Goal: Task Accomplishment & Management: Use online tool/utility

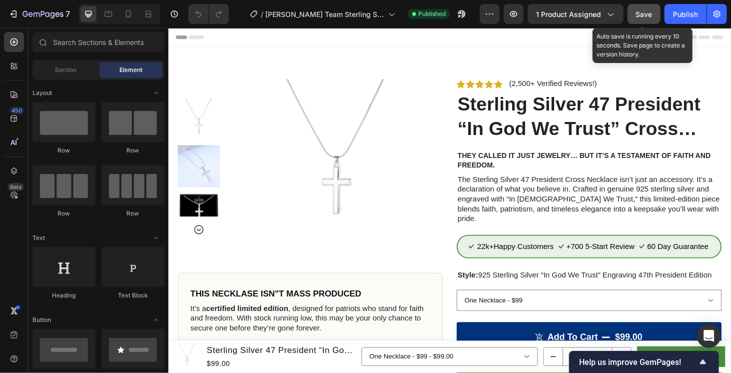
click at [634, 13] on button "Save" at bounding box center [643, 14] width 33 height 20
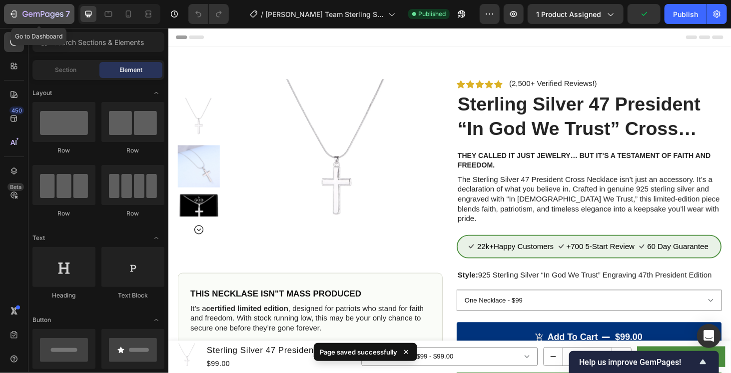
click at [8, 14] on icon "button" at bounding box center [13, 14] width 10 height 10
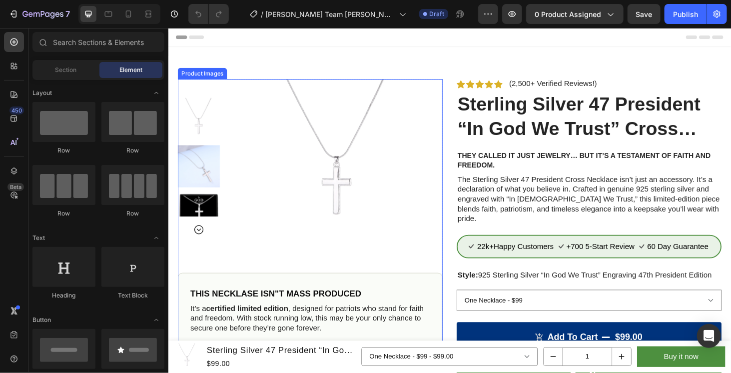
click at [313, 142] on img at bounding box center [347, 166] width 169 height 169
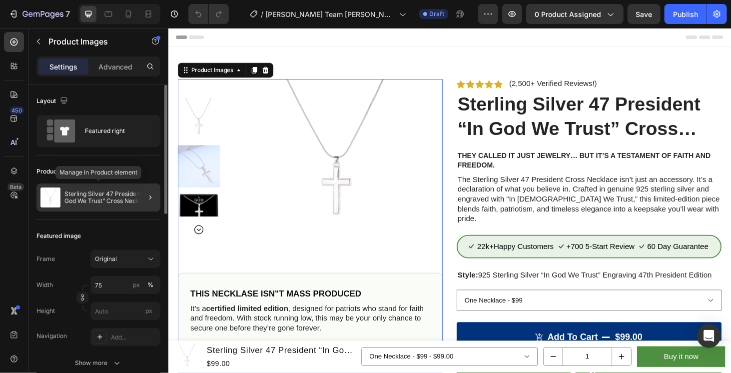
click at [116, 195] on p "Sterling Silver 47 President “In God We Trust” Cross Necklace" at bounding box center [110, 197] width 92 height 14
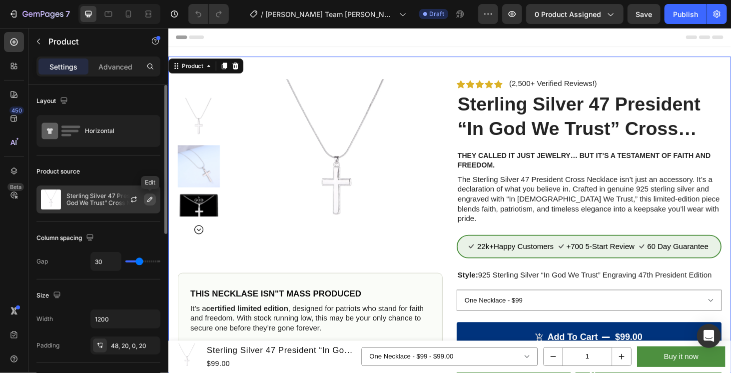
click at [145, 199] on button "button" at bounding box center [150, 199] width 12 height 12
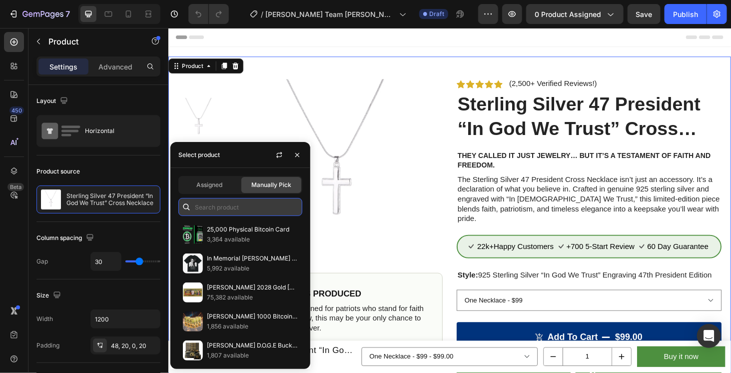
click at [219, 208] on input "text" at bounding box center [240, 207] width 124 height 18
paste input "Trump Big Beautiful Silver Coin"
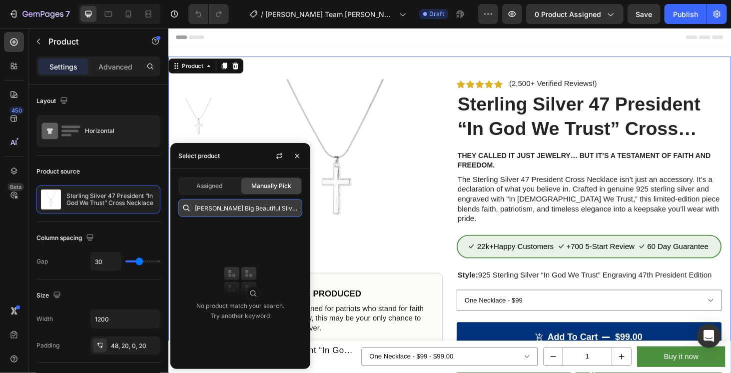
click at [284, 208] on input "Trump Big Beautiful Silver Coin" at bounding box center [240, 208] width 124 height 18
drag, startPoint x: 213, startPoint y: 206, endPoint x: 158, endPoint y: 209, distance: 54.6
click at [158, 0] on body "7 Version history / Lee's Team Trump Big Beautiful Silver Coin Draft Preview 0 …" at bounding box center [365, 0] width 731 height 0
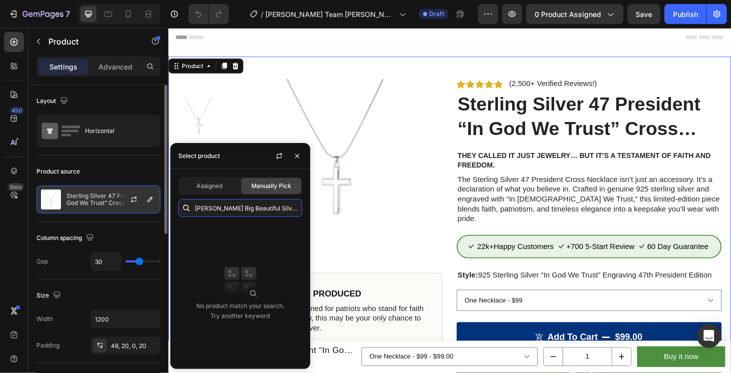
type input "Big Beautiful Silver Coin"
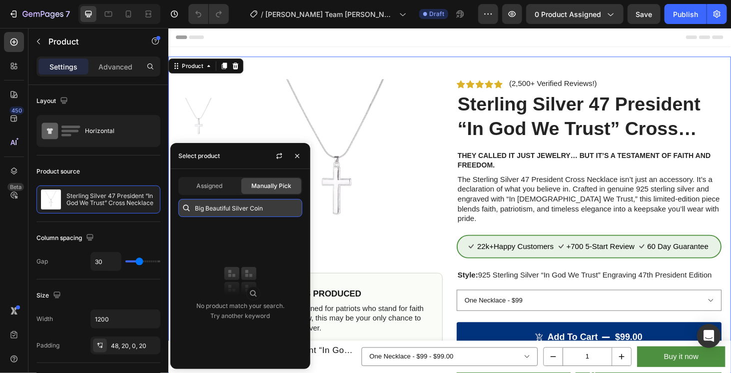
click at [228, 210] on input "Big Beautiful Silver Coin" at bounding box center [240, 208] width 124 height 18
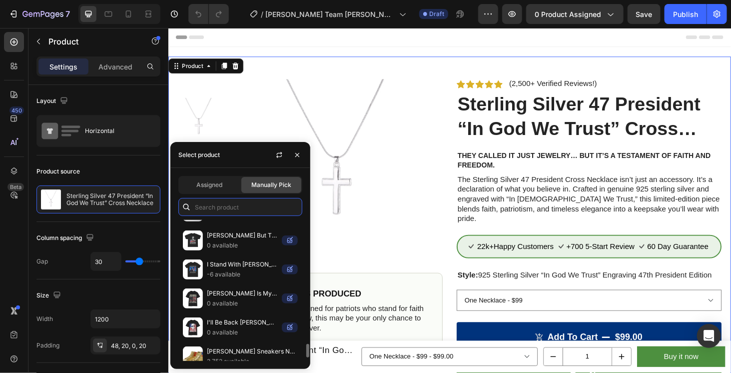
scroll to position [1343, 0]
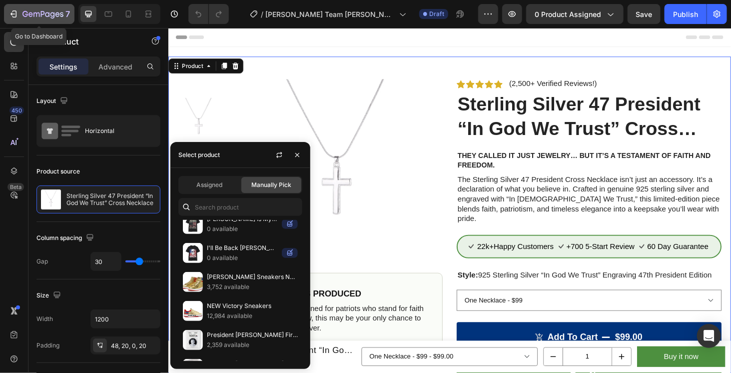
click at [32, 12] on icon "button" at bounding box center [42, 14] width 41 height 8
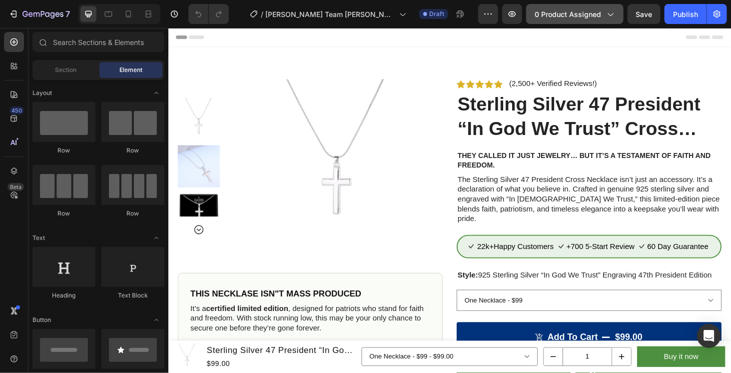
click at [580, 16] on span "0 product assigned" at bounding box center [567, 14] width 66 height 10
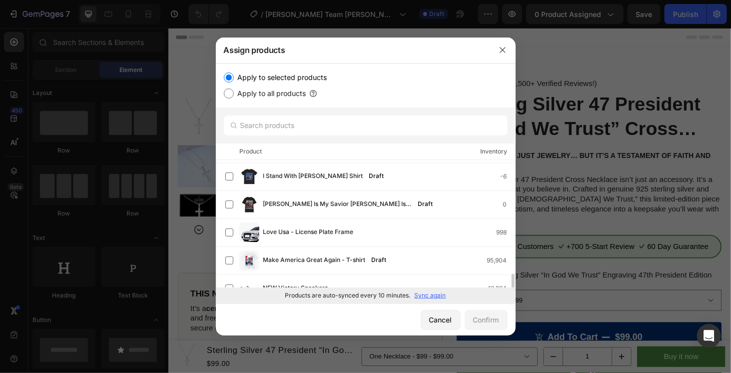
scroll to position [432, 0]
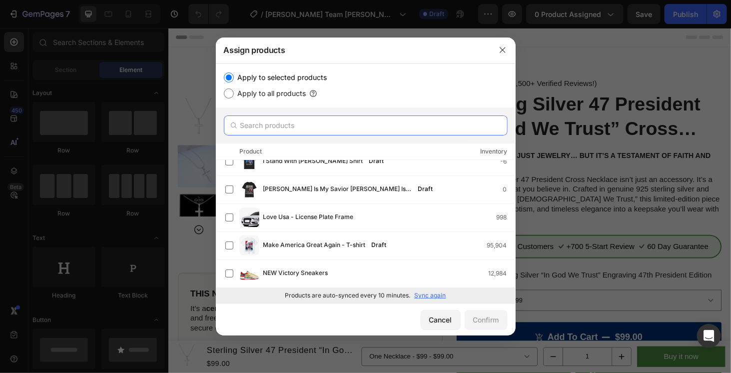
click at [321, 125] on input "text" at bounding box center [366, 125] width 284 height 20
paste input "Trump Big Beautiful Silver Coin"
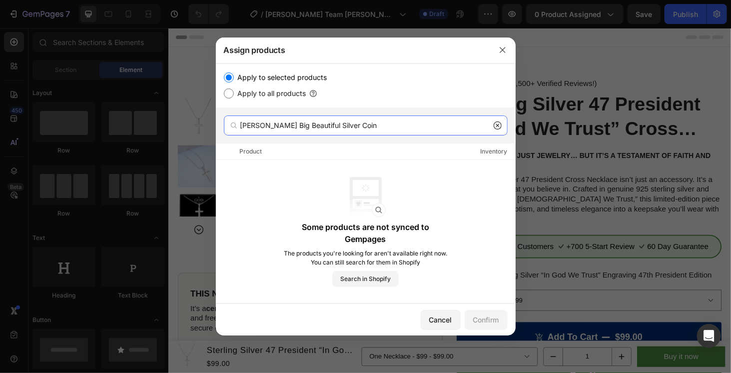
click at [348, 126] on input "Trump Big Beautiful Silver Coin" at bounding box center [366, 125] width 284 height 20
paste input "text"
drag, startPoint x: 262, startPoint y: 124, endPoint x: 225, endPoint y: 124, distance: 36.5
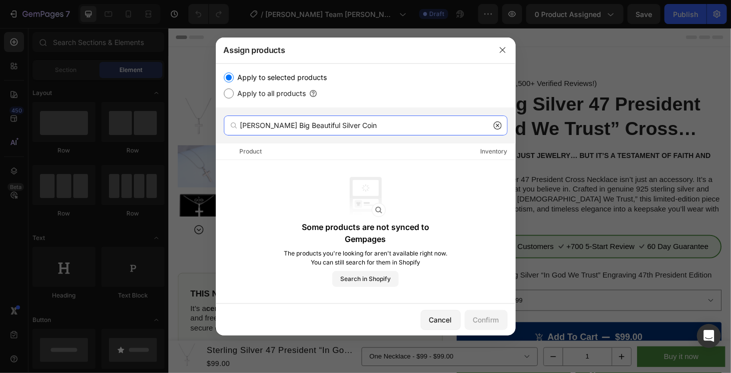
click at [225, 124] on div "Trump Big Beautiful Silver Coin" at bounding box center [366, 125] width 284 height 20
type input "Big Beautiful Silver Coin"
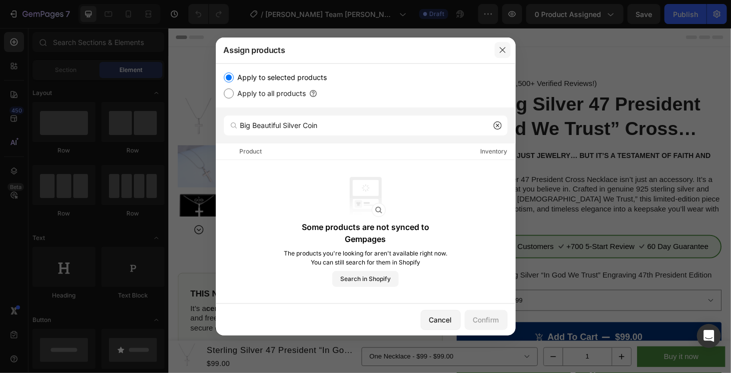
click at [502, 48] on icon "button" at bounding box center [502, 50] width 8 height 8
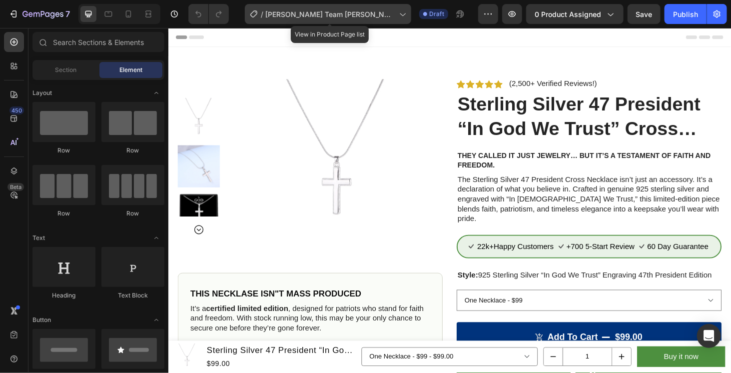
click at [380, 15] on span "[PERSON_NAME] Team [PERSON_NAME] Big Beautiful Silver Coin" at bounding box center [330, 14] width 130 height 10
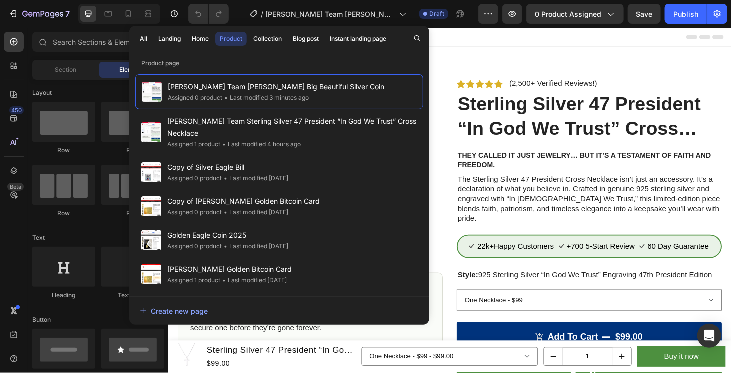
click at [492, 38] on div "Header" at bounding box center [467, 37] width 583 height 20
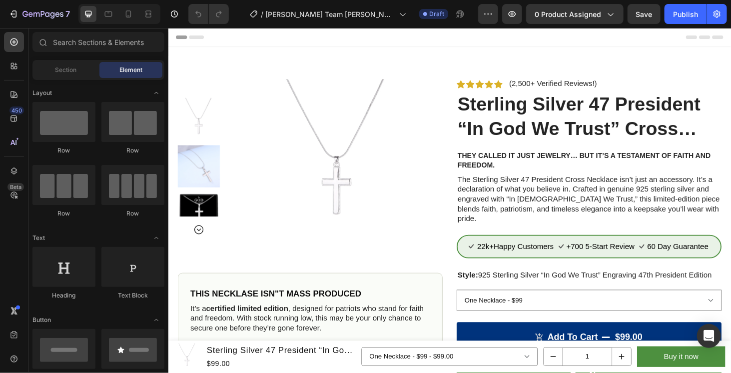
click at [248, 135] on div at bounding box center [347, 166] width 225 height 169
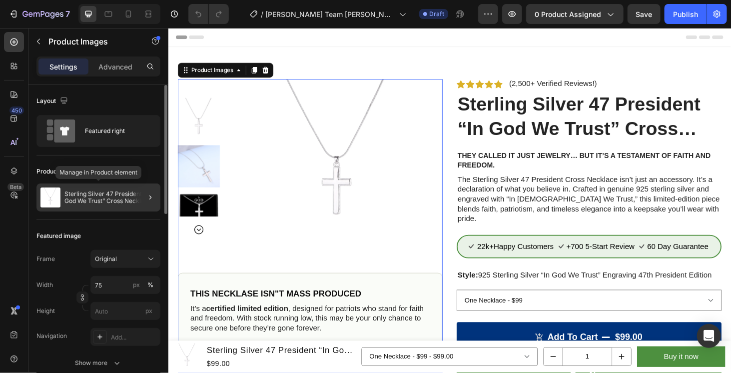
click at [126, 187] on div "Sterling Silver 47 President “In God We Trust” Cross Necklace" at bounding box center [98, 197] width 124 height 28
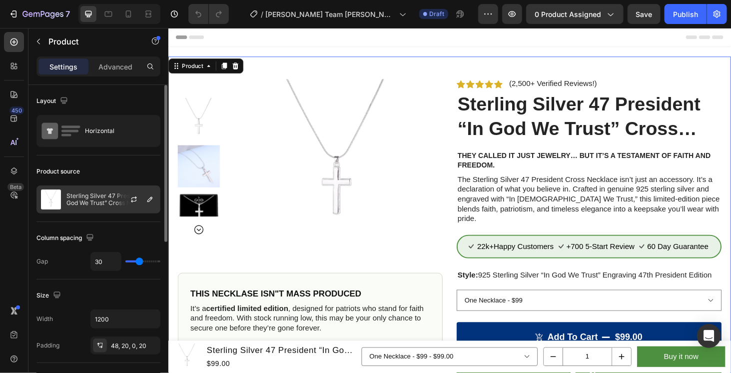
click at [120, 198] on div at bounding box center [138, 199] width 44 height 27
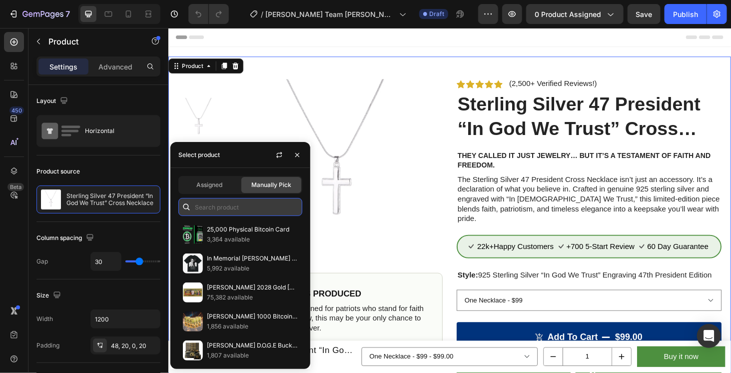
click at [240, 210] on input "text" at bounding box center [240, 207] width 124 height 18
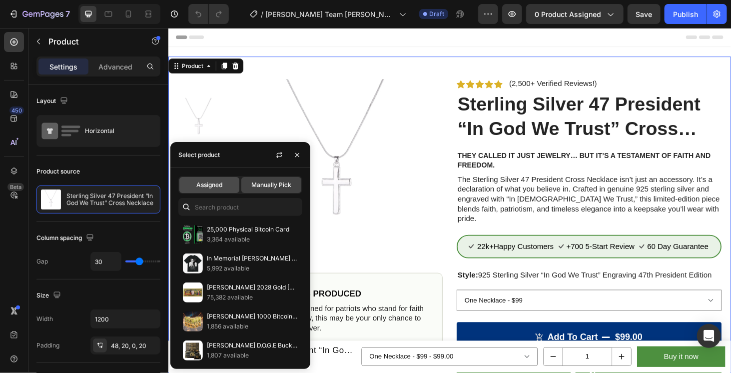
click at [218, 186] on span "Assigned" at bounding box center [209, 184] width 26 height 9
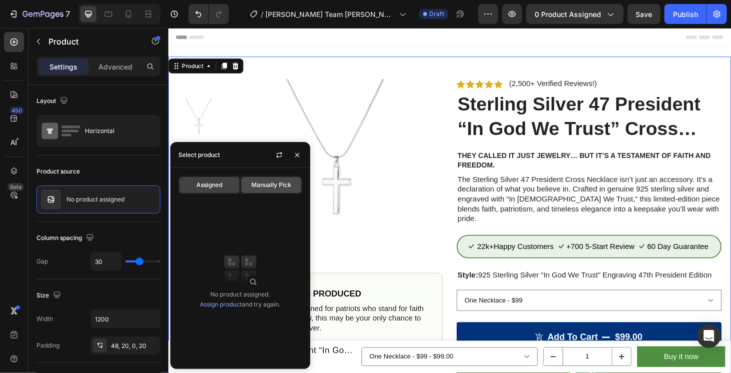
click at [254, 185] on span "Manually Pick" at bounding box center [271, 184] width 40 height 9
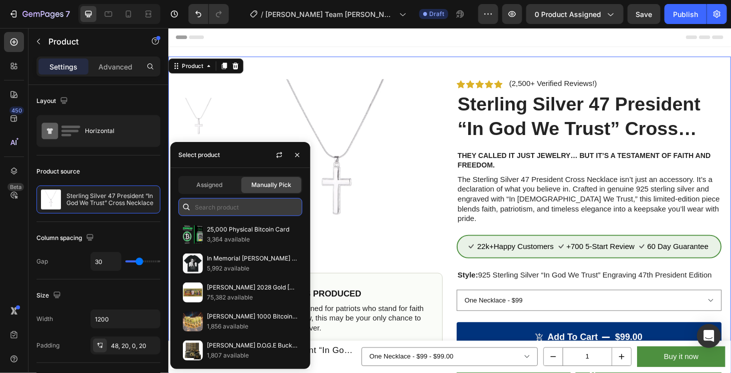
click at [251, 210] on input "text" at bounding box center [240, 207] width 124 height 18
paste input "Trump Big Beautiful Silver Coin"
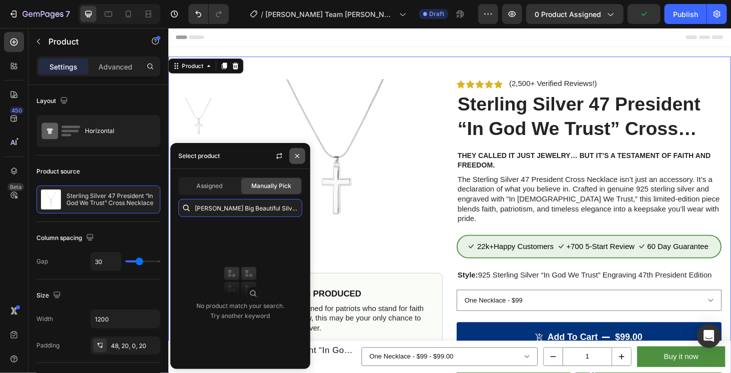
type input "Trump Big Beautiful Silver Coin"
click at [296, 154] on icon "button" at bounding box center [297, 156] width 8 height 8
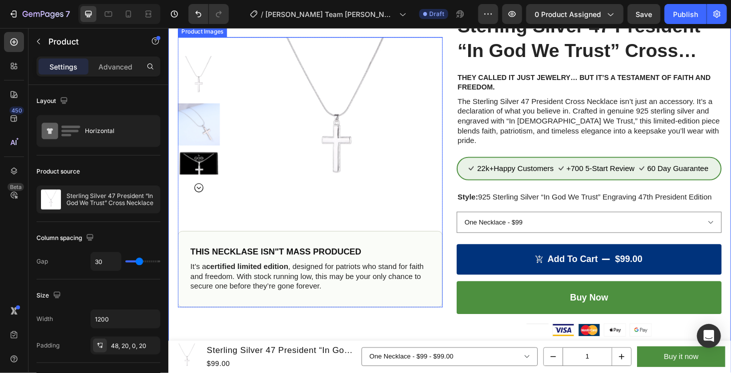
scroll to position [0, 0]
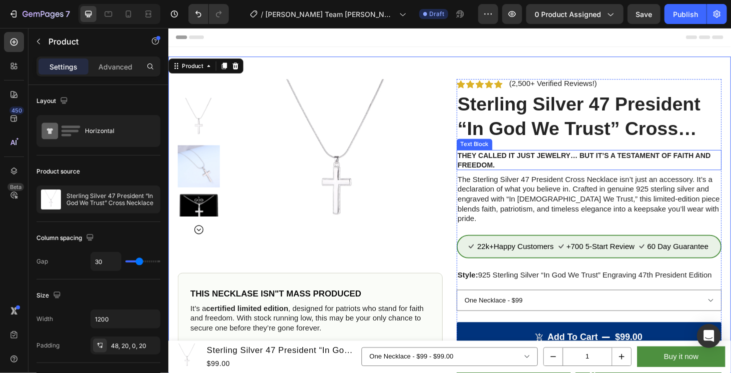
click at [529, 167] on p "They Called It Just Jewelry… But It’s a Testament of Faith and Freedom." at bounding box center [616, 167] width 280 height 19
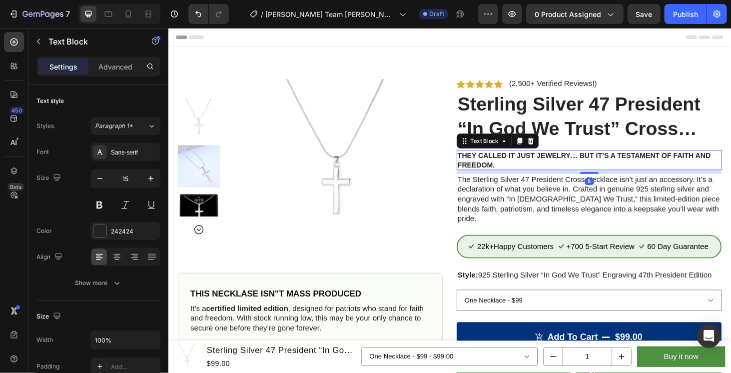
click at [529, 166] on p "They Called It Just Jewelry… But It’s a Testament of Faith and Freedom." at bounding box center [616, 167] width 280 height 19
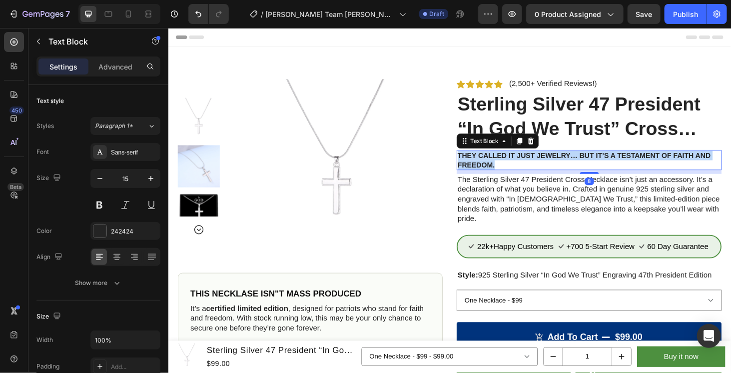
click at [529, 166] on p "They Called It Just Jewelry… But It’s a Testament of Faith and Freedom." at bounding box center [616, 167] width 280 height 19
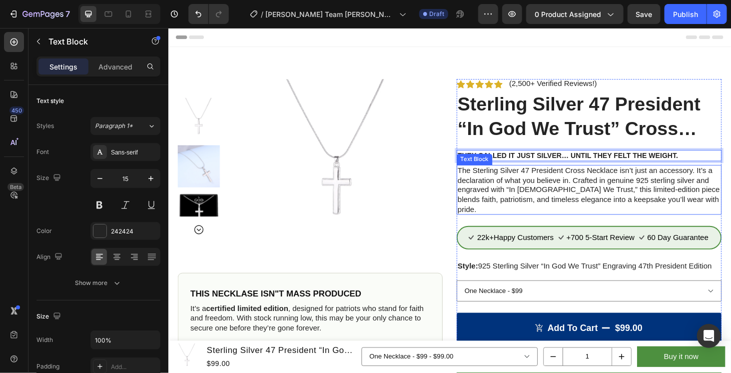
click at [565, 200] on p "The Sterling Silver 47 President Cross Necklace isn’t just an accessory. It’s a…" at bounding box center [616, 200] width 280 height 52
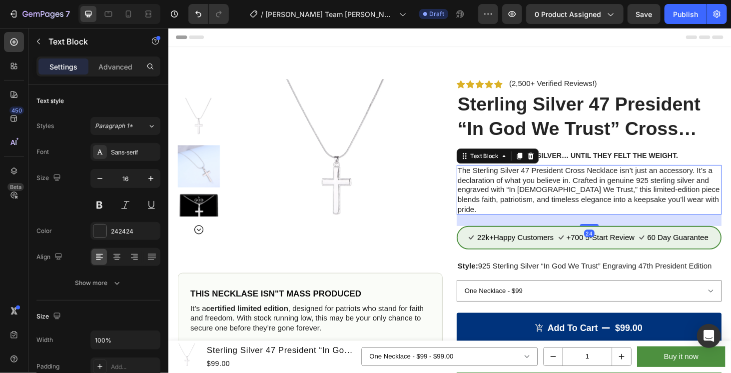
click at [563, 199] on p "The Sterling Silver 47 President Cross Necklace isn’t just an accessory. It’s a…" at bounding box center [616, 200] width 280 height 52
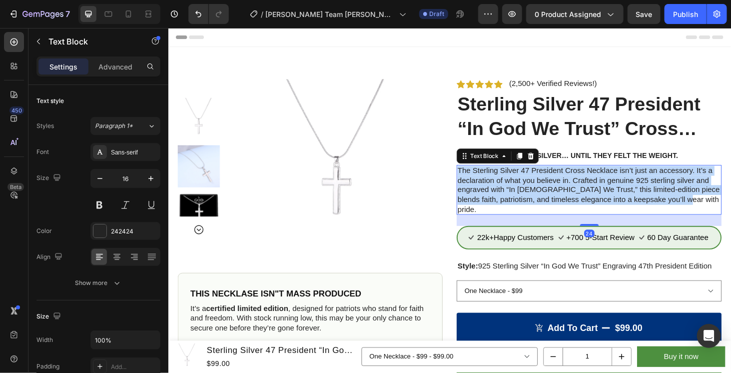
click at [563, 199] on p "The Sterling Silver 47 President Cross Necklace isn’t just an accessory. It’s a…" at bounding box center [616, 200] width 280 height 52
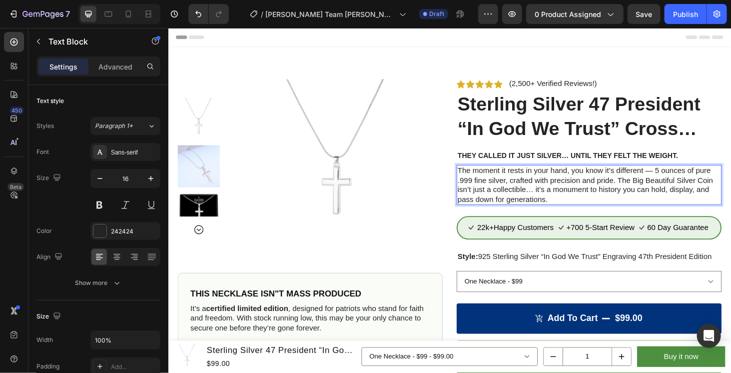
click at [679, 178] on p "The moment it rests in your hand, you know it’s different — 5 ounces of pure .9…" at bounding box center [616, 194] width 280 height 41
click at [476, 188] on p "The moment it rests in your hand, you know it’s different. 5 ounces of pure .99…" at bounding box center [616, 194] width 280 height 41
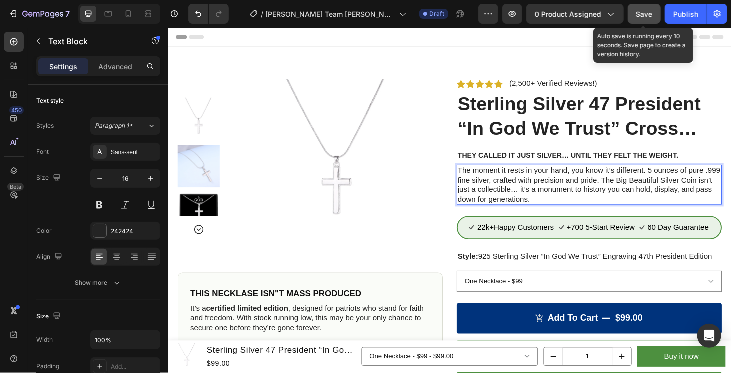
click at [644, 17] on span "Save" at bounding box center [644, 14] width 16 height 8
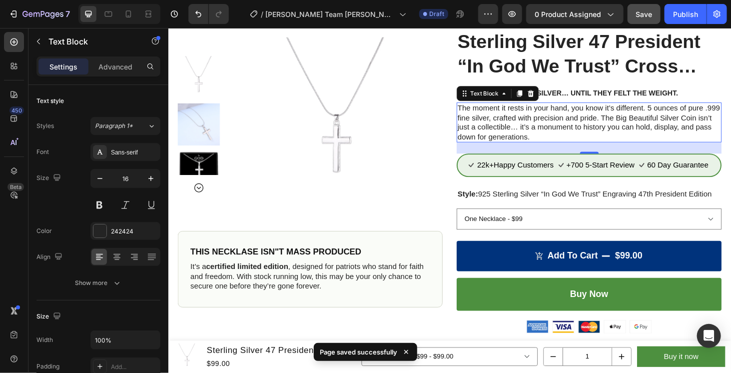
scroll to position [83, 0]
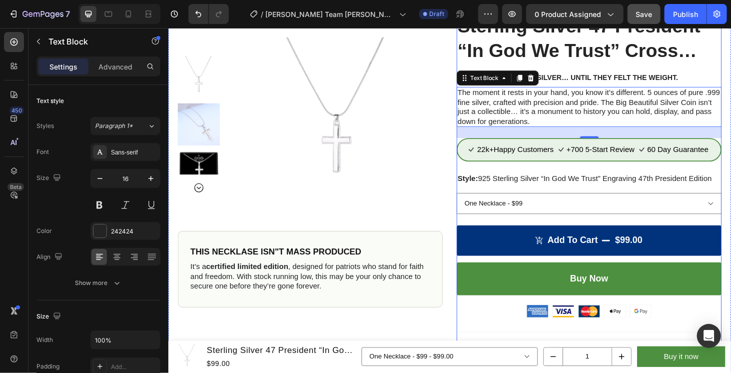
click at [562, 191] on p "Style: 925 Sterling Silver “In God We Trust” Engraving 47th President Edition" at bounding box center [616, 188] width 280 height 10
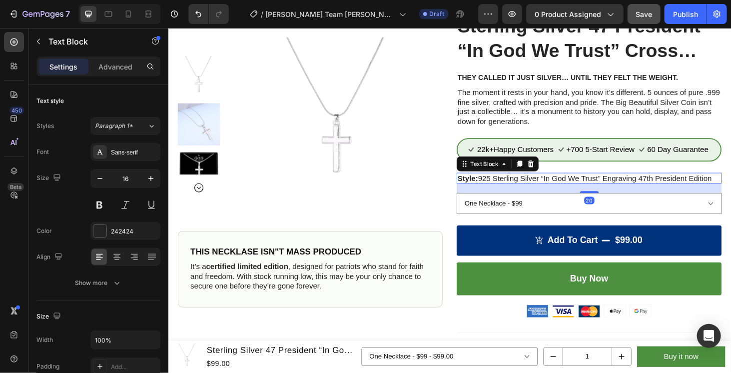
click at [499, 185] on p "Style: 925 Sterling Silver “In God We Trust” Engraving 47th President Edition" at bounding box center [616, 188] width 280 height 10
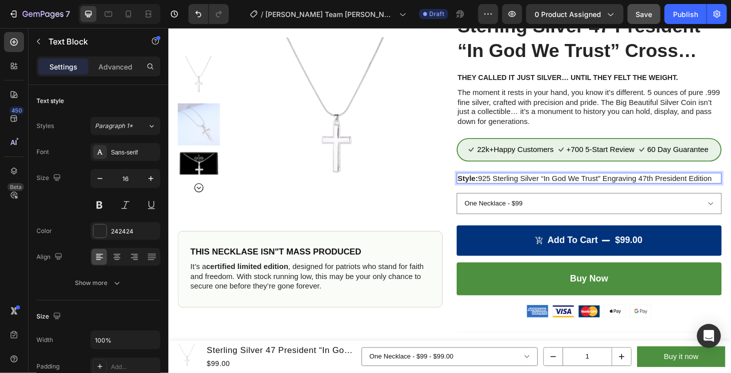
click at [496, 185] on p "Style: 925 Sterling Silver “In God We Trust” Engraving 47th President Edition" at bounding box center [616, 188] width 280 height 10
drag, startPoint x: 496, startPoint y: 185, endPoint x: 735, endPoint y: 186, distance: 238.8
click at [730, 186] on p "Style: 925 Sterling Silver “In God We Trust” Engraving 47th President Edition" at bounding box center [616, 188] width 280 height 10
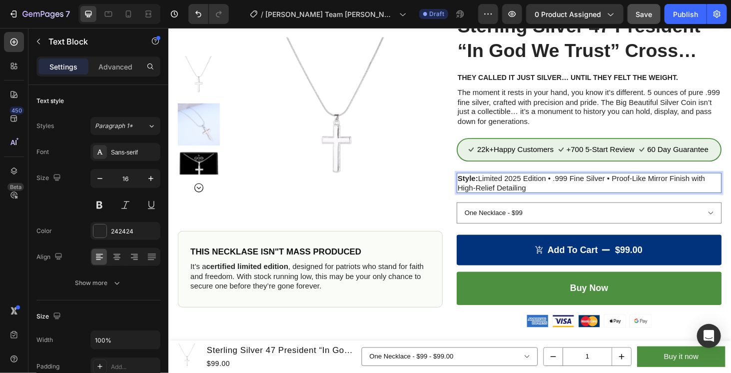
click at [576, 188] on p "Style: Limited 2025 Edition • .999 Fine Silver • Proof-Like Mirror Finish with …" at bounding box center [616, 193] width 280 height 21
click at [633, 185] on p "Style: Limited 2025 Edition .999 Fine Silver • Proof-Like Mirror Finish with Hi…" at bounding box center [616, 193] width 280 height 21
click at [490, 183] on strong "Style:" at bounding box center [487, 187] width 22 height 8
click at [490, 184] on strong "StyleFinish:" at bounding box center [498, 187] width 45 height 8
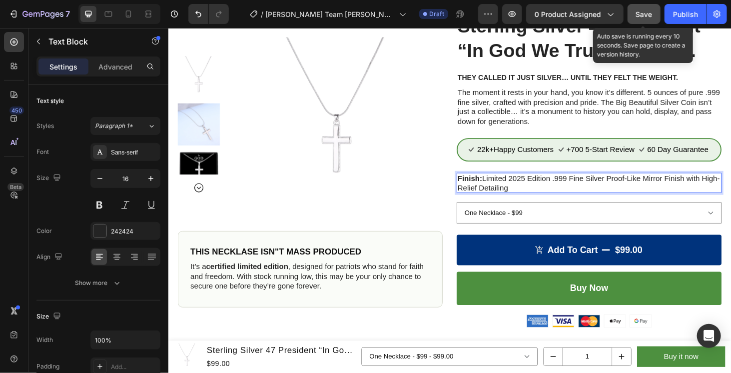
click at [636, 6] on button "Save" at bounding box center [643, 14] width 33 height 20
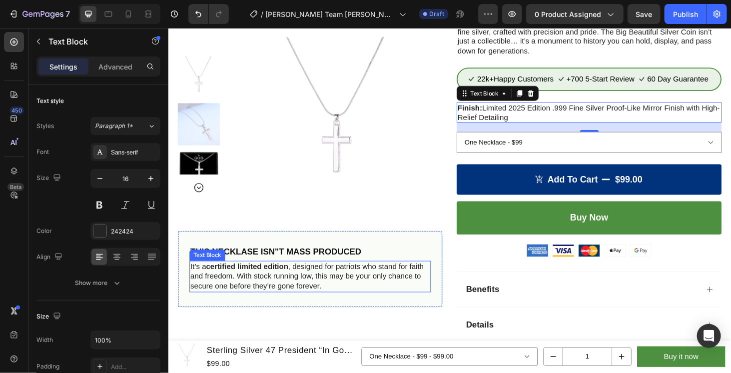
scroll to position [166, 0]
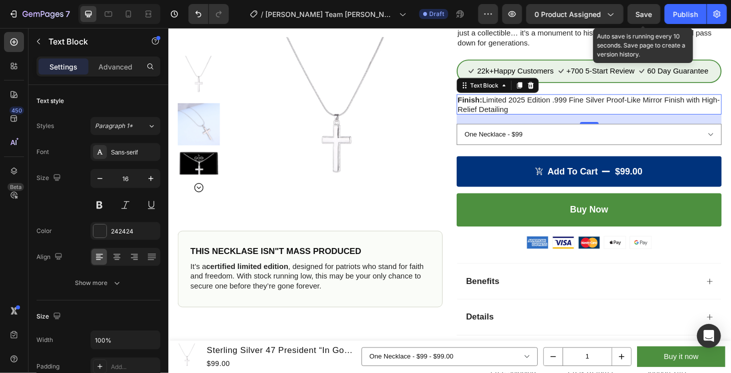
click at [637, 18] on span "Save" at bounding box center [644, 14] width 16 height 8
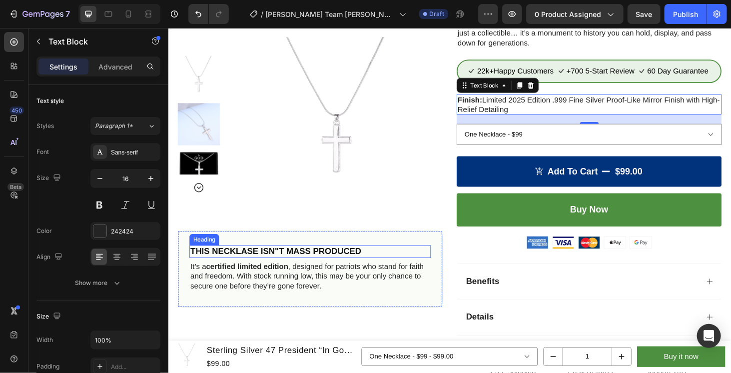
click at [300, 262] on strong "THIS NECKLASE ISN"T MASS PRODUCED" at bounding box center [282, 266] width 182 height 10
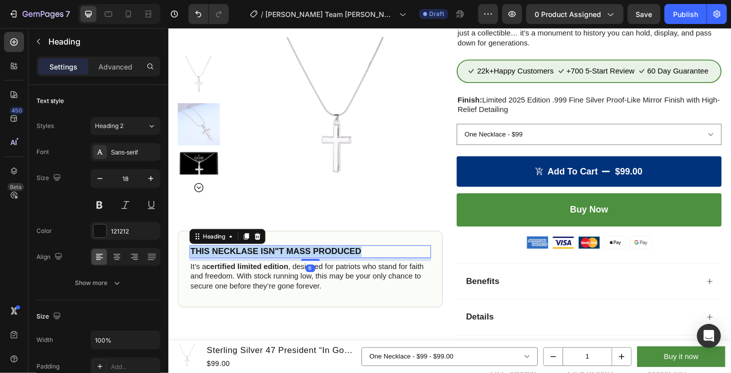
click at [300, 262] on strong "THIS NECKLASE ISN"T MASS PRODUCED" at bounding box center [282, 266] width 182 height 10
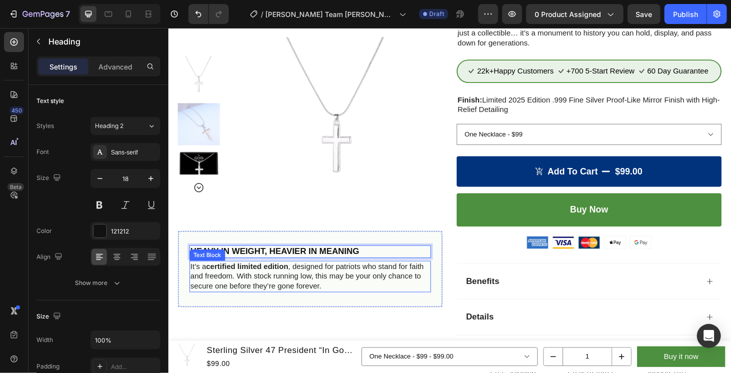
click at [349, 294] on p "It’s a certified limited edition , designed for patriots who stand for faith an…" at bounding box center [318, 292] width 255 height 31
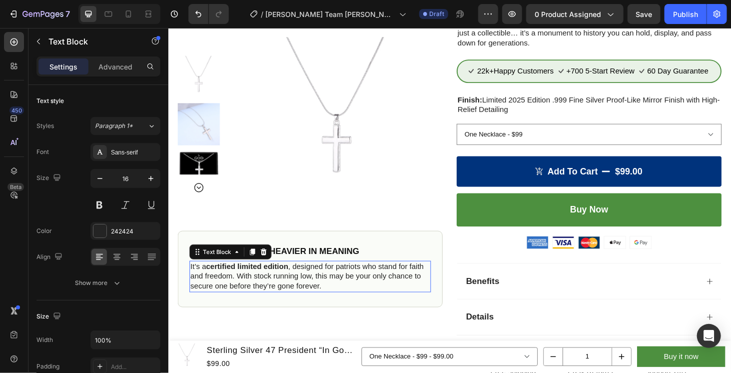
click at [349, 294] on p "It’s a certified limited edition , designed for patriots who stand for faith an…" at bounding box center [318, 292] width 255 height 31
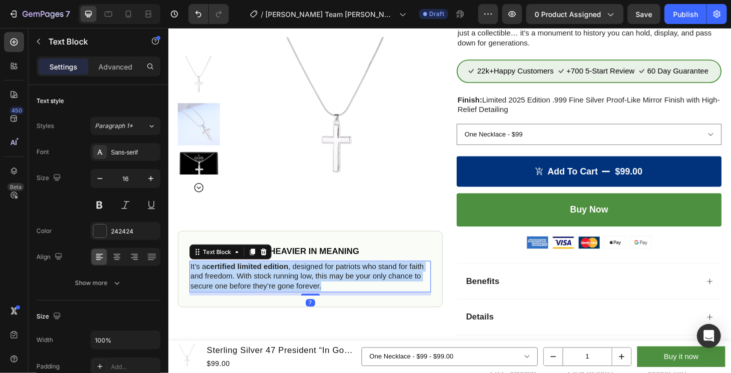
click at [349, 294] on p "It’s a certified limited edition , designed for patriots who stand for faith an…" at bounding box center [318, 292] width 255 height 31
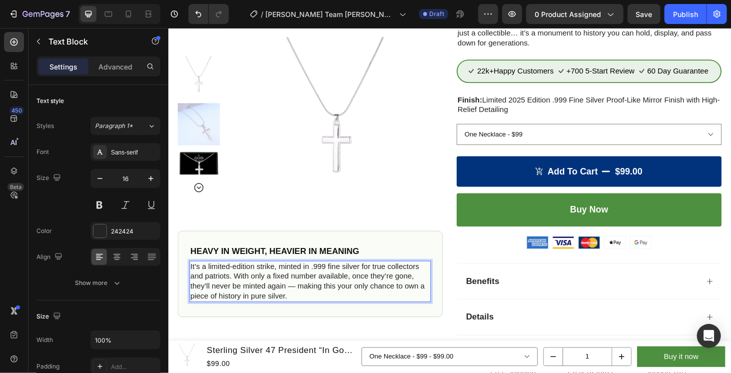
click at [302, 303] on p "It’s a limited-edition strike, minted in .999 fine silver for true collectors a…" at bounding box center [318, 297] width 255 height 41
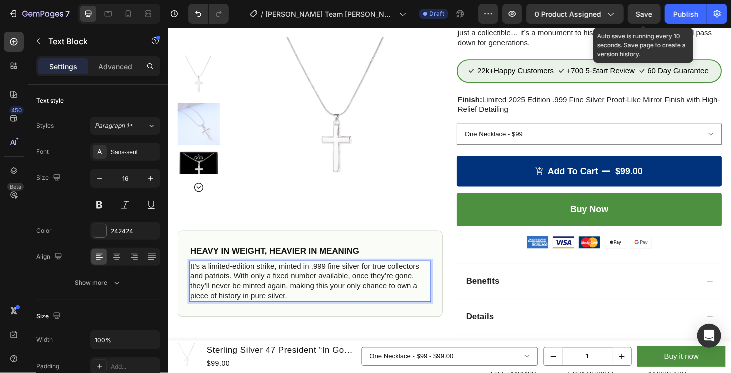
click at [638, 9] on div "Save" at bounding box center [644, 14] width 16 height 10
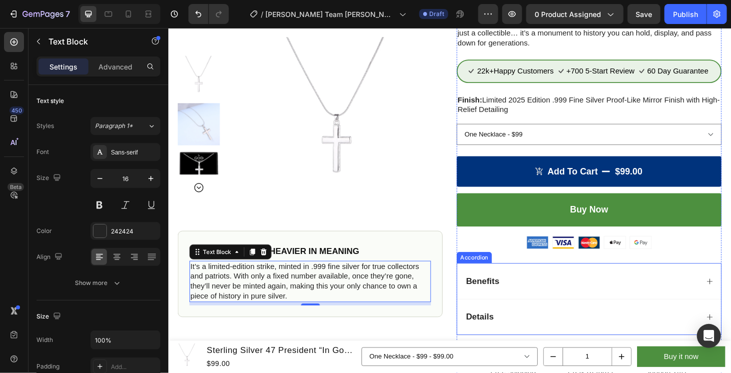
click at [580, 303] on div "Benefits" at bounding box center [616, 297] width 281 height 38
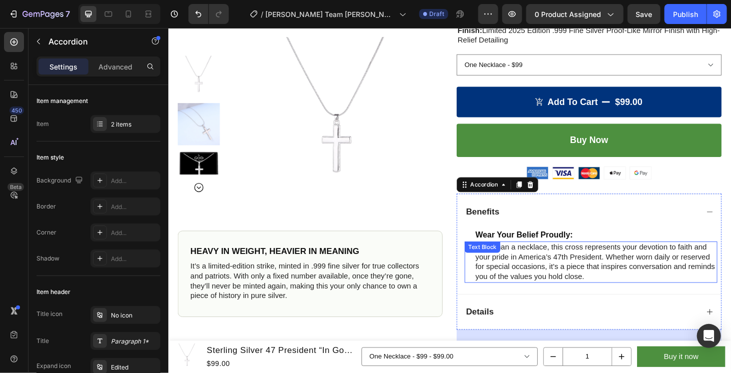
scroll to position [250, 0]
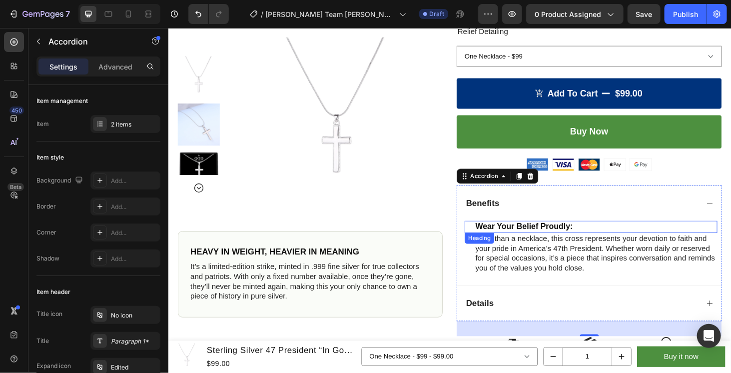
click at [548, 234] on strong "Wear Your Belief Proudly:" at bounding box center [547, 238] width 104 height 9
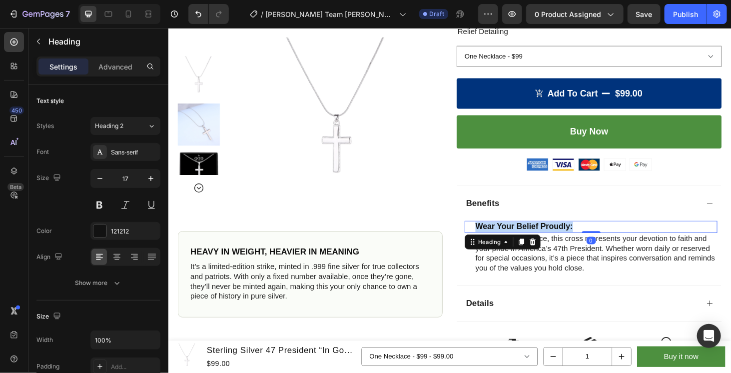
click at [548, 234] on strong "Wear Your Belief Proudly:" at bounding box center [547, 238] width 104 height 9
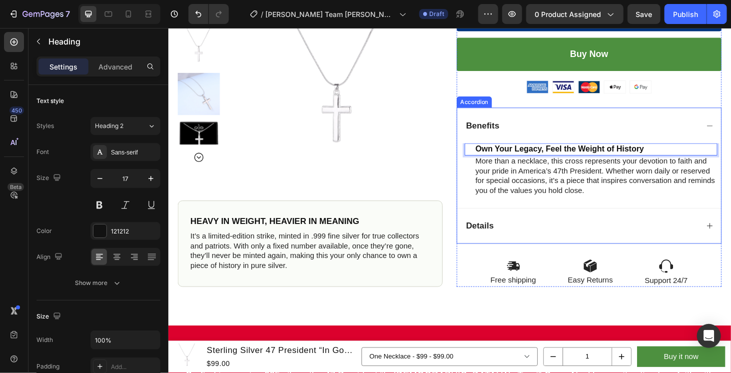
scroll to position [333, 0]
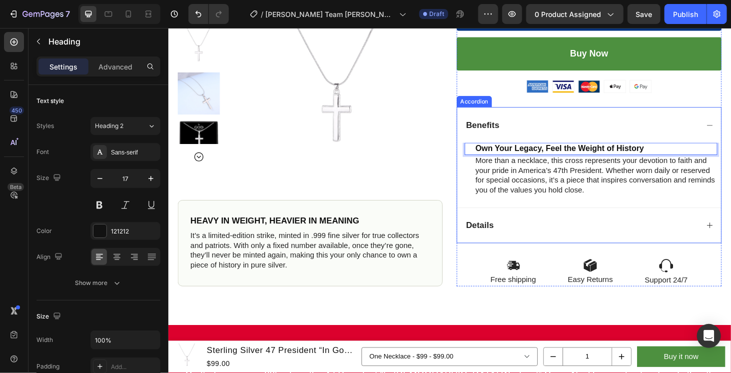
click at [568, 183] on p "More than a necklace, this cross represents your devotion to faith and your pri…" at bounding box center [623, 184] width 257 height 41
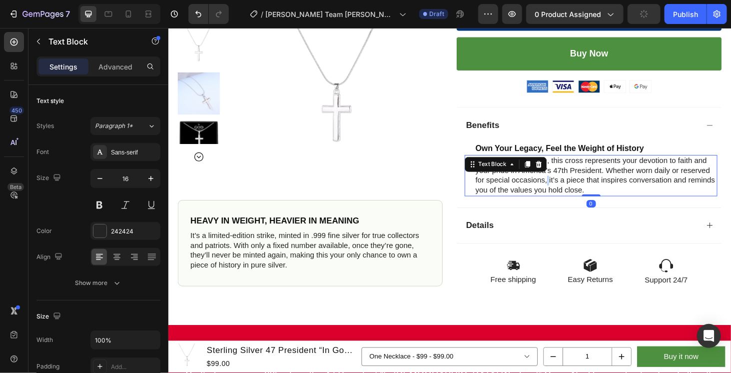
click at [568, 183] on p "More than a necklace, this cross represents your devotion to faith and your pri…" at bounding box center [623, 184] width 257 height 41
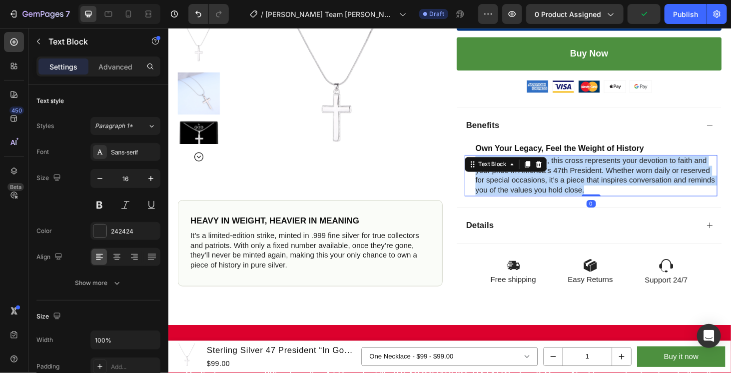
click at [568, 183] on p "More than a necklace, this cross represents your devotion to faith and your pri…" at bounding box center [623, 184] width 257 height 41
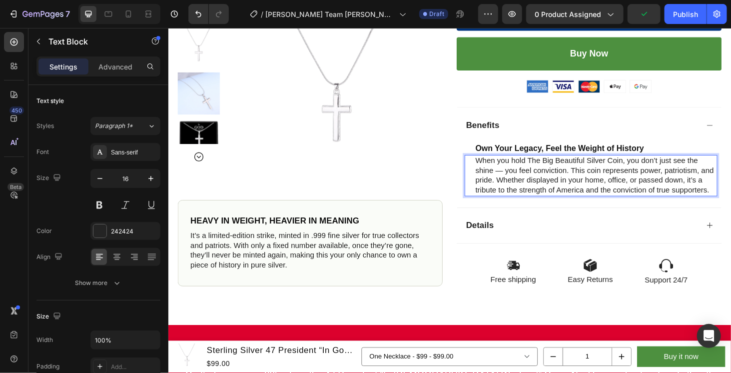
drag, startPoint x: 521, startPoint y: 178, endPoint x: 541, endPoint y: 182, distance: 20.3
click at [506, 205] on p "When you hold The Big Beautiful Silver Coin, you don’t just see the shine — you…" at bounding box center [623, 184] width 257 height 41
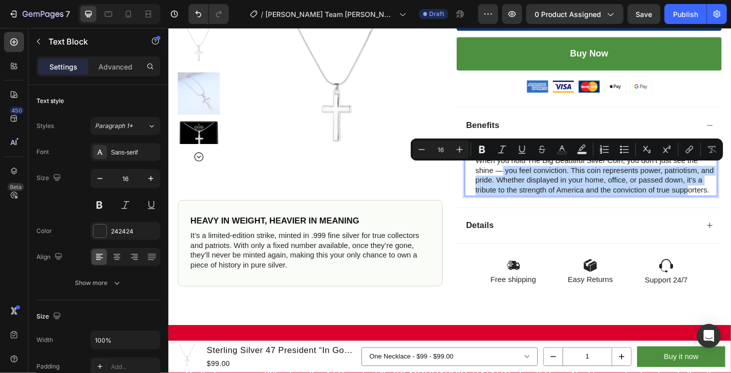
click at [541, 181] on p "When you hold The Big Beautiful Silver Coin, you don’t just see the shine — you…" at bounding box center [623, 184] width 257 height 41
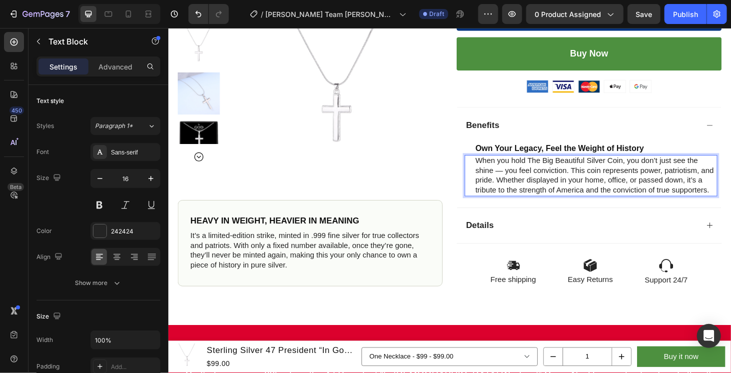
click at [521, 181] on p "When you hold The Big Beautiful Silver Coin, you don’t just see the shine — you…" at bounding box center [623, 184] width 257 height 41
click at [693, 152] on p "⁠⁠⁠⁠⁠⁠⁠ Own Your Legacy, Feel the Weight of History" at bounding box center [623, 156] width 257 height 11
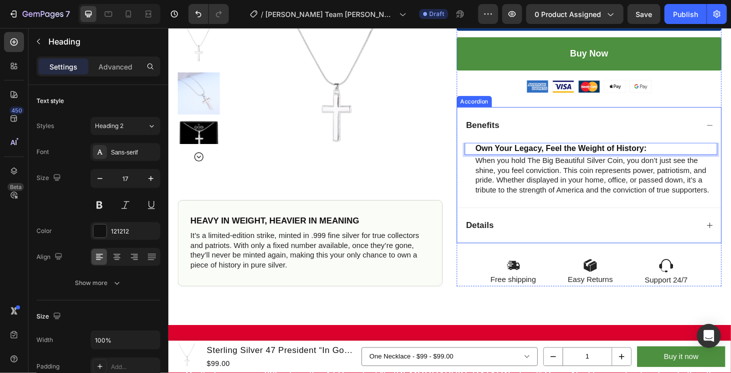
click at [603, 233] on div "Details" at bounding box center [608, 238] width 249 height 14
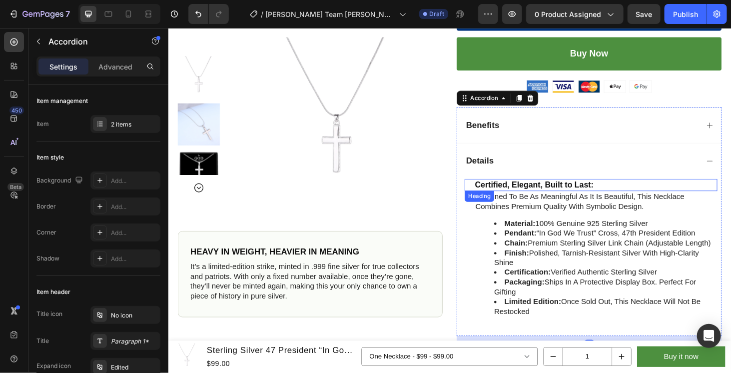
click at [568, 190] on strong "Certified, Elegant, Built to Last:" at bounding box center [557, 194] width 126 height 9
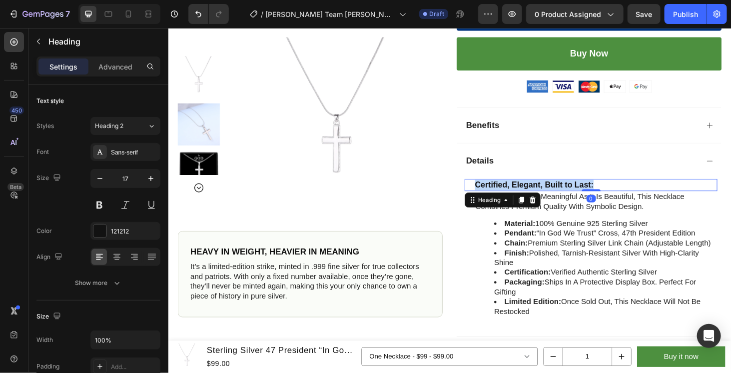
click at [568, 190] on strong "Certified, Elegant, Built to Last:" at bounding box center [557, 194] width 126 height 9
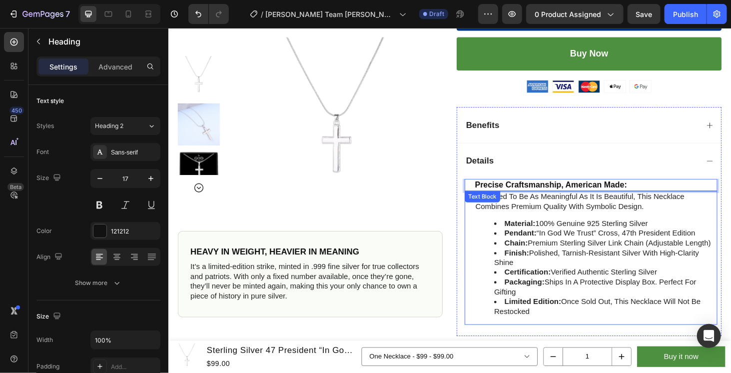
click at [552, 233] on strong "material:" at bounding box center [542, 235] width 33 height 8
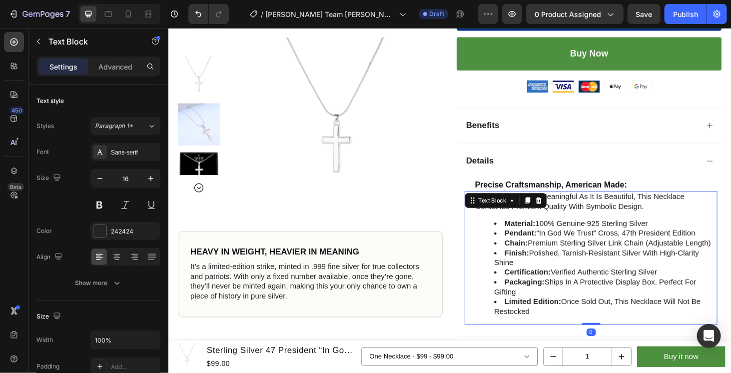
click at [519, 225] on div "designed to be as meaningful as it is beautiful, this necklace combines premium…" at bounding box center [623, 272] width 259 height 143
click at [496, 206] on p "designed to be as meaningful as it is beautiful, this necklace combines premium…" at bounding box center [623, 212] width 257 height 21
click at [496, 205] on p "designed to be as meaningful as it is beautiful, this necklace combines premium…" at bounding box center [623, 212] width 257 height 21
click at [497, 202] on p "designed to be as meaningful as it is beautiful, this necklace combines premium…" at bounding box center [623, 212] width 257 height 21
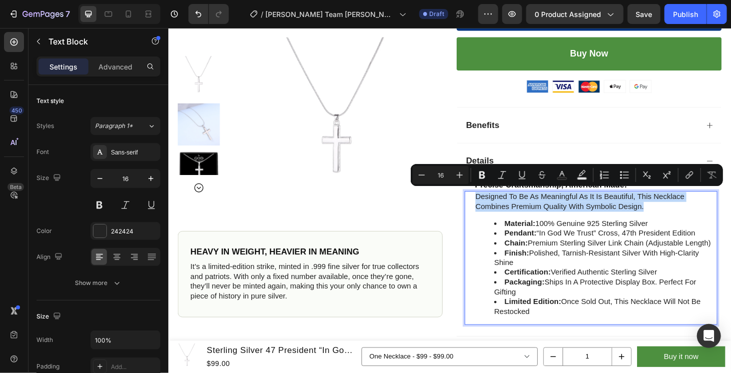
drag, startPoint x: 497, startPoint y: 202, endPoint x: 612, endPoint y: 215, distance: 115.1
click at [612, 215] on p "designed to be as meaningful as it is beautiful, this necklace combines premium…" at bounding box center [623, 212] width 257 height 21
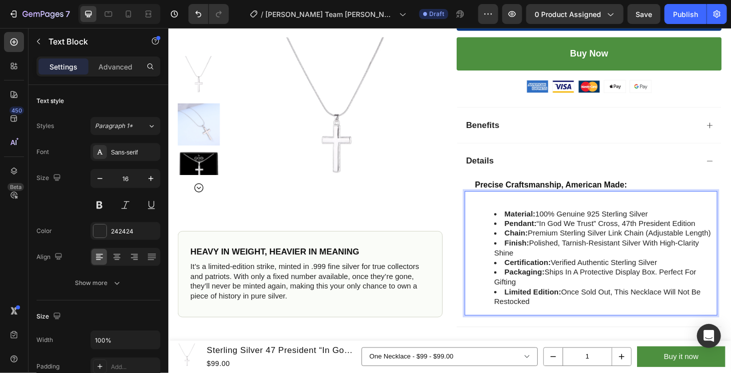
click at [601, 210] on div "material: 100% genuine 925 sterling silver pendant: “in god we trust” cross, 47…" at bounding box center [623, 267] width 259 height 132
click at [526, 222] on strong "material:" at bounding box center [542, 225] width 33 height 8
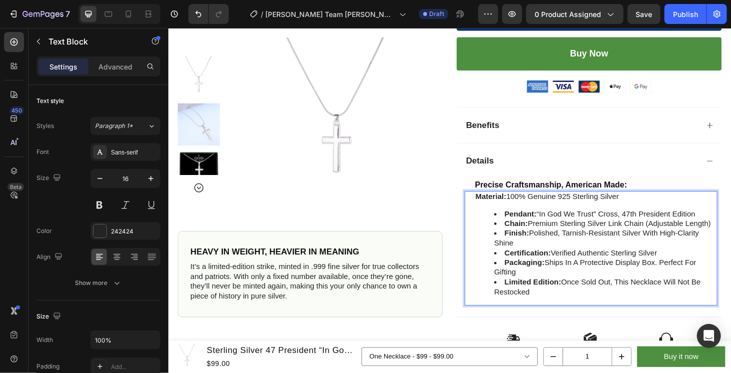
click at [529, 209] on div "material: 100% genuine 925 sterling silver pendant: “in god we trust” cross, 47…" at bounding box center [623, 262] width 259 height 122
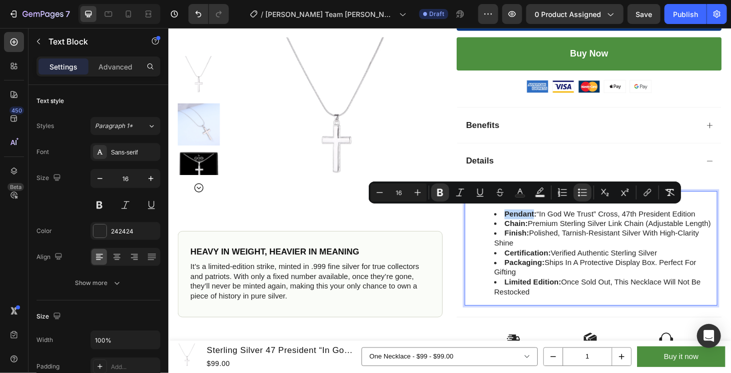
click at [554, 227] on strong "pendant:" at bounding box center [543, 225] width 34 height 8
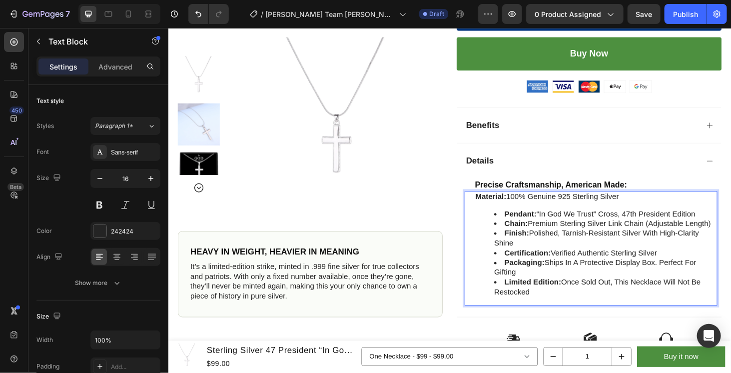
click at [544, 208] on p "material: 100% genuine 925 sterling silver" at bounding box center [623, 207] width 257 height 10
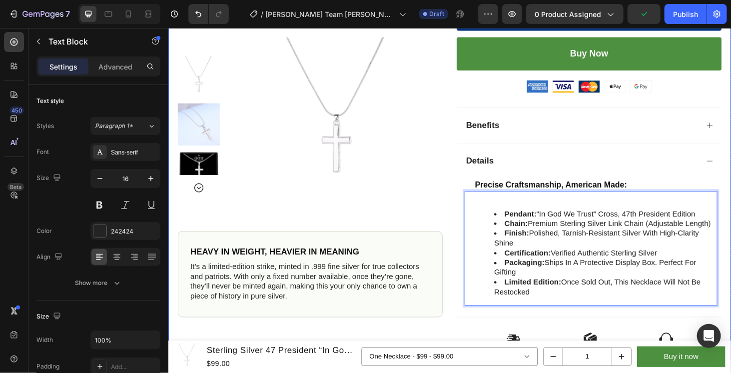
click at [730, 219] on div "Product Images ⁠⁠⁠⁠⁠⁠⁠ HEAVY IN WEIGHT, HEAVIER IN MEANING Heading It’s a limit…" at bounding box center [467, 53] width 599 height 656
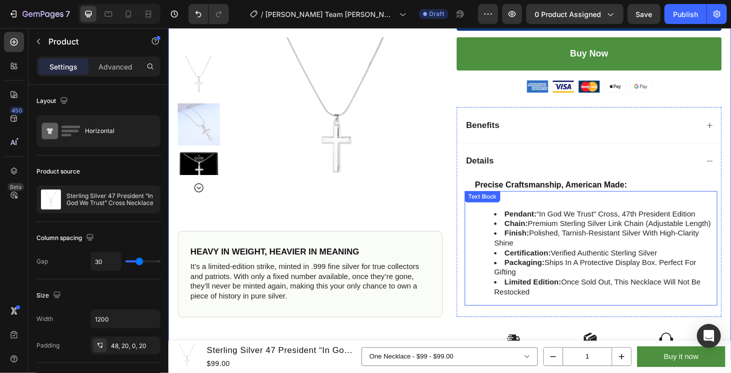
click at [550, 209] on p "Rich Text Editor. Editing area: main" at bounding box center [623, 207] width 257 height 10
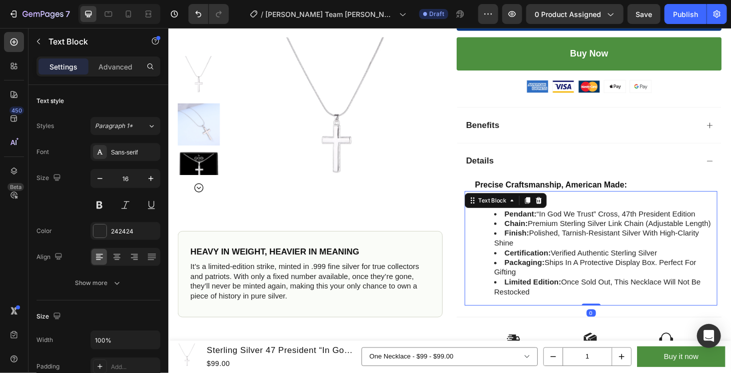
click at [621, 210] on div "pendant: “in god we trust” cross, 47th president edition chain: premium sterlin…" at bounding box center [623, 262] width 259 height 122
click at [563, 208] on p "Rich Text Editor. Editing area: main" at bounding box center [623, 207] width 257 height 10
click at [513, 208] on p "Rich Text Editor. Editing area: main" at bounding box center [623, 207] width 257 height 10
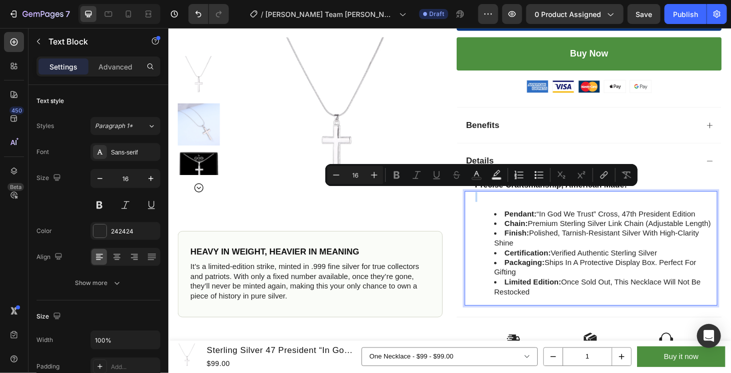
click at [513, 208] on p "Rich Text Editor. Editing area: main" at bounding box center [623, 207] width 257 height 10
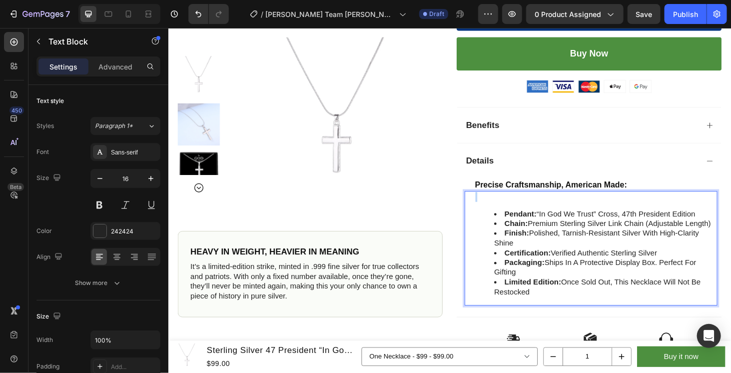
click at [513, 208] on p "Rich Text Editor. Editing area: main" at bounding box center [623, 207] width 257 height 10
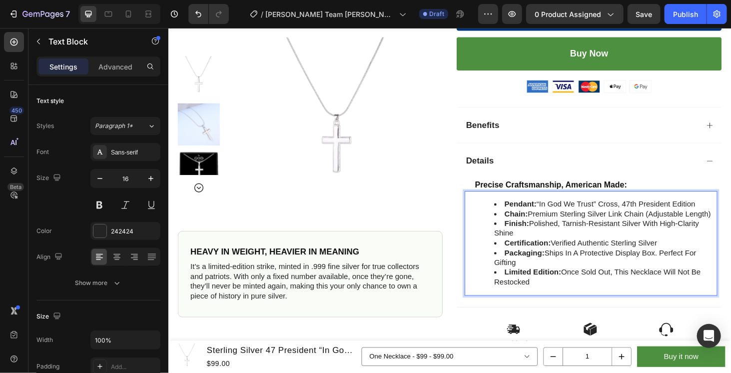
click at [532, 211] on strong "pendant:" at bounding box center [543, 215] width 34 height 8
click at [530, 211] on strong "pendant:" at bounding box center [543, 215] width 34 height 8
click at [529, 211] on strong "pendant:" at bounding box center [543, 215] width 34 height 8
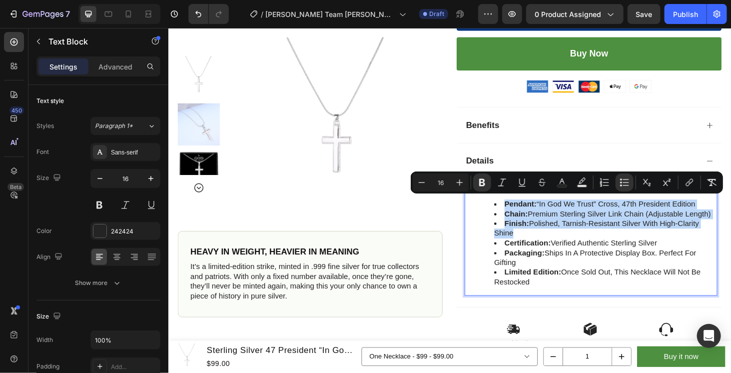
drag, startPoint x: 529, startPoint y: 211, endPoint x: 546, endPoint y: 245, distance: 38.6
click at [546, 245] on ul "pendant: “in god we trust” cross, 47th president edition chain: premium sterlin…" at bounding box center [623, 256] width 257 height 93
click at [546, 245] on li "finish: polished, tarnish-resistant silver with high-clarity shine" at bounding box center [633, 241] width 237 height 21
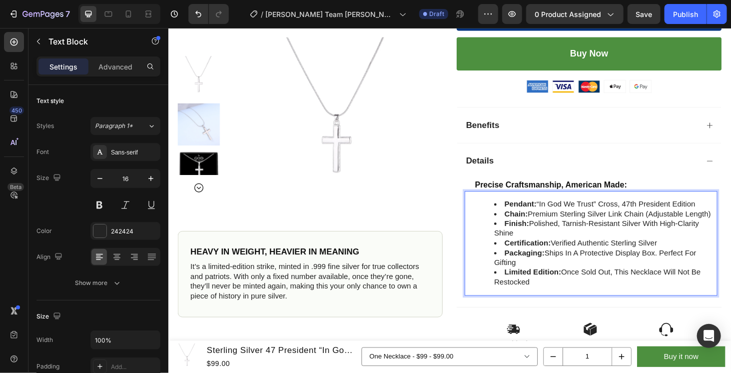
click at [573, 294] on li "limited edition: once sold out, this necklace will not be restocked" at bounding box center [633, 293] width 237 height 21
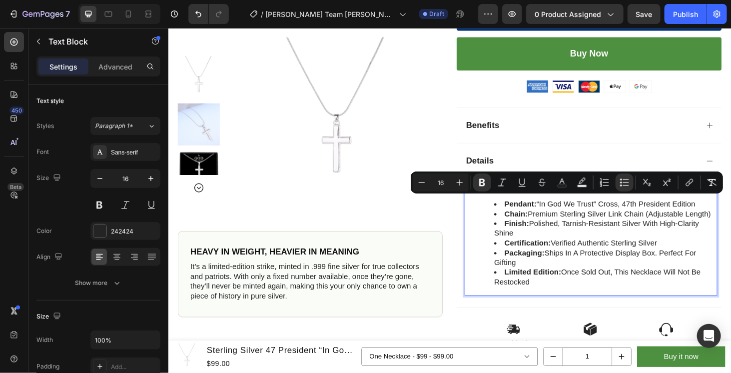
drag, startPoint x: 573, startPoint y: 294, endPoint x: 527, endPoint y: 213, distance: 93.5
click at [527, 213] on ul "pendant: “in god we trust” cross, 47th president edition chain: premium sterlin…" at bounding box center [623, 256] width 257 height 93
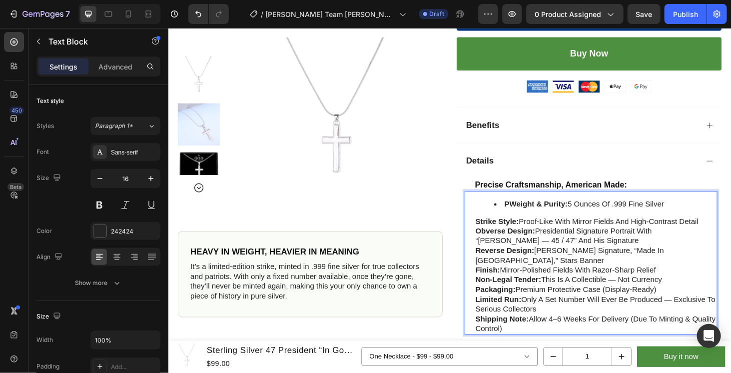
click at [527, 211] on strong "pWeight & Purity:" at bounding box center [559, 215] width 67 height 8
click at [489, 226] on div "Weight & Purity: 5 ounces of .999 fine silver Strike Style: Proof-like with mir…" at bounding box center [618, 277] width 269 height 153
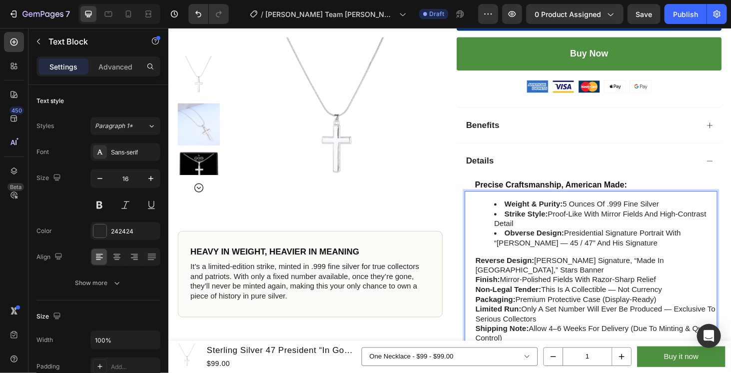
click at [553, 255] on li "Obverse Design: Presidential signature portrait with “Donald J. Trump — 45 / 47…" at bounding box center [633, 251] width 237 height 21
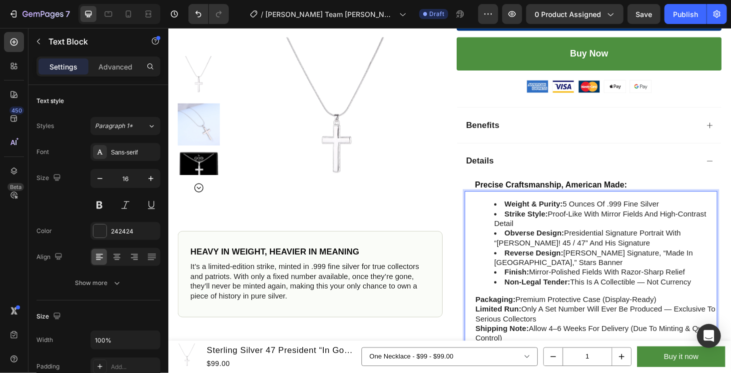
click at [674, 294] on li "Non-legal tender: This is a collectible — not currency" at bounding box center [633, 298] width 237 height 10
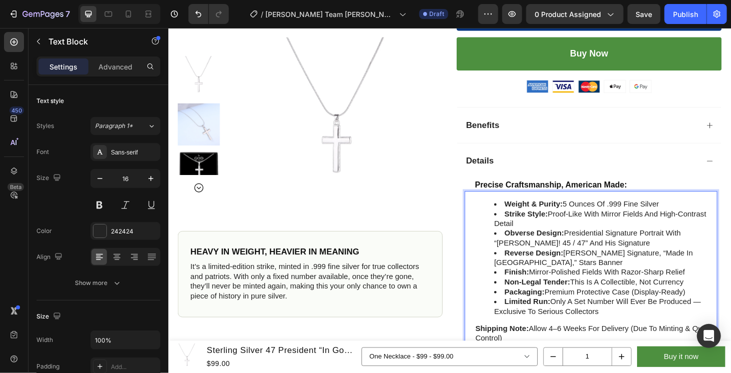
click at [730, 315] on li "Limited Run: Only a set number will ever be produced — exclusive to serious col…" at bounding box center [633, 324] width 237 height 21
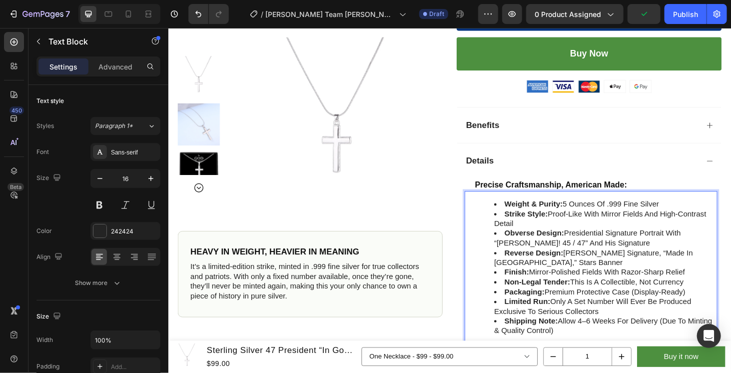
click at [610, 337] on li "Shipping Note: Allow 4–6 weeks for delivery (due to minting & quality control)" at bounding box center [633, 345] width 237 height 21
click at [607, 349] on li "Shipping Note: Allow 4 - 6 weeks for delivery (due to minting & quality control)" at bounding box center [633, 345] width 237 height 21
drag, startPoint x: 607, startPoint y: 349, endPoint x: 523, endPoint y: 336, distance: 84.9
click at [523, 336] on li "Shipping Note: Allow 4 - 6 weeks for delivery (due to minting & quality control)" at bounding box center [633, 345] width 237 height 21
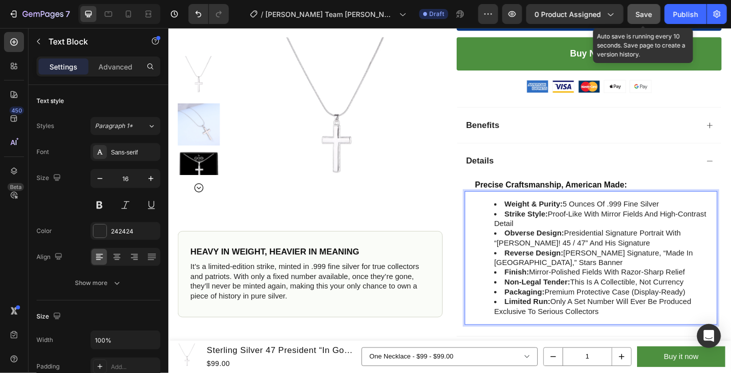
drag, startPoint x: 487, startPoint y: 2, endPoint x: 634, endPoint y: 16, distance: 147.5
click at [634, 15] on button "Save" at bounding box center [643, 14] width 33 height 20
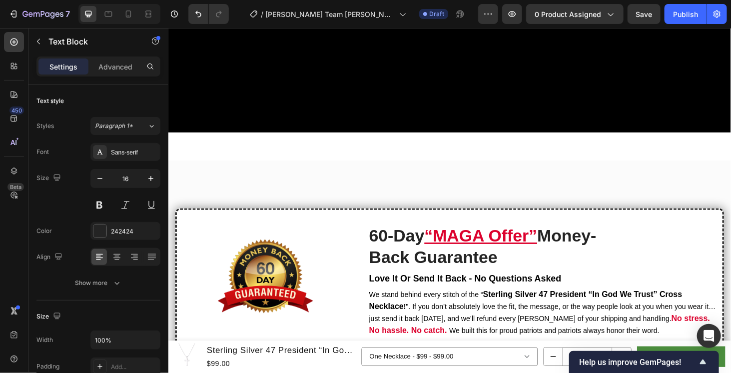
scroll to position [1581, 0]
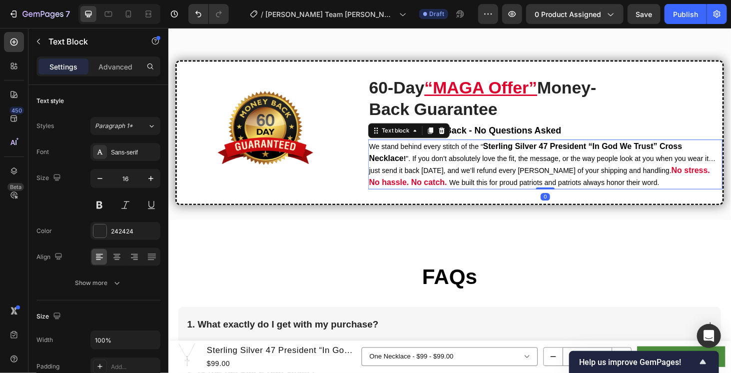
click at [517, 151] on strong "Sterling Silver 47 President “In God We Trust” Cross Necklace" at bounding box center [549, 160] width 334 height 22
click at [503, 149] on strong "Sterling Silver 47 President “In God We Trust” Cross Necklace" at bounding box center [549, 160] width 334 height 22
click at [499, 149] on span "We stand behind every stitch of the “" at bounding box center [442, 153] width 121 height 8
click at [502, 149] on strong "Sterling Silver 47 President “In God We Trust” Cross Necklace" at bounding box center [549, 160] width 334 height 22
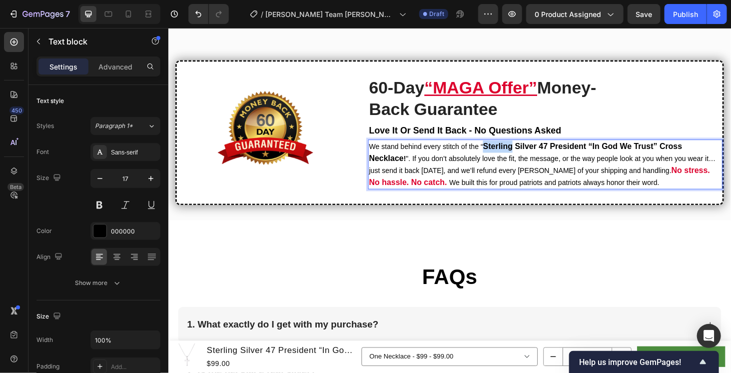
click at [502, 149] on strong "Sterling Silver 47 President “In God We Trust” Cross Necklace" at bounding box center [549, 160] width 334 height 22
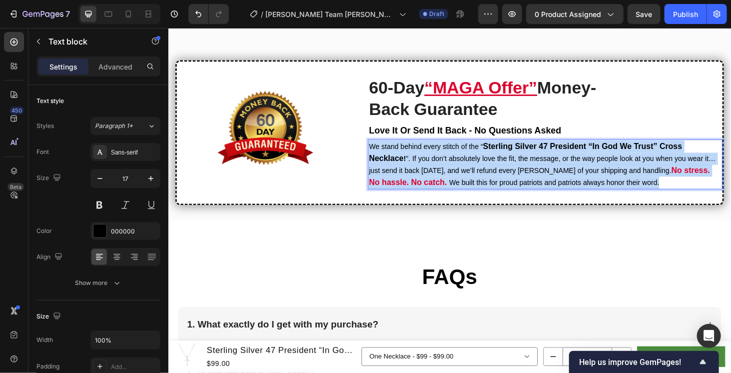
drag, startPoint x: 502, startPoint y: 149, endPoint x: 560, endPoint y: 153, distance: 58.1
click at [560, 153] on strong "Sterling Silver 47 President “In God We Trust” Cross Necklace" at bounding box center [549, 160] width 334 height 22
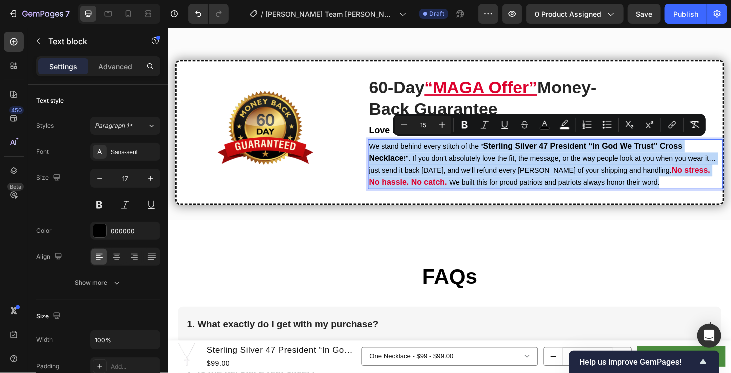
click at [560, 154] on strong "Sterling Silver 47 President “In God We Trust” Cross Necklace" at bounding box center [549, 160] width 334 height 22
click at [510, 154] on strong "Sterling Silver 47 President “In God We Trust” Cross Necklace" at bounding box center [549, 160] width 334 height 22
click at [488, 171] on p "We stand behind every stitch of the “ Sterling Silver 47 President “In God We T…" at bounding box center [570, 172] width 376 height 51
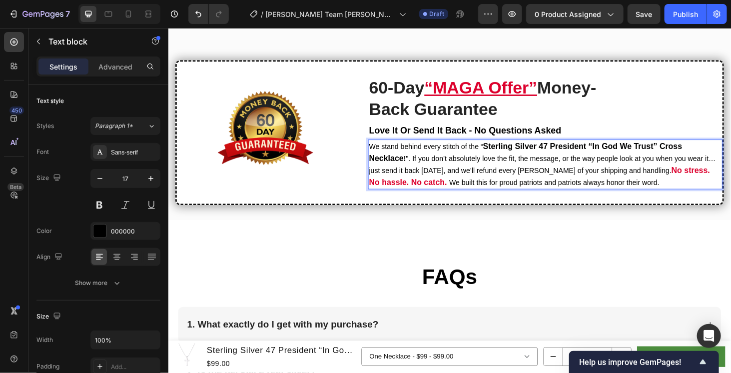
click at [505, 149] on strong "Sterling Silver 47 President “In God We Trust” Cross Necklace" at bounding box center [549, 160] width 334 height 22
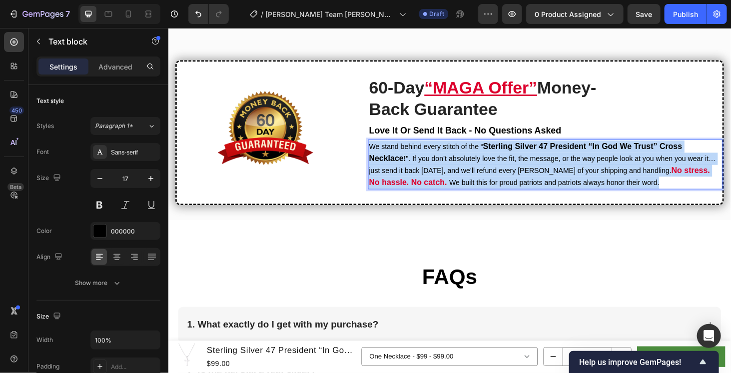
click at [505, 149] on strong "Sterling Silver 47 President “In God We Trust” Cross Necklace" at bounding box center [549, 160] width 334 height 22
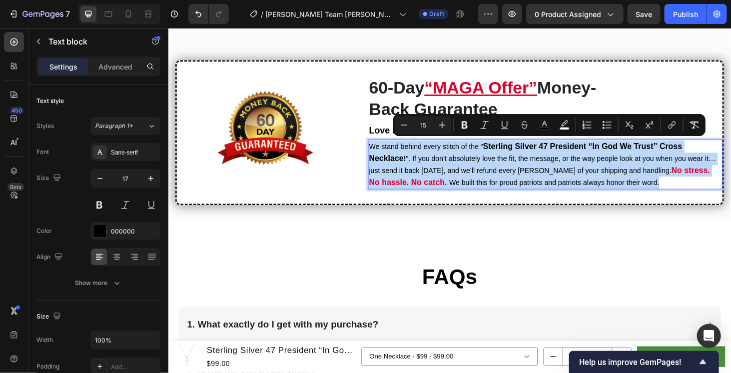
click at [509, 159] on p "We stand behind every stitch of the “ Sterling Silver 47 President “In God We T…" at bounding box center [570, 172] width 376 height 51
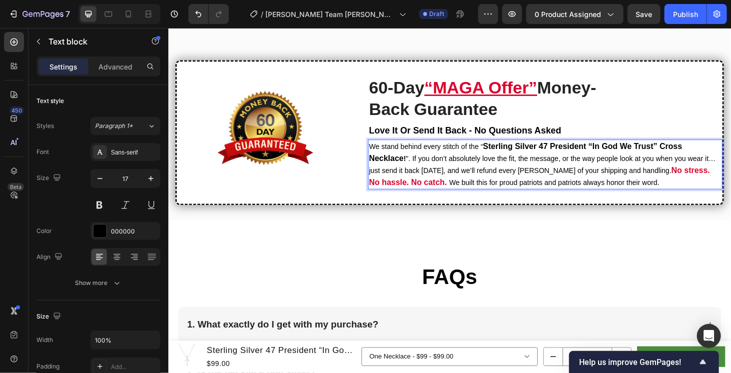
click at [500, 150] on strong "Sterling Silver 47 President “In God We Trust” Cross Necklace" at bounding box center [549, 160] width 334 height 22
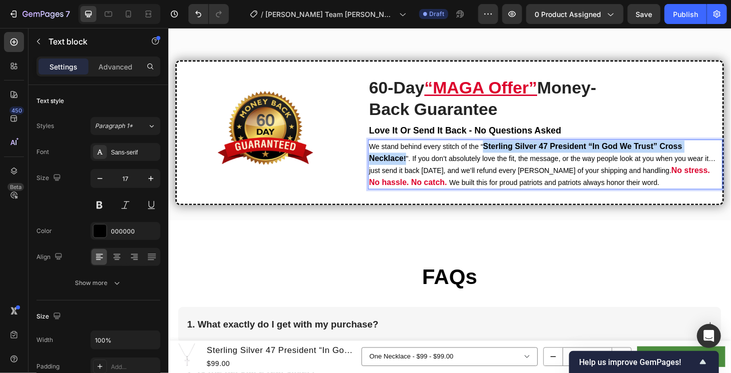
drag, startPoint x: 502, startPoint y: 151, endPoint x: 419, endPoint y: 165, distance: 85.1
click at [419, 165] on p "We stand behind every stitch of the “ Sterling Silver 47 President “In God We T…" at bounding box center [570, 172] width 376 height 51
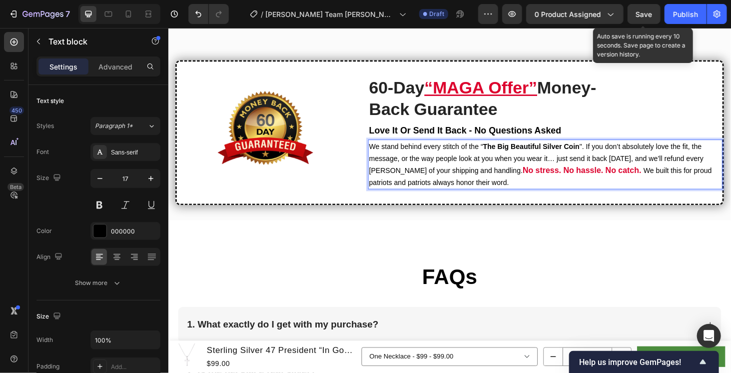
click at [650, 11] on span "Save" at bounding box center [644, 14] width 16 height 8
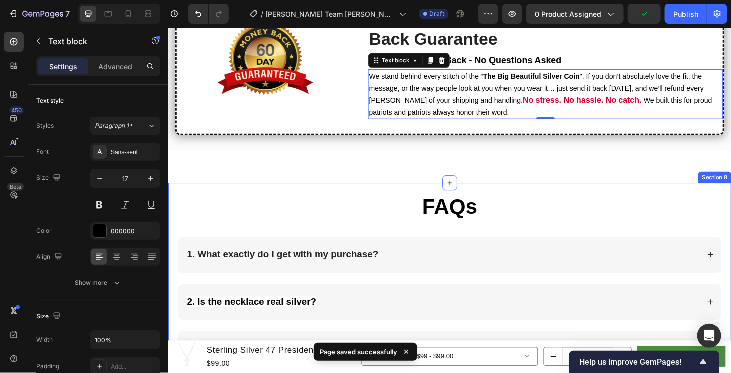
scroll to position [1748, 0]
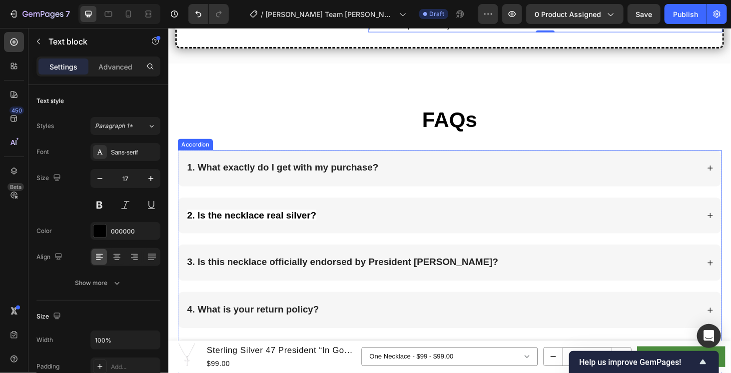
click at [269, 174] on strong "1. What exactly do I get with my purchase?" at bounding box center [290, 176] width 204 height 11
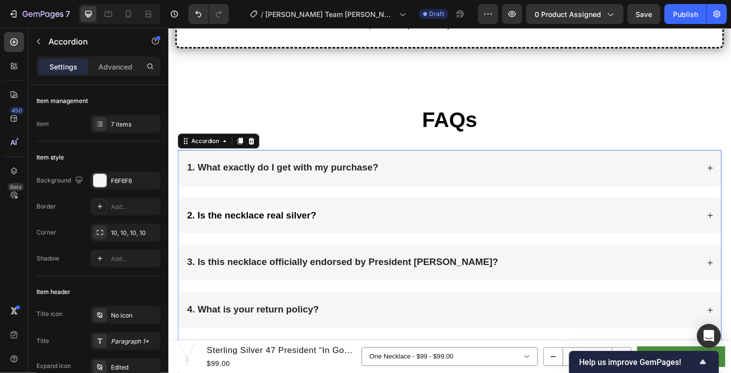
click at [269, 174] on strong "1. What exactly do I get with my purchase?" at bounding box center [290, 176] width 204 height 11
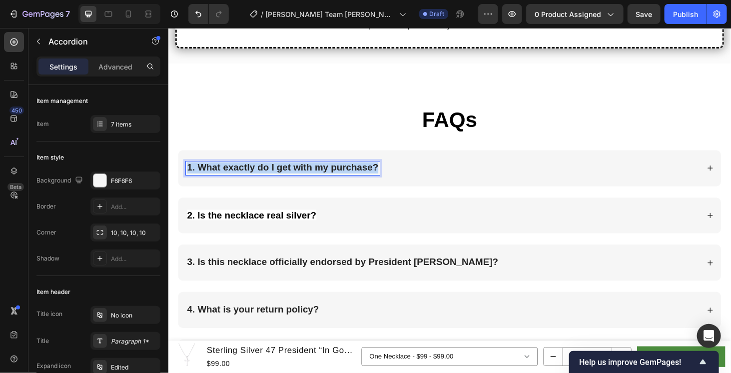
click at [269, 174] on strong "1. What exactly do I get with my purchase?" at bounding box center [290, 176] width 204 height 11
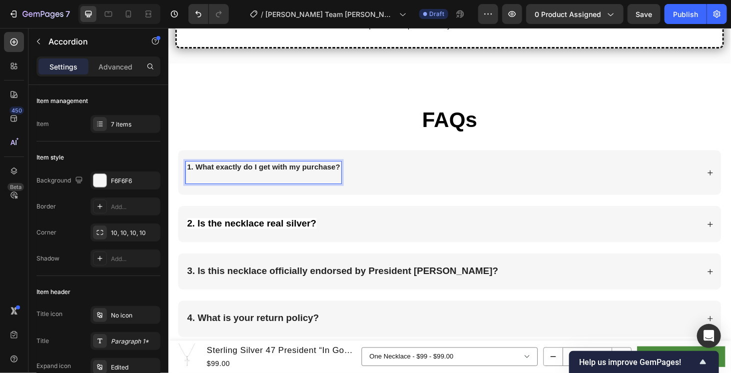
click at [269, 174] on strong "1. What exactly do I get with my purchase?" at bounding box center [269, 176] width 163 height 8
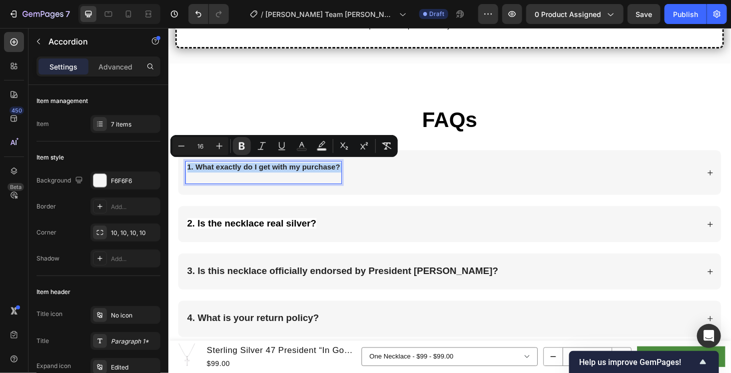
click at [252, 177] on strong "1. What exactly do I get with my purchase?" at bounding box center [269, 176] width 163 height 8
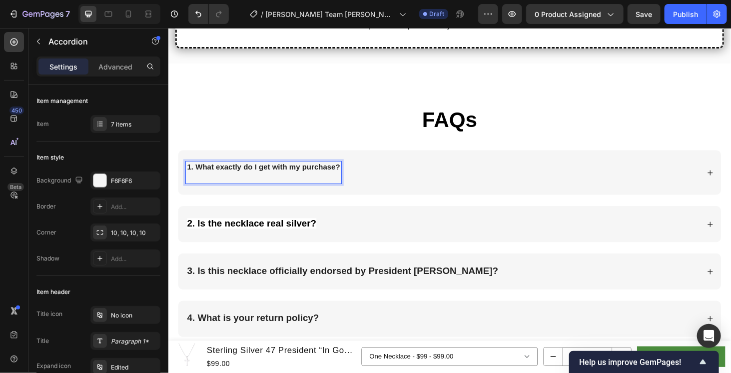
click at [258, 172] on strong "1. What exactly do I get with my purchase?" at bounding box center [269, 176] width 163 height 8
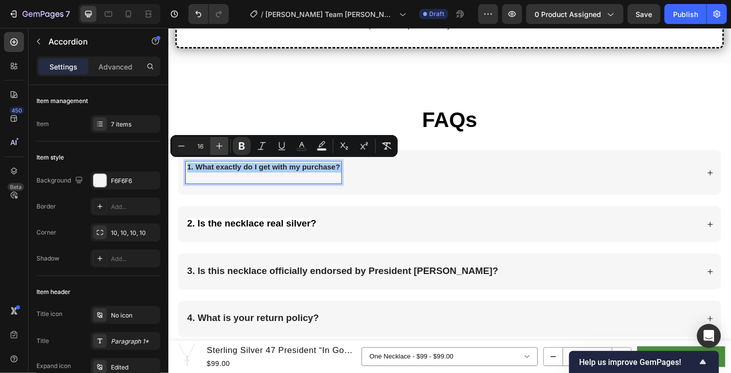
click at [220, 146] on icon "Editor contextual toolbar" at bounding box center [219, 146] width 10 height 10
click at [221, 147] on icon "Editor contextual toolbar" at bounding box center [219, 146] width 10 height 10
type input "20"
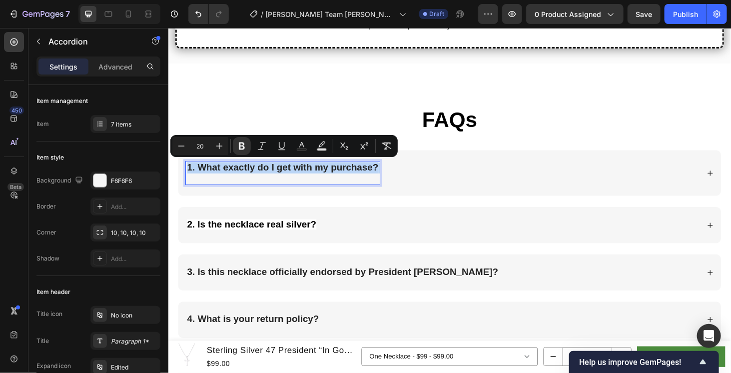
click at [242, 231] on strong "2. Is the necklace real silver?" at bounding box center [257, 236] width 138 height 11
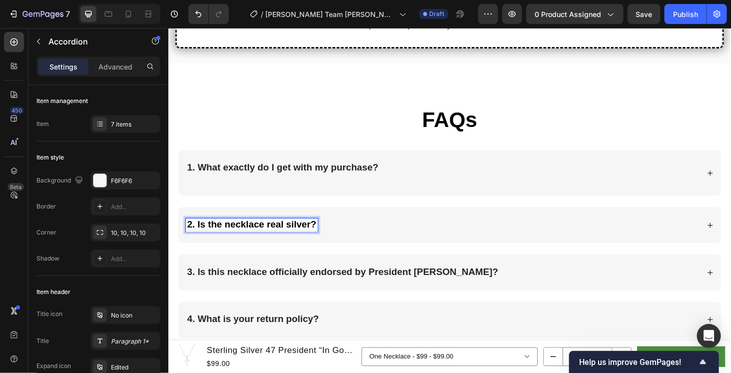
click at [275, 233] on strong "2. Is the necklace real silver?" at bounding box center [257, 236] width 138 height 11
click at [381, 231] on div "2. Is the necklace real silver?" at bounding box center [459, 237] width 547 height 14
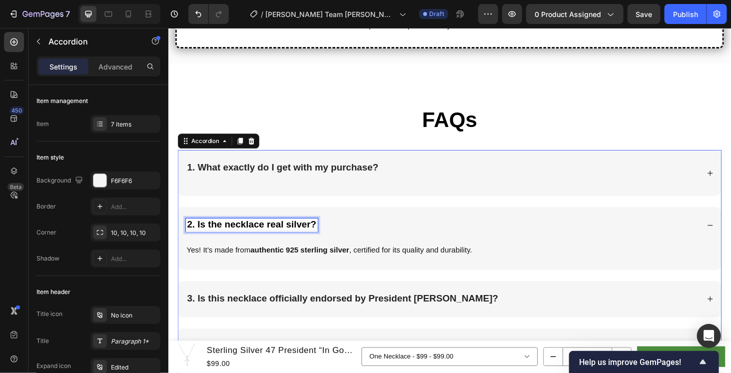
click at [301, 234] on strong "2. Is the necklace real silver?" at bounding box center [257, 236] width 138 height 11
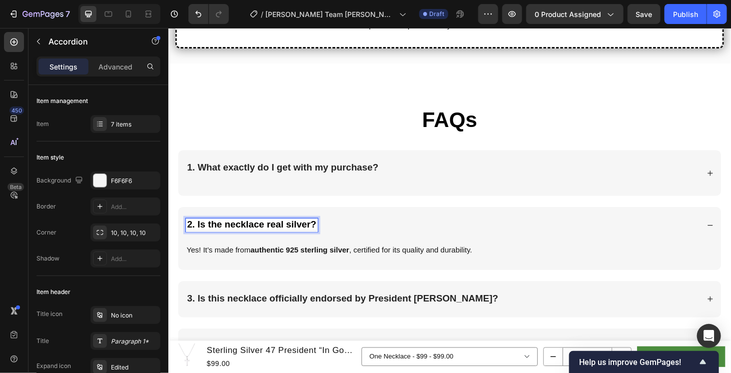
click at [265, 236] on strong "2. Is the necklace real silver?" at bounding box center [257, 236] width 138 height 11
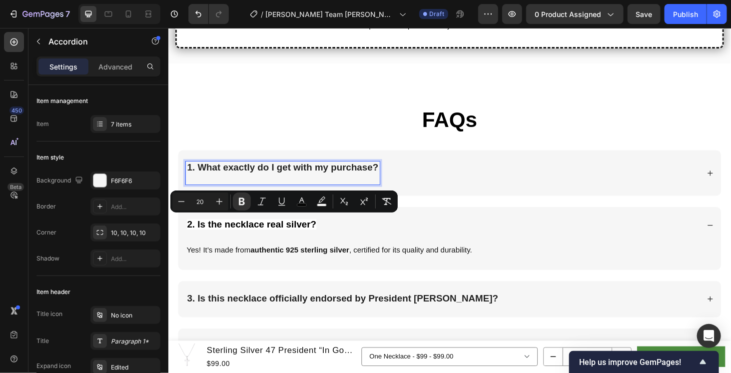
click at [366, 171] on strong "1. What exactly do I get with my purchase?" at bounding box center [290, 176] width 204 height 11
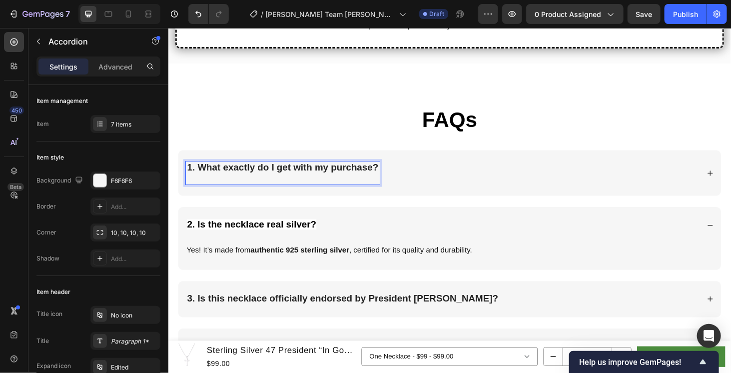
click at [302, 180] on p "1. What exactly do I get with my purchase?" at bounding box center [290, 182] width 204 height 22
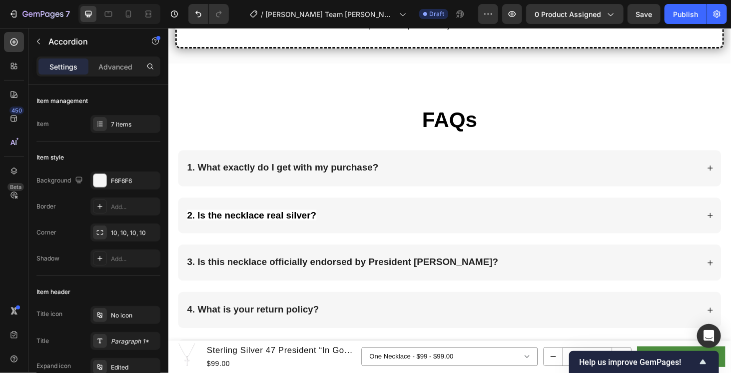
click at [473, 164] on div "1. What exactly do I get with my purchase?" at bounding box center [467, 177] width 578 height 38
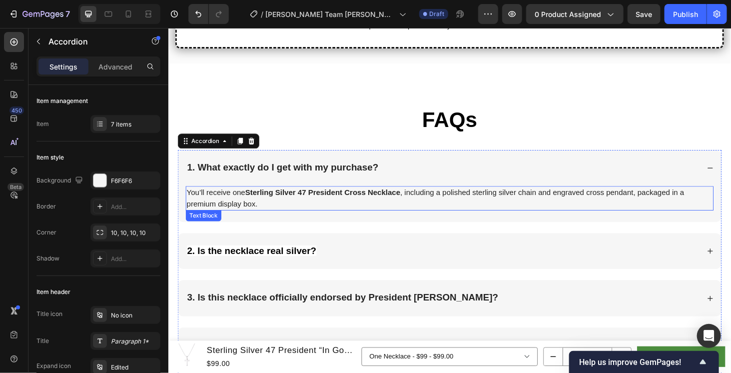
click at [343, 197] on p "You’ll receive one Sterling Silver 47 President Cross Necklace , including a po…" at bounding box center [467, 209] width 560 height 24
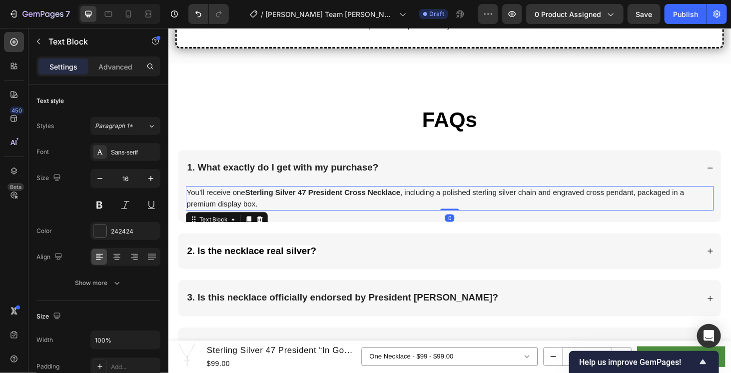
click at [343, 197] on p "You’ll receive one Sterling Silver 47 President Cross Necklace , including a po…" at bounding box center [467, 209] width 560 height 24
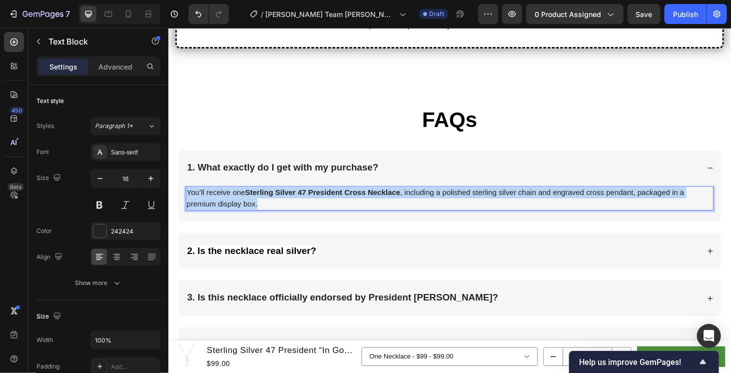
click at [343, 197] on p "You’ll receive one Sterling Silver 47 President Cross Necklace , including a po…" at bounding box center [467, 209] width 560 height 24
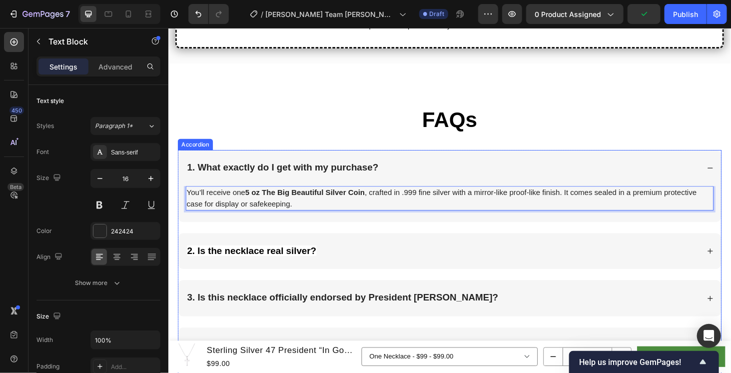
click at [340, 265] on div "2. Is the necklace real silver?" at bounding box center [459, 265] width 547 height 14
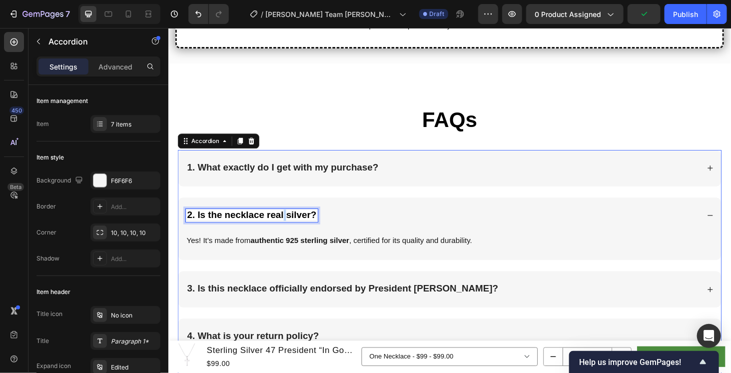
click at [291, 221] on strong "2. Is the necklace real silver?" at bounding box center [257, 226] width 138 height 11
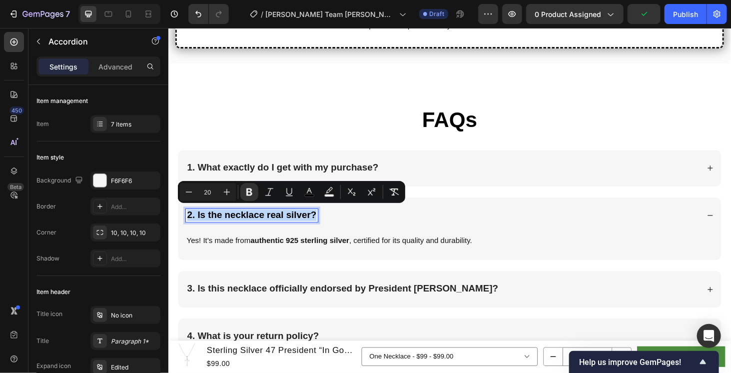
click at [291, 221] on strong "2. Is the necklace real silver?" at bounding box center [257, 226] width 138 height 11
type input "16"
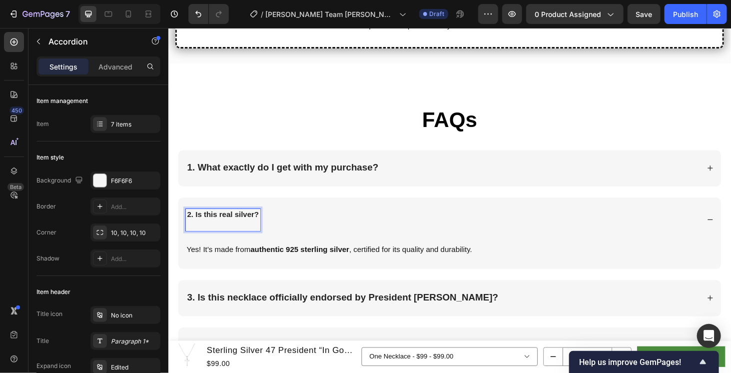
click at [258, 222] on strong "2. Is this real silver?" at bounding box center [226, 226] width 76 height 8
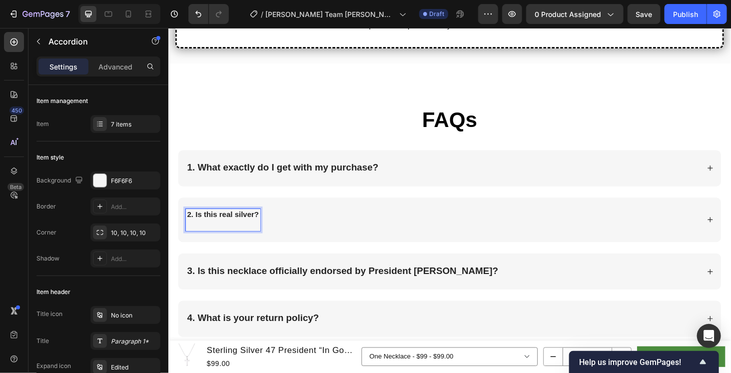
click at [258, 222] on strong "2. Is this real silver?" at bounding box center [226, 226] width 76 height 8
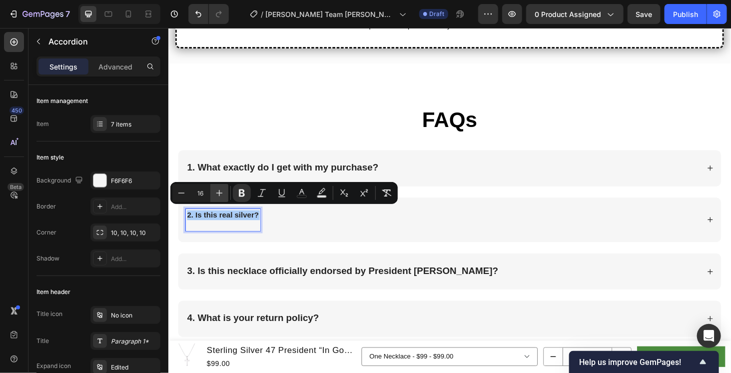
click at [220, 190] on icon "Editor contextual toolbar" at bounding box center [219, 193] width 10 height 10
type input "20"
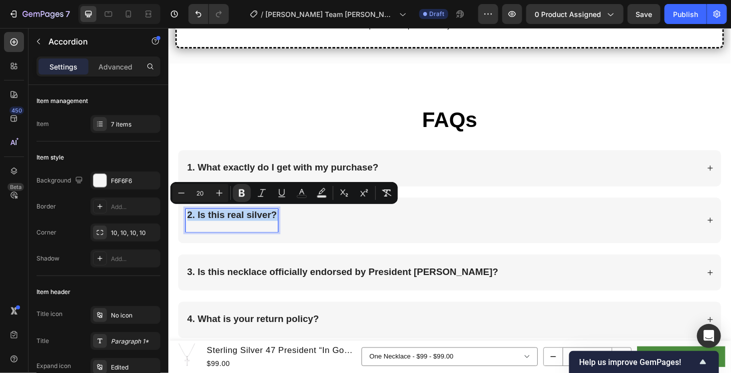
click at [226, 236] on p "2. Is this real silver?" at bounding box center [235, 233] width 95 height 22
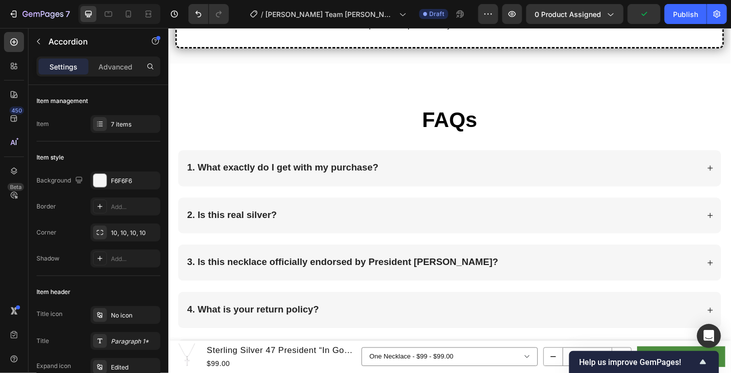
click at [352, 224] on div "2. Is this real silver?" at bounding box center [459, 227] width 547 height 14
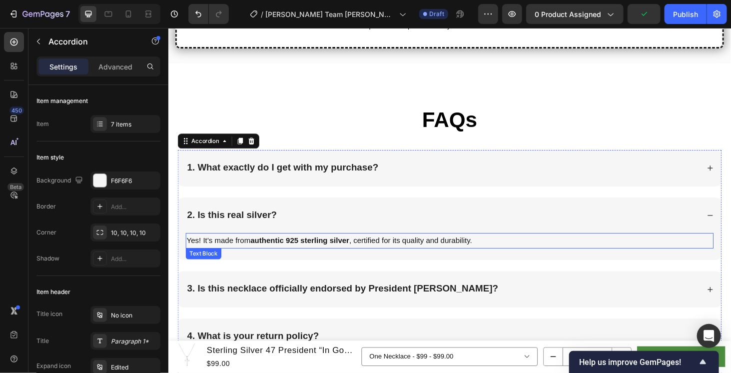
click at [301, 250] on strong "authentic 925 sterling silver" at bounding box center [307, 254] width 105 height 8
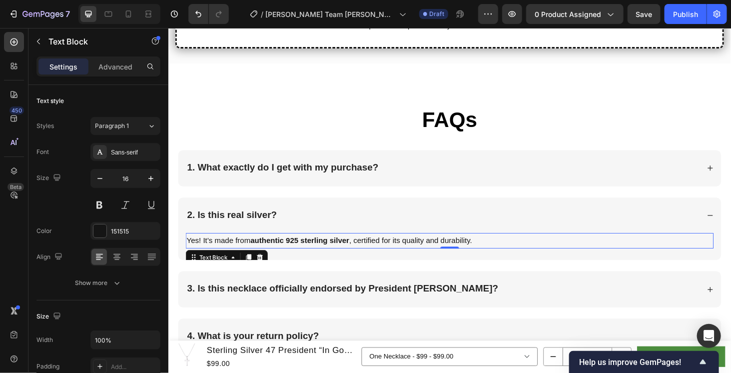
click at [301, 250] on strong "authentic 925 sterling silver" at bounding box center [307, 254] width 105 height 8
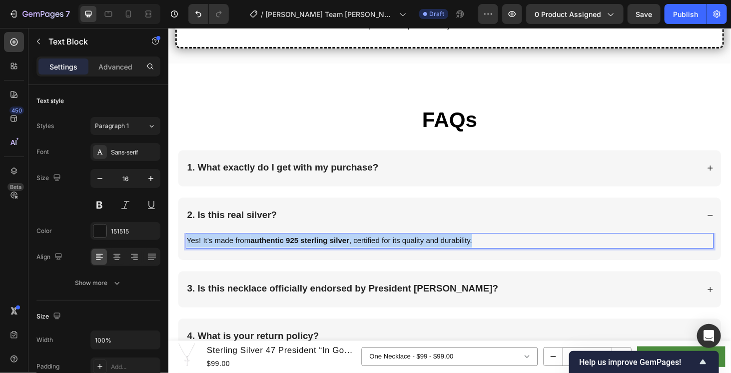
click at [301, 250] on strong "authentic 925 sterling silver" at bounding box center [307, 254] width 105 height 8
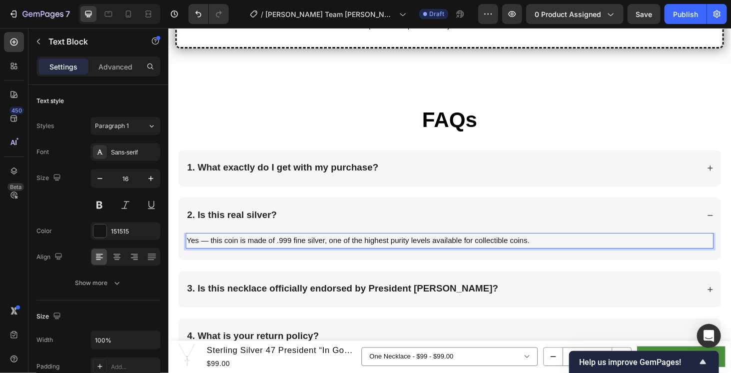
click at [212, 255] on p "Yes — this coin is made of .999 fine silver, one of the highest purity levels a…" at bounding box center [467, 254] width 560 height 14
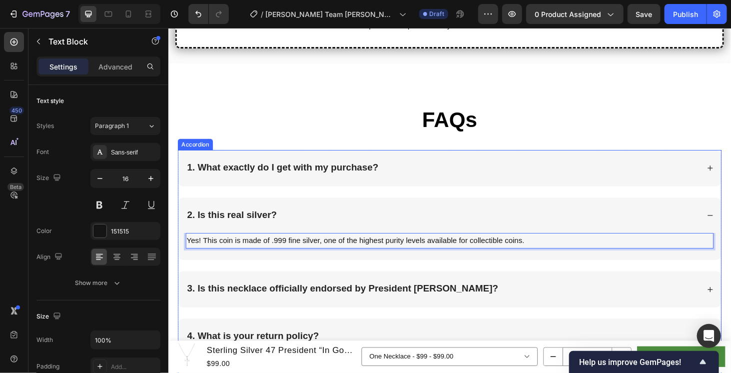
click at [375, 213] on div "2. Is this real silver?" at bounding box center [467, 227] width 578 height 38
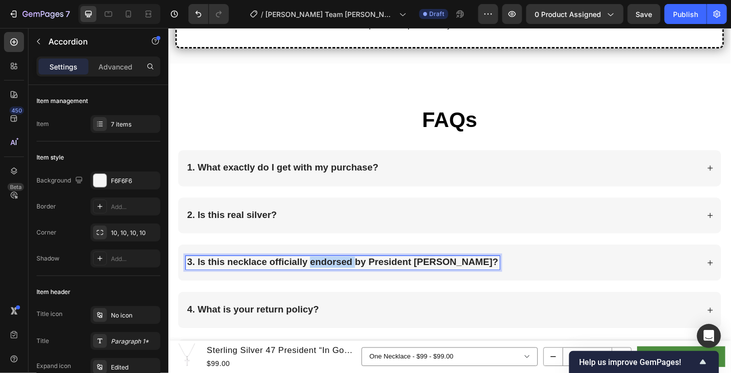
click at [353, 271] on strong "3. Is this necklace officially endorsed by President Trump?" at bounding box center [354, 276] width 332 height 11
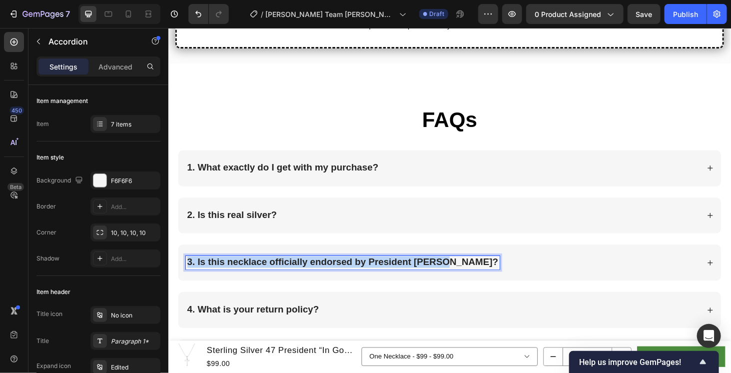
click at [353, 271] on strong "3. Is this necklace officially endorsed by President Trump?" at bounding box center [354, 276] width 332 height 11
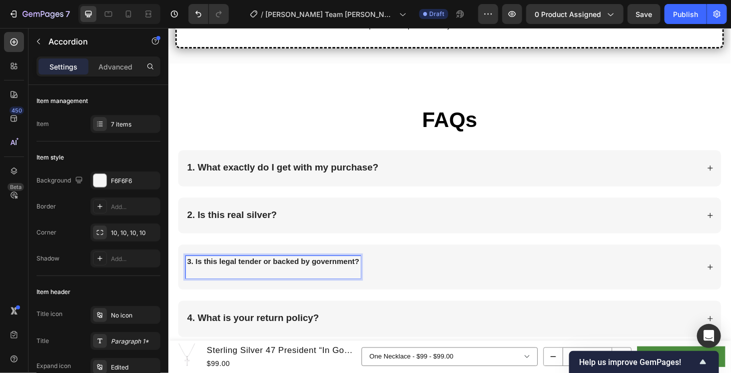
click at [334, 272] on strong "3. Is this legal tender or backed by government?" at bounding box center [279, 276] width 183 height 8
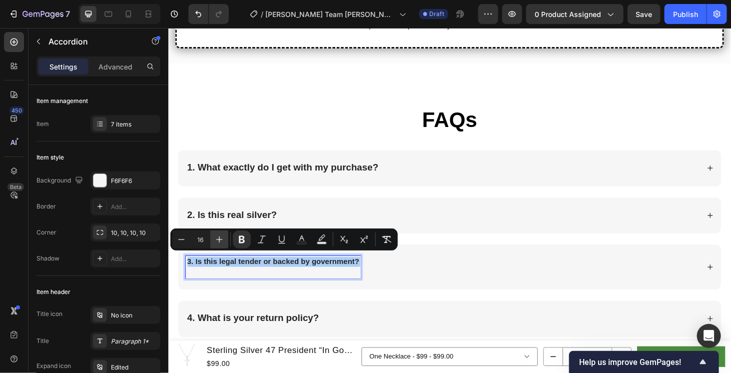
click at [220, 238] on icon "Editor contextual toolbar" at bounding box center [219, 239] width 10 height 10
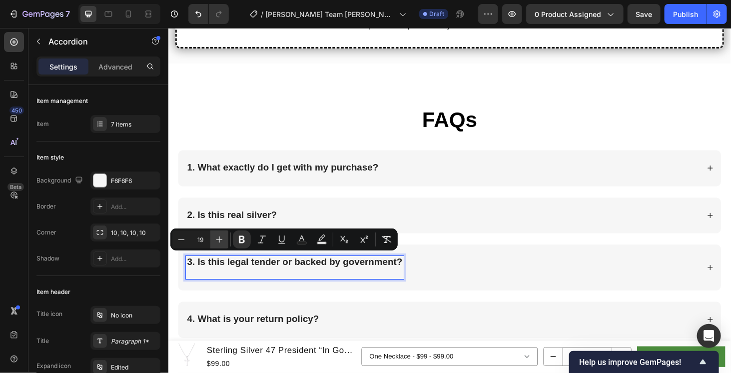
type input "20"
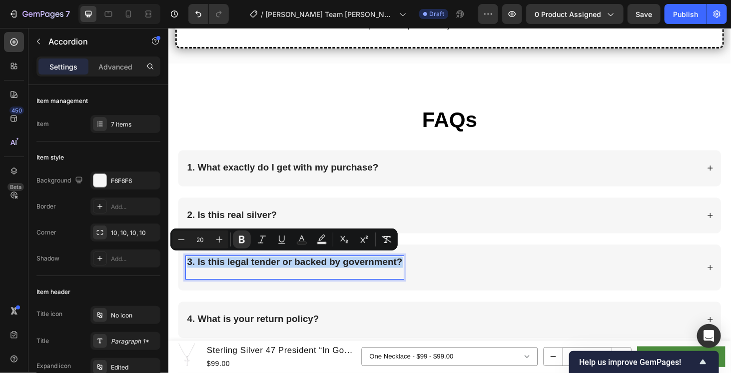
click at [226, 280] on p "3. Is this legal tender or backed by government?" at bounding box center [302, 283] width 229 height 22
click at [290, 288] on p "3. Is this legal tender or backed by government?" at bounding box center [302, 283] width 229 height 22
click at [462, 276] on div "3. Is this legal tender or backed by government?" at bounding box center [459, 282] width 547 height 25
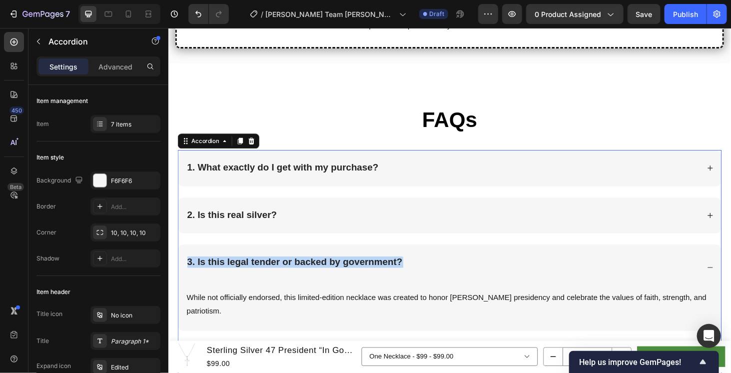
click at [378, 282] on p "3. Is this legal tender or backed by government?" at bounding box center [302, 283] width 229 height 22
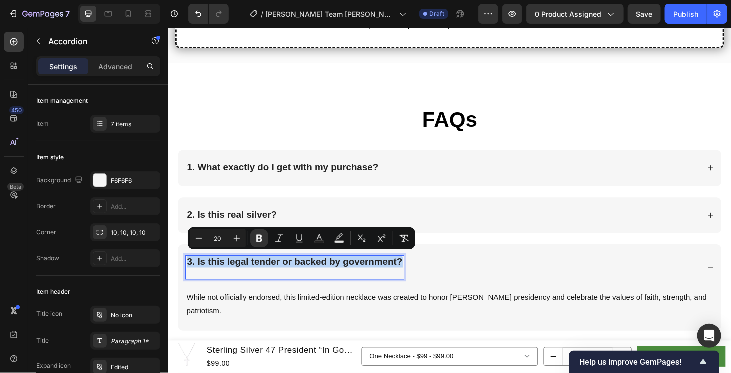
click at [280, 285] on p "3. Is this legal tender or backed by government?" at bounding box center [302, 283] width 229 height 22
click at [249, 271] on strong "3. Is this legal tender or backed by government?" at bounding box center [302, 276] width 229 height 11
click at [232, 272] on strong "3. Is this legal tender or backed by government?" at bounding box center [302, 276] width 229 height 11
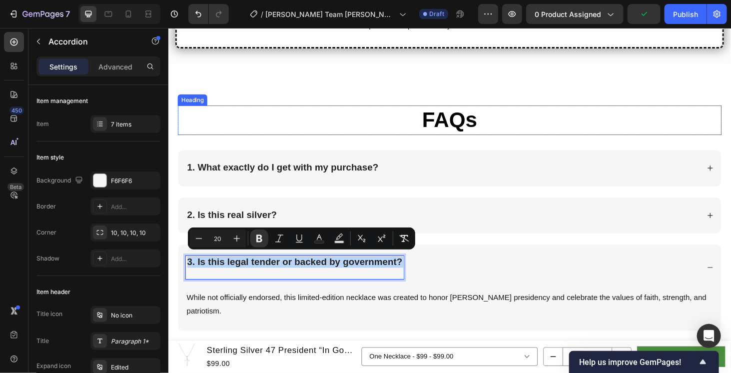
click at [342, 110] on h2 "FAQs" at bounding box center [467, 125] width 579 height 31
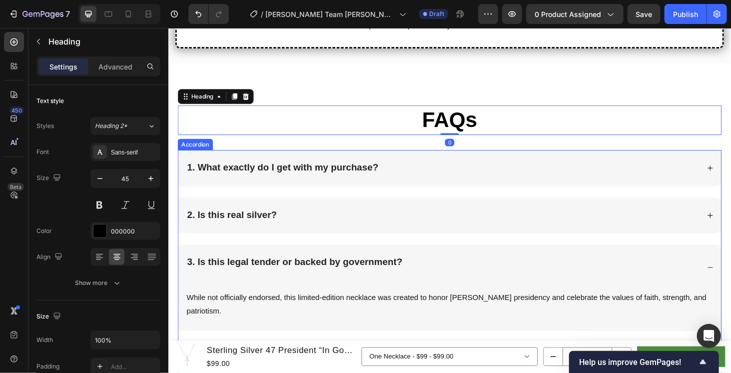
click at [255, 279] on p "3. Is this legal tender or backed by government?" at bounding box center [302, 283] width 229 height 22
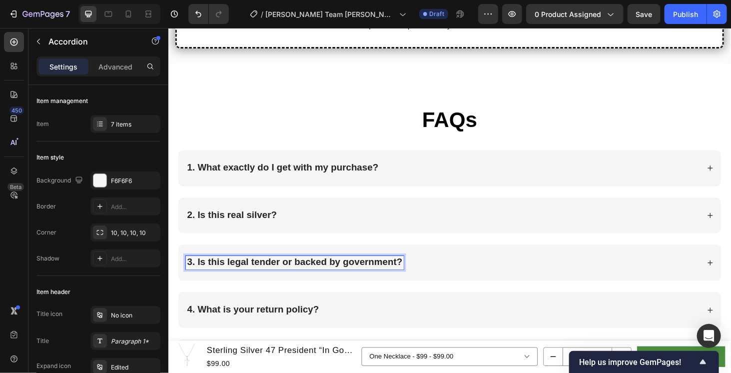
click at [450, 275] on div "3. Is this legal tender or backed by government?" at bounding box center [459, 277] width 547 height 14
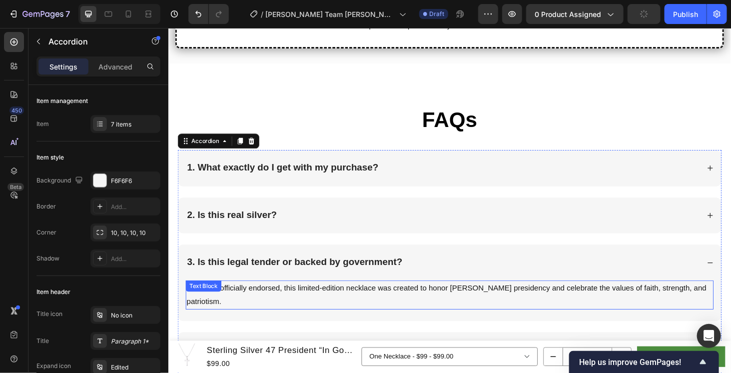
click at [340, 301] on p "While not officially endorsed, this limited-edition necklace was created to hon…" at bounding box center [467, 312] width 560 height 29
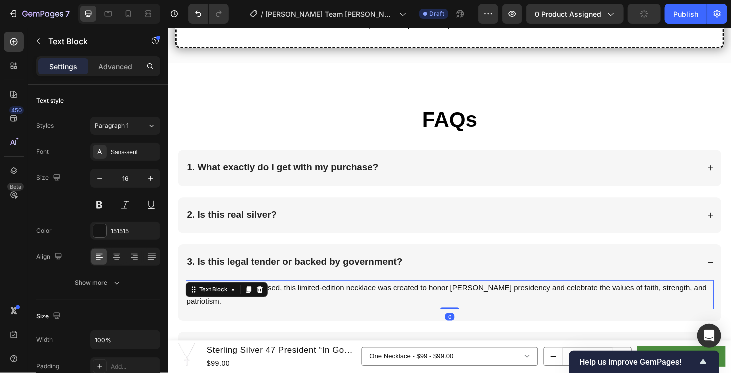
click at [340, 301] on p "While not officially endorsed, this limited-edition necklace was created to hon…" at bounding box center [467, 312] width 560 height 29
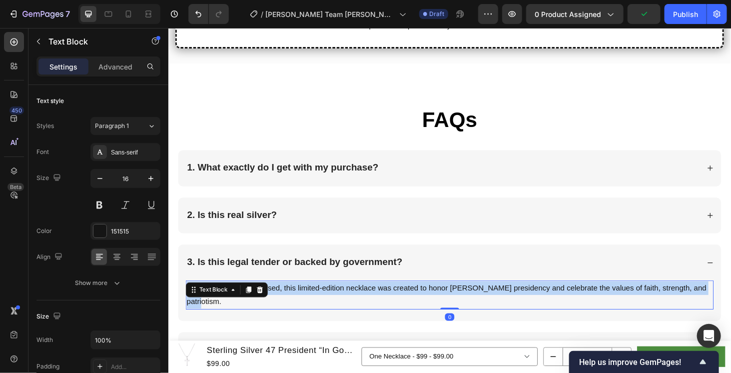
click at [340, 301] on p "While not officially endorsed, this limited-edition necklace was created to hon…" at bounding box center [467, 312] width 560 height 29
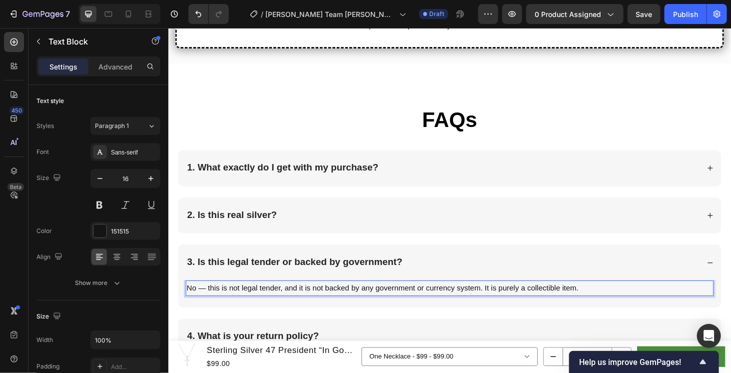
click at [208, 301] on p "No — this is not legal tender, and it is not backed by any government or curren…" at bounding box center [467, 305] width 560 height 14
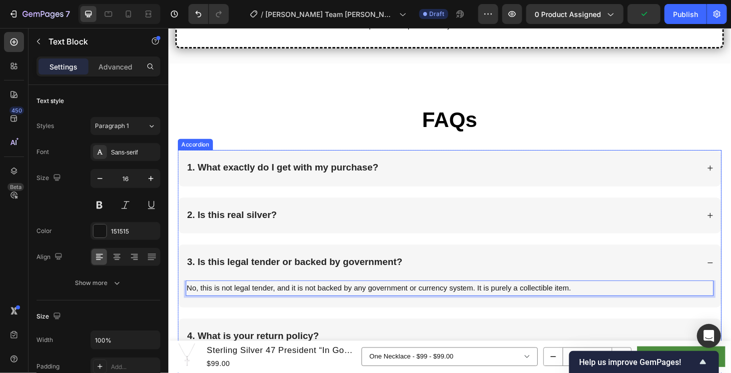
click at [446, 270] on div "3. Is this legal tender or backed by government?" at bounding box center [459, 277] width 547 height 14
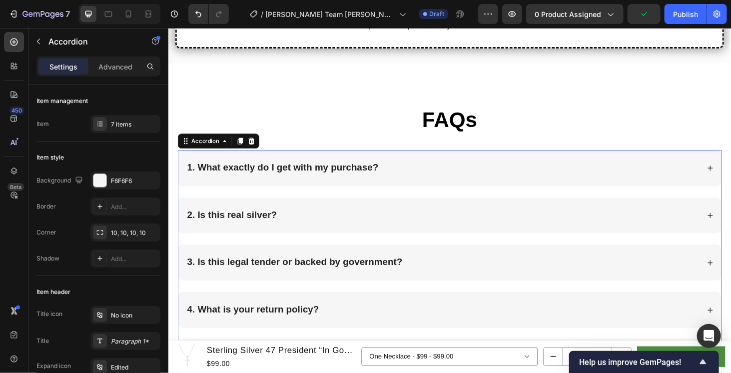
click at [419, 316] on div "4. What is your return policy?" at bounding box center [467, 328] width 578 height 38
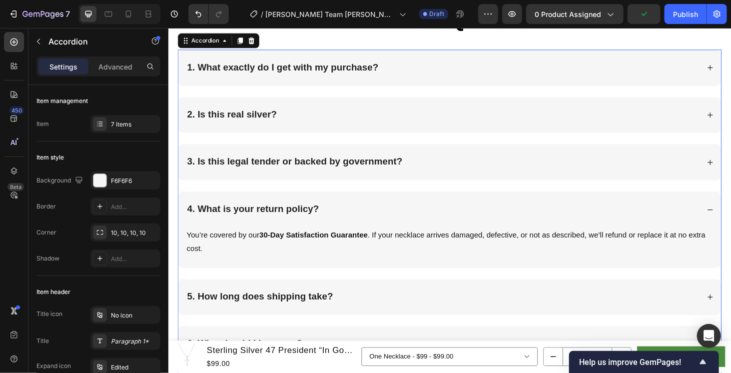
scroll to position [1915, 0]
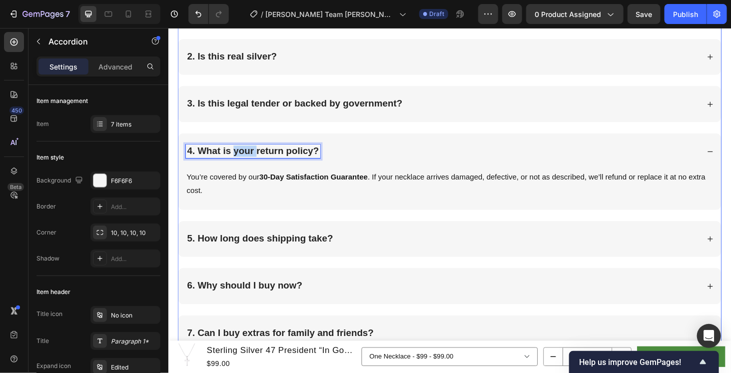
click at [256, 159] on strong "4. What is your return policy?" at bounding box center [258, 158] width 140 height 11
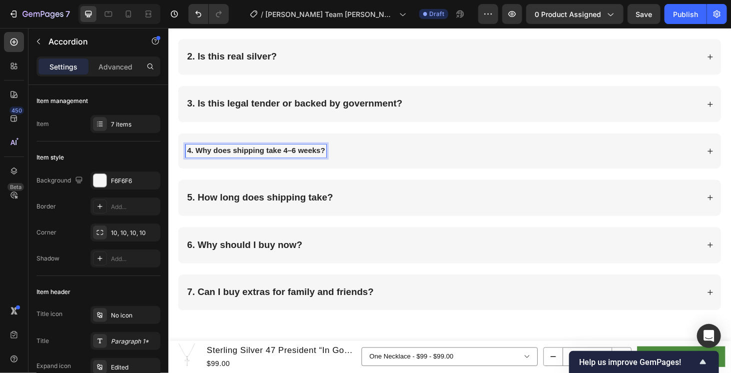
click at [244, 154] on strong "4. Why does shipping take 4–6 weeks?" at bounding box center [261, 158] width 147 height 8
click at [259, 154] on strong "4. Why does shipping take 4–6 weeks?" at bounding box center [261, 158] width 147 height 8
click at [260, 154] on strong "4. Why does shipping take 4–6 weeks?" at bounding box center [261, 158] width 147 height 8
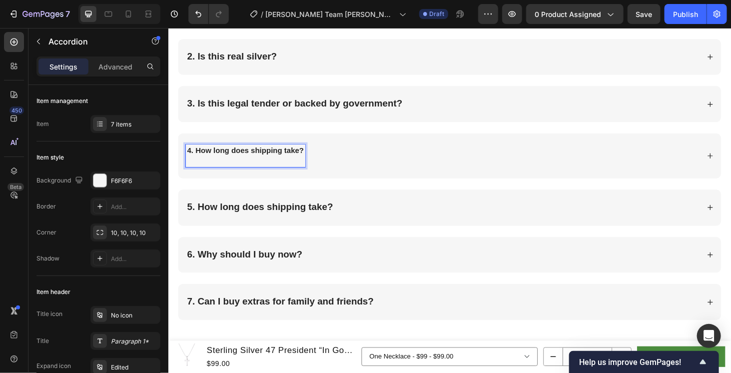
click at [195, 164] on p "4. How long does shipping take?" at bounding box center [250, 163] width 124 height 21
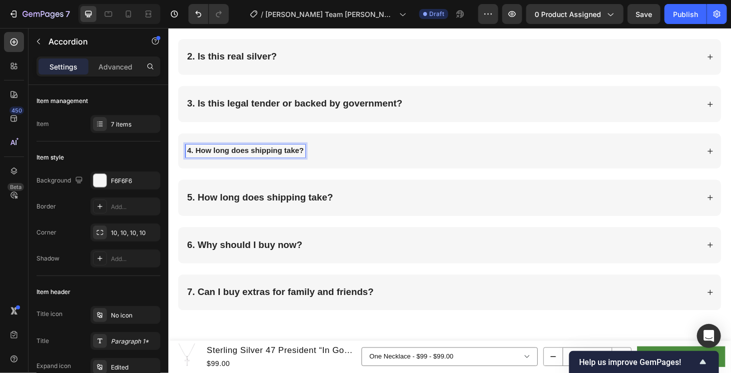
click at [231, 154] on strong "4. How long does shipping take?" at bounding box center [250, 158] width 124 height 8
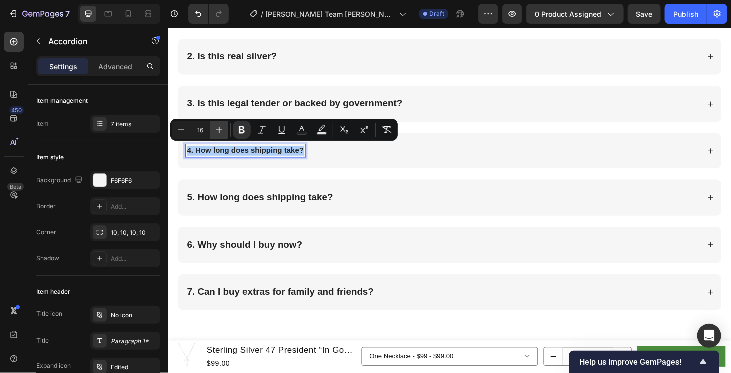
click at [218, 133] on icon "Editor contextual toolbar" at bounding box center [219, 130] width 10 height 10
click at [218, 134] on icon "Editor contextual toolbar" at bounding box center [219, 130] width 10 height 10
click at [218, 133] on icon "Editor contextual toolbar" at bounding box center [219, 130] width 10 height 10
click at [218, 134] on icon "Editor contextual toolbar" at bounding box center [219, 130] width 10 height 10
type input "20"
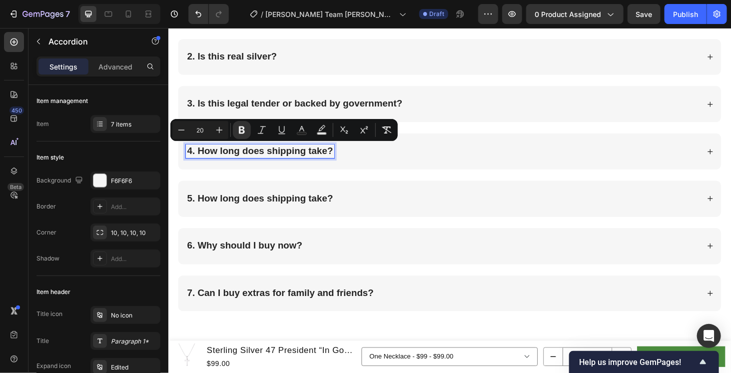
click at [428, 157] on div "4. How long does shipping take?" at bounding box center [459, 159] width 547 height 14
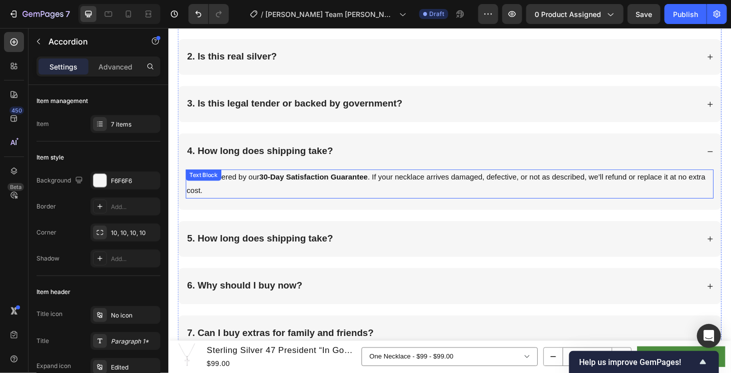
click at [332, 188] on p "You’re covered by our 30-Day Satisfaction Guarantee . If your necklace arrives …" at bounding box center [467, 193] width 560 height 29
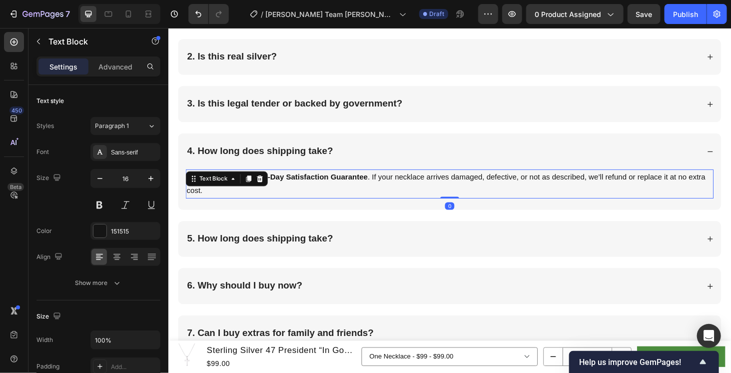
click at [356, 186] on strong "30-Day Satisfaction Guarantee" at bounding box center [322, 186] width 115 height 8
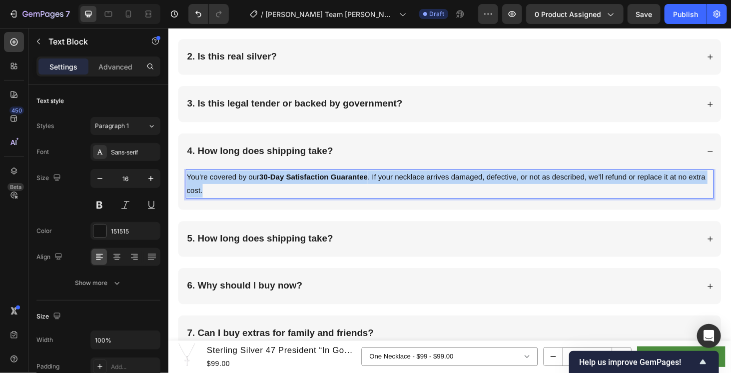
click at [356, 186] on strong "30-Day Satisfaction Guarantee" at bounding box center [322, 186] width 115 height 8
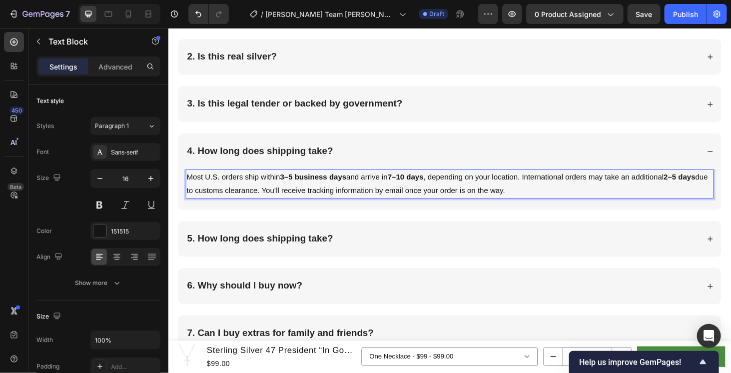
click at [303, 182] on strong "3–5 business days" at bounding box center [322, 186] width 70 height 8
click at [299, 183] on strong "3–5 business days" at bounding box center [322, 186] width 70 height 8
click at [421, 184] on strong "7–10 days" at bounding box center [423, 186] width 38 height 8
click at [714, 182] on strong "2–5 days" at bounding box center [450, 193] width 527 height 23
click at [411, 152] on div "4. How long does shipping take?" at bounding box center [459, 159] width 547 height 14
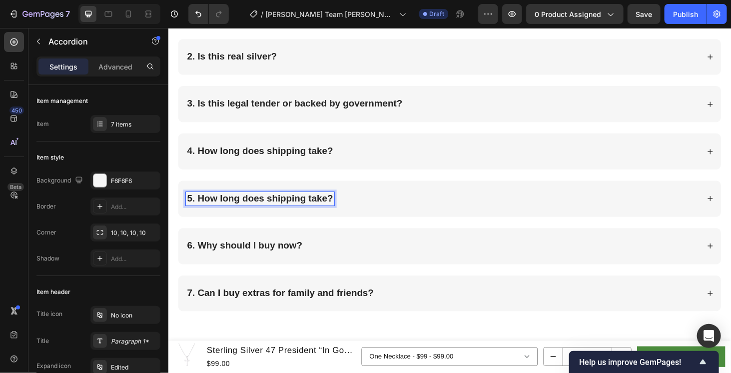
click at [297, 204] on strong "5. How long does shipping take?" at bounding box center [265, 208] width 155 height 11
click at [296, 204] on strong "5. How long does shipping take?" at bounding box center [265, 208] width 155 height 11
click at [353, 205] on div "5. Is this officially affiliated with [PERSON_NAME]?" at bounding box center [459, 208] width 547 height 13
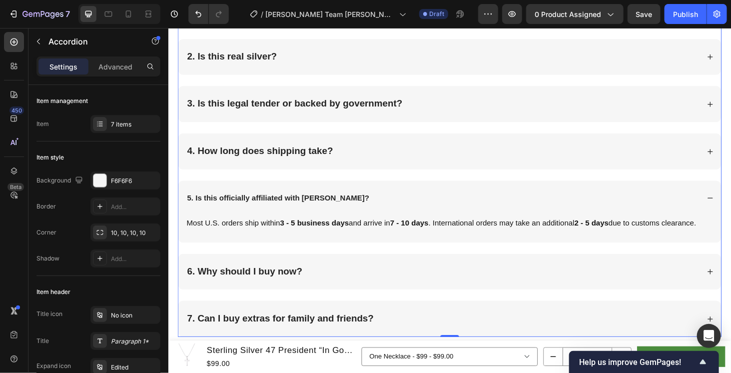
click at [257, 212] on div "5. Is this officially affiliated with [PERSON_NAME]?" at bounding box center [284, 208] width 197 height 13
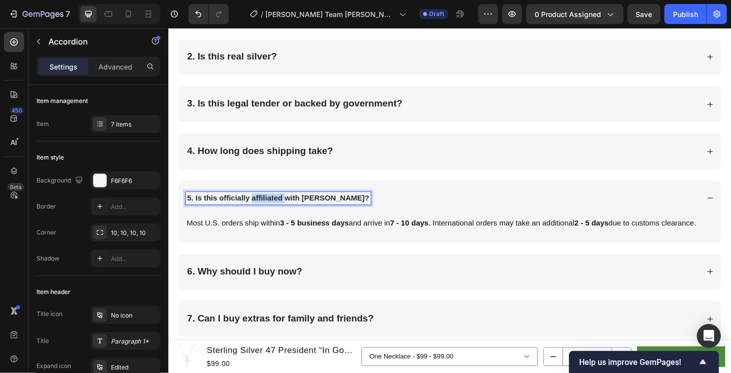
click at [257, 212] on div "5. Is this officially affiliated with [PERSON_NAME]?" at bounding box center [284, 208] width 197 height 13
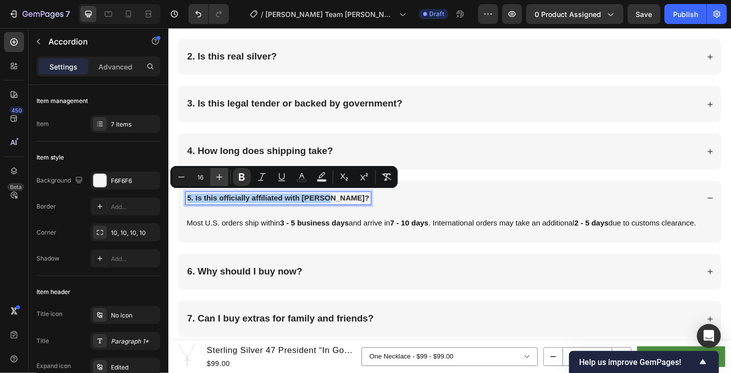
click at [224, 178] on button "Plus" at bounding box center [219, 177] width 18 height 18
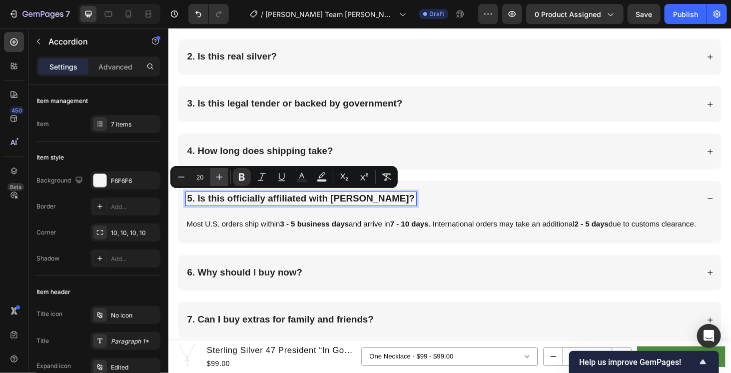
click at [224, 178] on button "Plus" at bounding box center [219, 177] width 18 height 18
click at [185, 178] on icon "Editor contextual toolbar" at bounding box center [181, 177] width 10 height 10
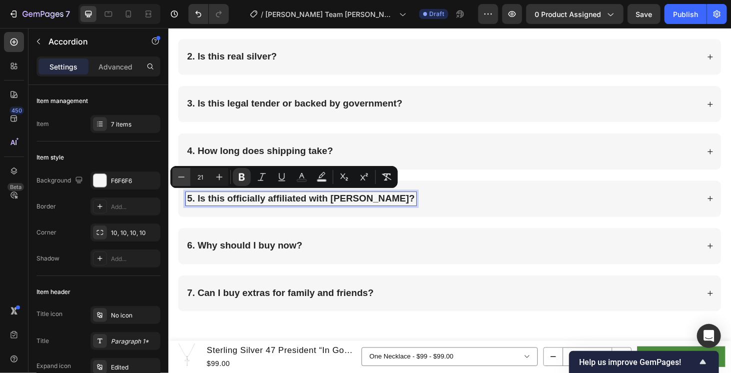
type input "20"
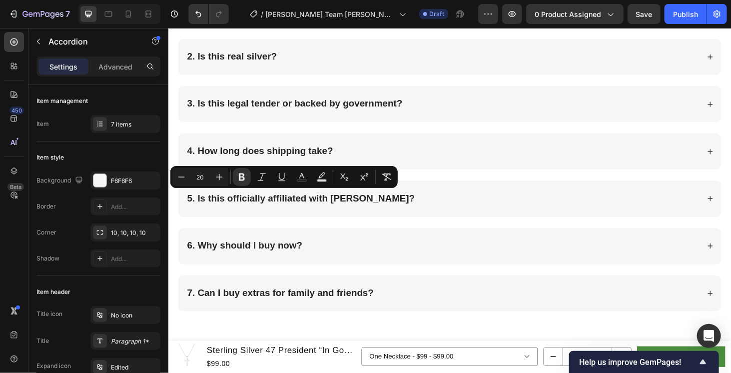
click at [440, 208] on div "5. Is this officially affiliated with [PERSON_NAME]?" at bounding box center [459, 209] width 547 height 14
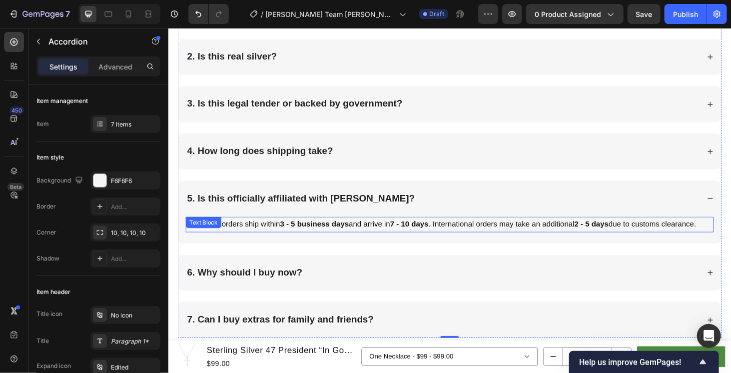
click at [356, 232] on strong "3 - 5 business days" at bounding box center [323, 236] width 73 height 8
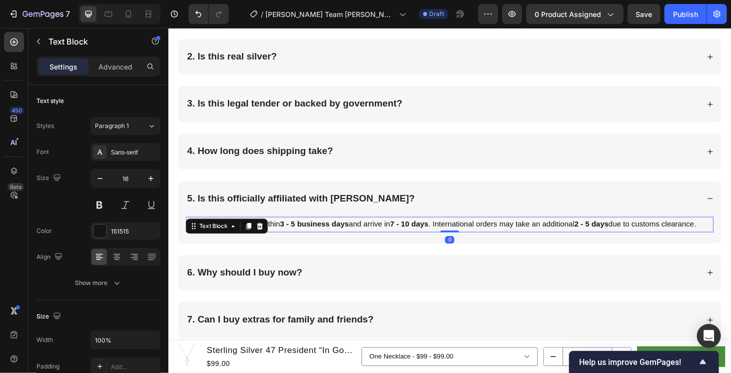
click at [366, 235] on p "Most U.S. orders ship within 3 - 5 business days and arrive in 7 - 10 days . In…" at bounding box center [467, 237] width 560 height 14
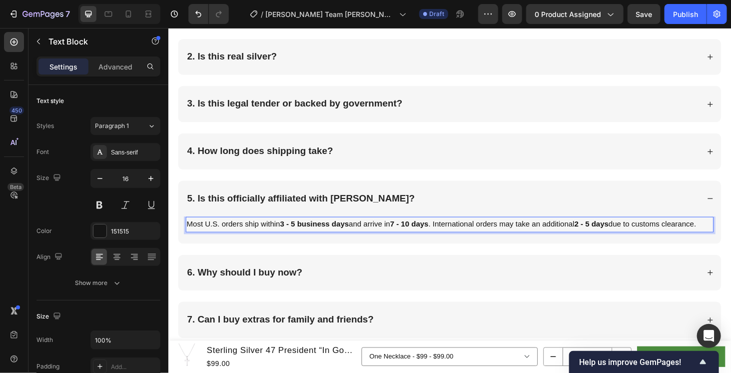
click at [366, 235] on p "Most U.S. orders ship within 3 - 5 business days and arrive in 7 - 10 days . In…" at bounding box center [467, 237] width 560 height 14
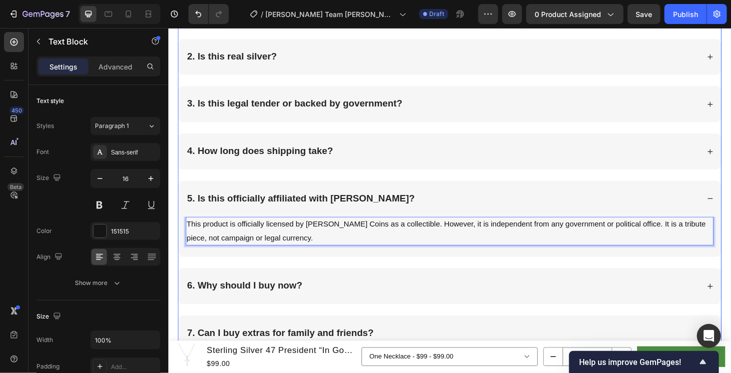
click at [411, 204] on div "5. Is this officially affiliated with [PERSON_NAME]?" at bounding box center [459, 209] width 547 height 14
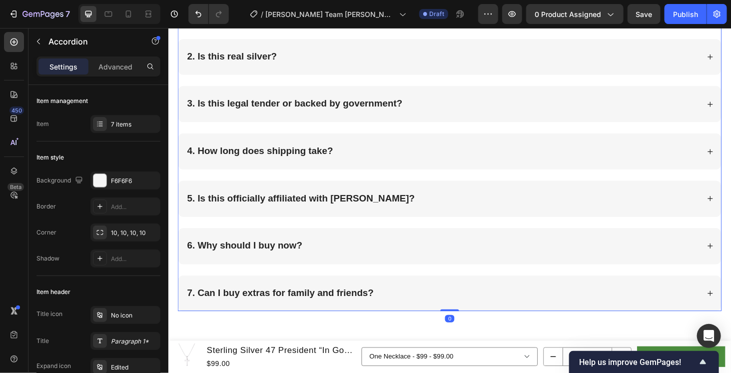
click at [399, 248] on div "6. Why should I buy now?" at bounding box center [467, 260] width 578 height 38
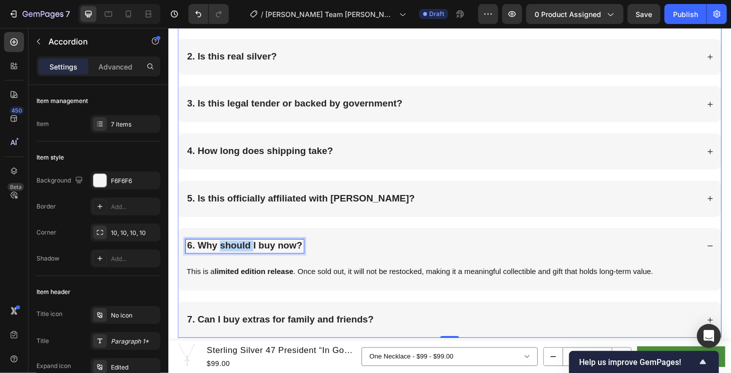
click at [251, 257] on strong "6. Why should I buy now?" at bounding box center [249, 259] width 123 height 11
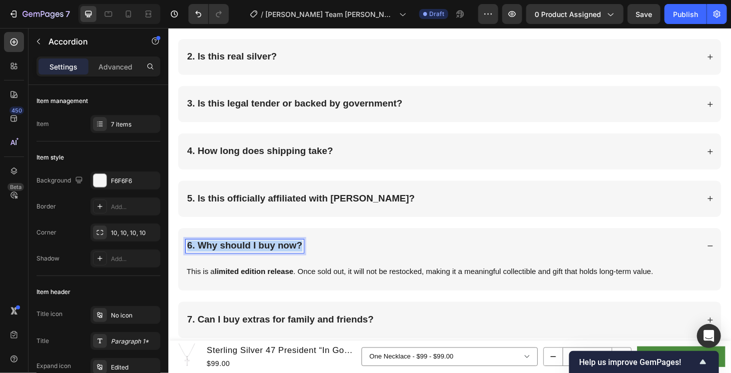
click at [251, 257] on strong "6. Why should I buy now?" at bounding box center [249, 259] width 123 height 11
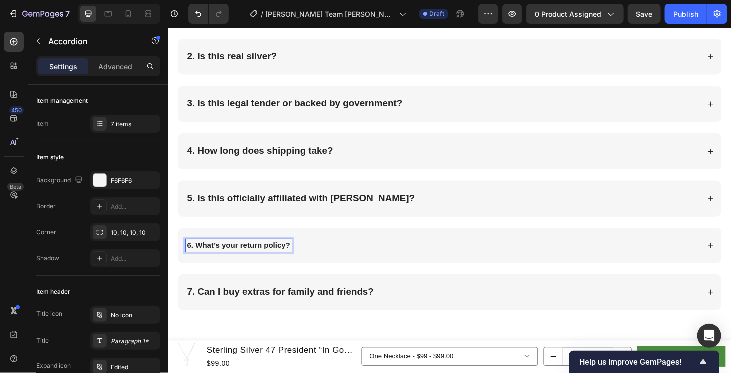
click at [329, 256] on div "6. What’s your return policy?" at bounding box center [459, 259] width 547 height 13
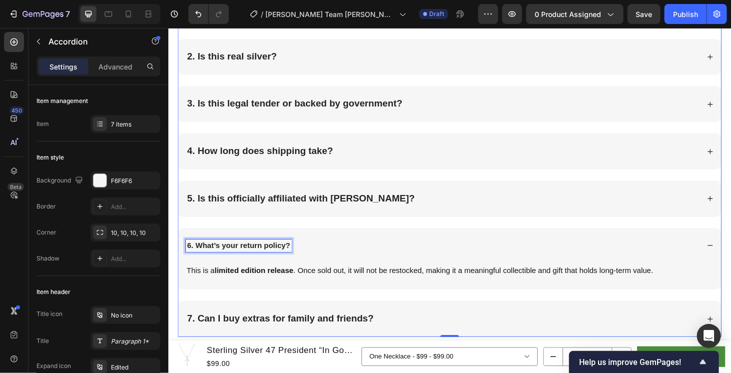
click at [269, 257] on strong "6. What’s your return policy?" at bounding box center [243, 259] width 110 height 8
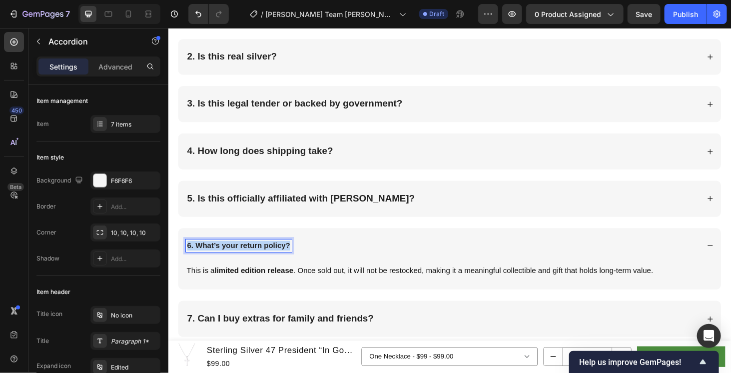
click at [269, 257] on strong "6. What’s your return policy?" at bounding box center [243, 259] width 110 height 8
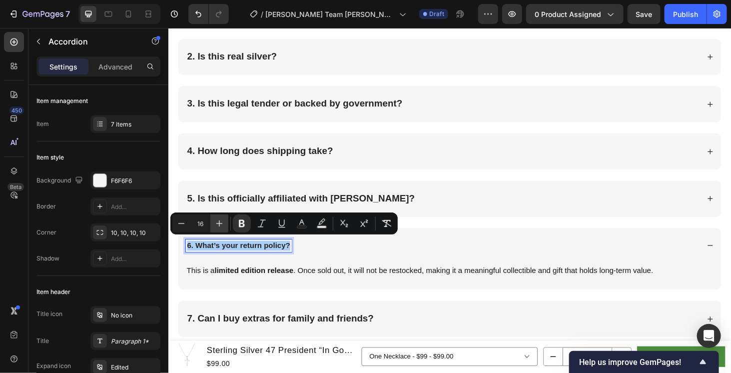
click at [218, 226] on icon "Editor contextual toolbar" at bounding box center [219, 223] width 10 height 10
type input "20"
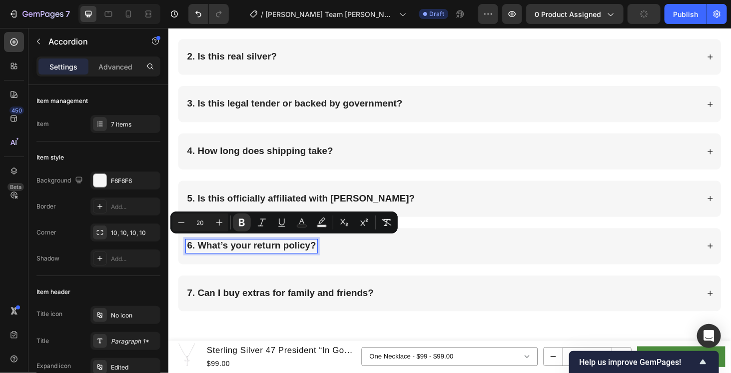
click at [459, 258] on div "6. What’s your return policy?" at bounding box center [459, 260] width 547 height 14
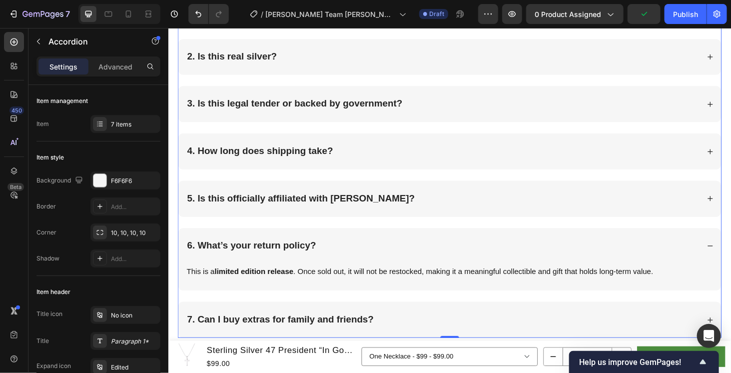
click at [366, 284] on p "This is a limited edition release . Once sold out, it will not be restocked, ma…" at bounding box center [467, 287] width 560 height 14
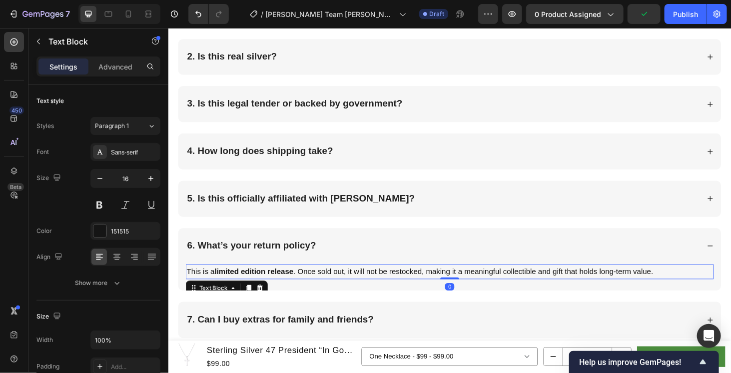
click at [366, 284] on p "This is a limited edition release . Once sold out, it will not be restocked, ma…" at bounding box center [467, 287] width 560 height 14
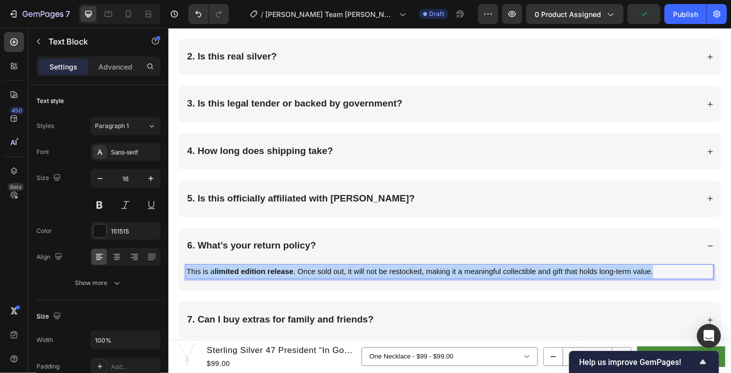
click at [366, 284] on p "This is a limited edition release . Once sold out, it will not be restocked, ma…" at bounding box center [467, 287] width 560 height 14
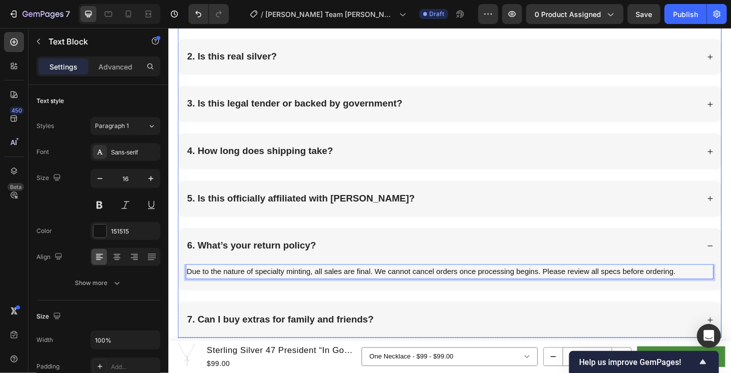
click at [381, 253] on div "6. What’s your return policy?" at bounding box center [459, 260] width 547 height 14
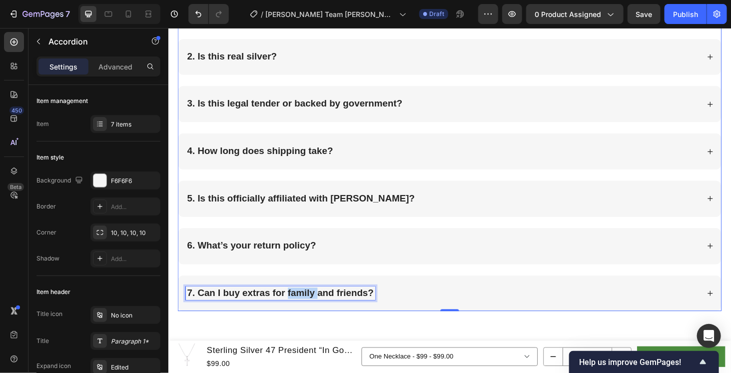
click at [321, 305] on strong "7. Can I buy extras for family and friends?" at bounding box center [287, 309] width 199 height 11
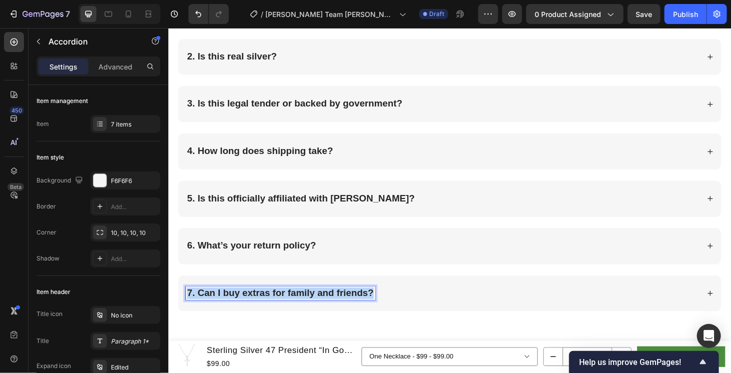
click at [321, 305] on strong "7. Can I buy extras for family and friends?" at bounding box center [287, 309] width 199 height 11
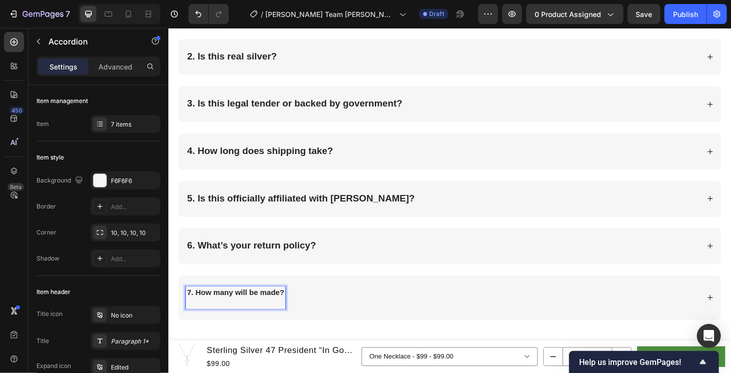
click at [342, 317] on div "7. How many will be made?" at bounding box center [459, 315] width 547 height 24
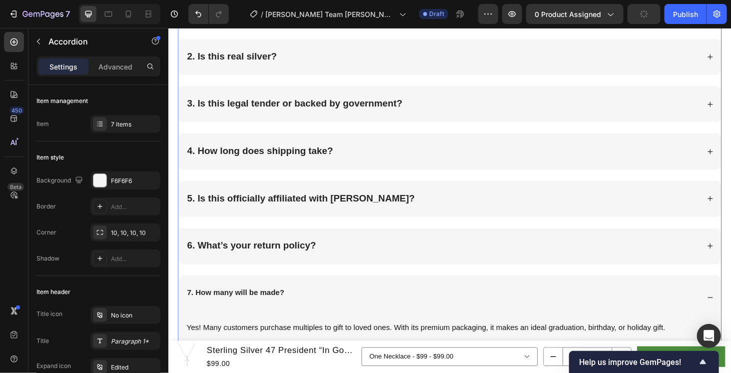
click at [260, 315] on p "7. How many will be made?" at bounding box center [239, 315] width 103 height 21
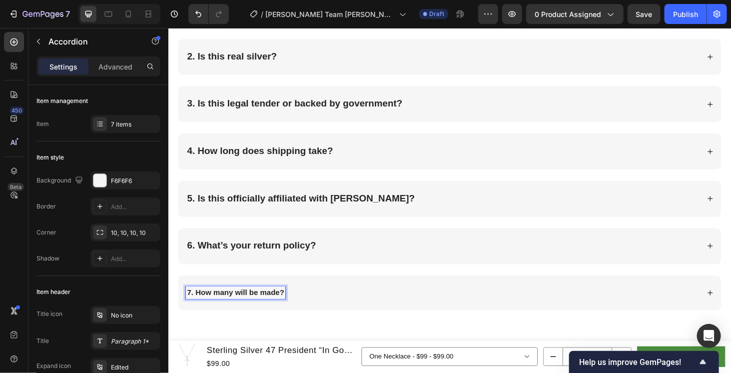
click at [259, 307] on strong "7. How many will be made?" at bounding box center [239, 309] width 103 height 8
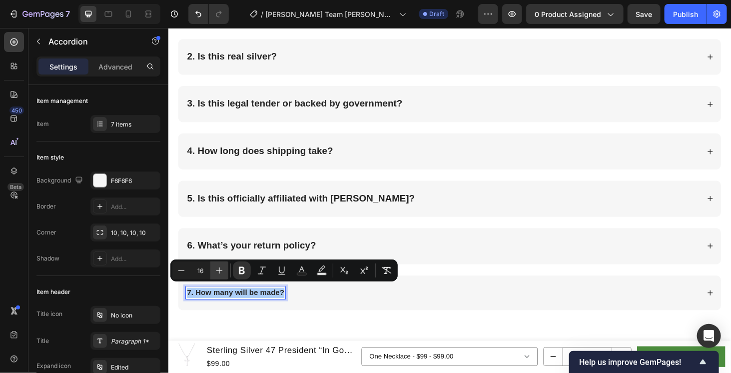
click at [219, 271] on icon "Editor contextual toolbar" at bounding box center [219, 270] width 10 height 10
type input "20"
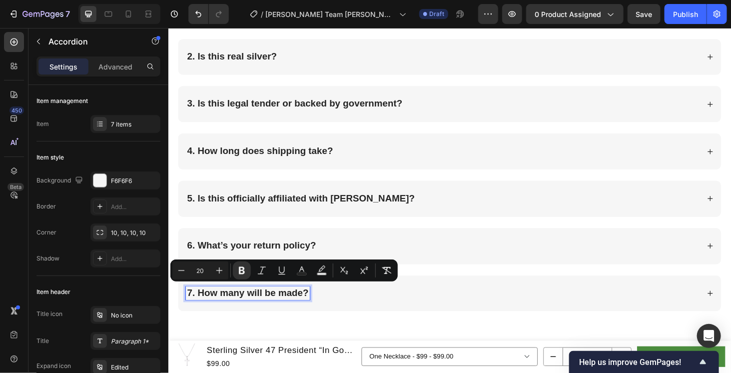
click at [378, 303] on div "7. How many will be made?" at bounding box center [459, 310] width 547 height 14
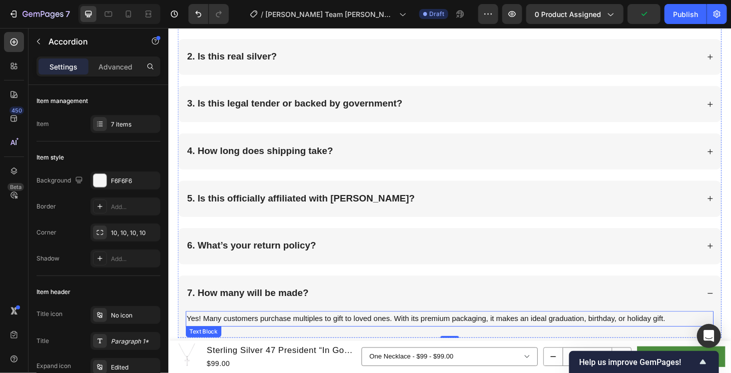
click at [305, 332] on p "Yes! Many customers purchase multiples to gift to loved ones. With its premium …" at bounding box center [467, 337] width 560 height 14
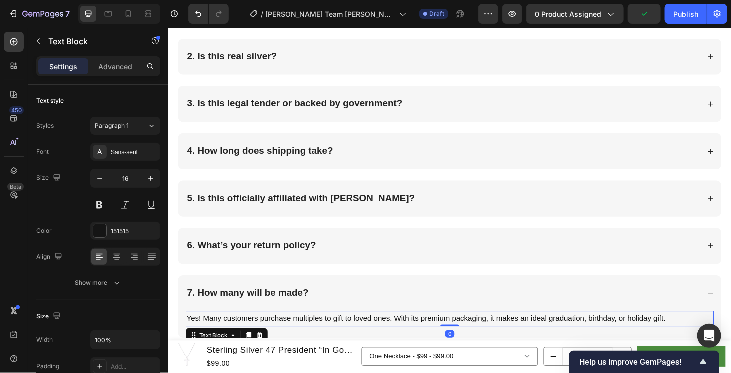
click at [320, 330] on p "Yes! Many customers purchase multiples to gift to loved ones. With its premium …" at bounding box center [467, 337] width 560 height 14
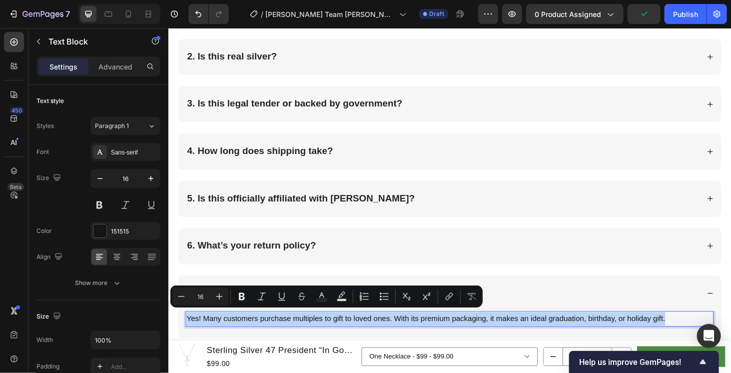
click at [320, 330] on p "Yes! Many customers purchase multiples to gift to loved ones. With its premium …" at bounding box center [467, 337] width 560 height 14
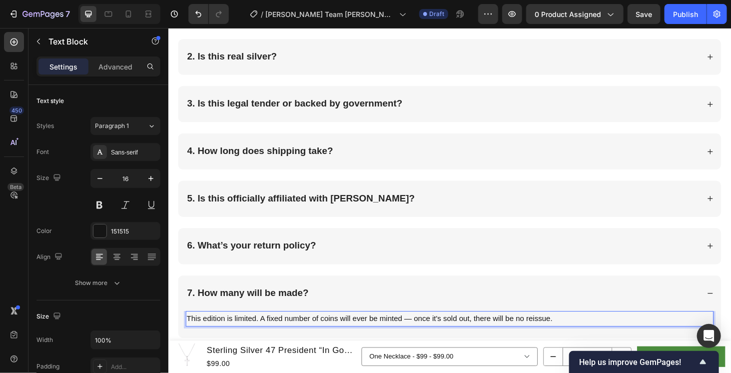
click at [425, 338] on p "This edition is limited. A fixed number of coins will ever be minted — once it'…" at bounding box center [467, 337] width 560 height 14
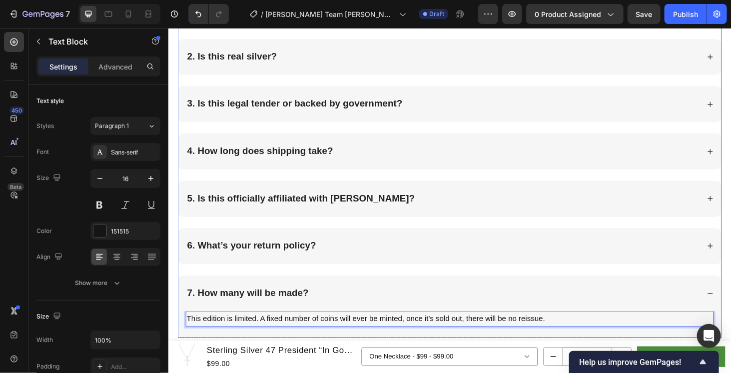
click at [584, 303] on div "7. How many will be made?" at bounding box center [459, 310] width 547 height 14
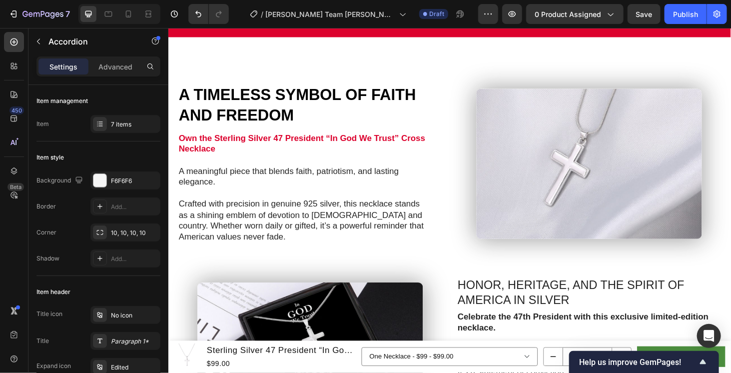
scroll to position [749, 0]
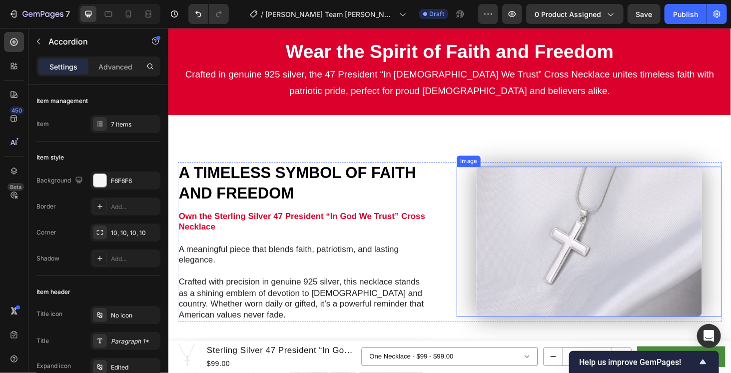
click at [642, 240] on img at bounding box center [616, 255] width 240 height 160
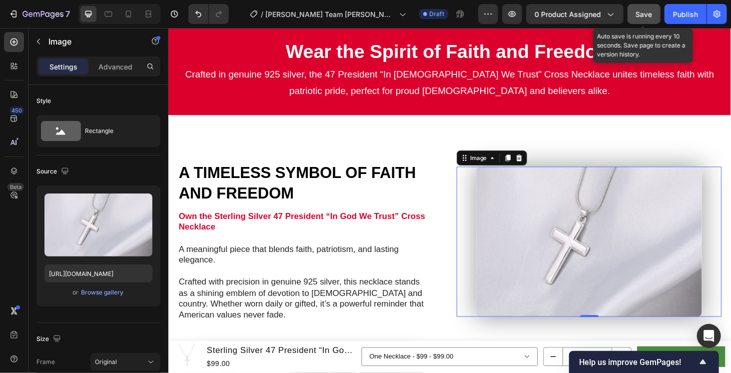
click at [632, 13] on button "Save" at bounding box center [643, 14] width 33 height 20
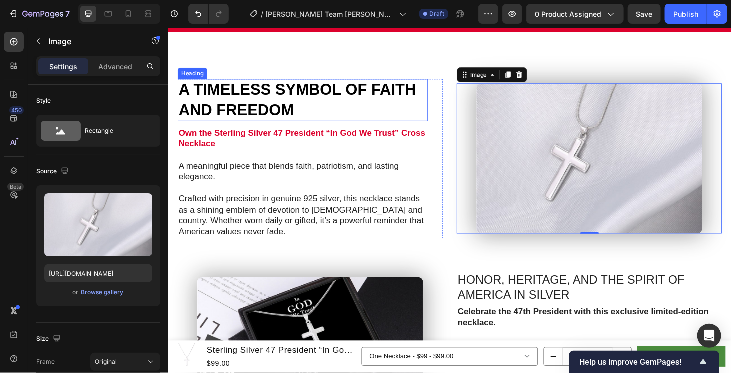
scroll to position [999, 0]
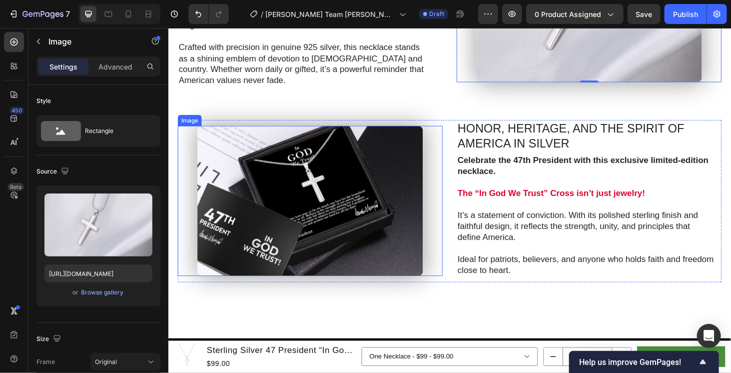
click at [280, 198] on img at bounding box center [319, 212] width 240 height 160
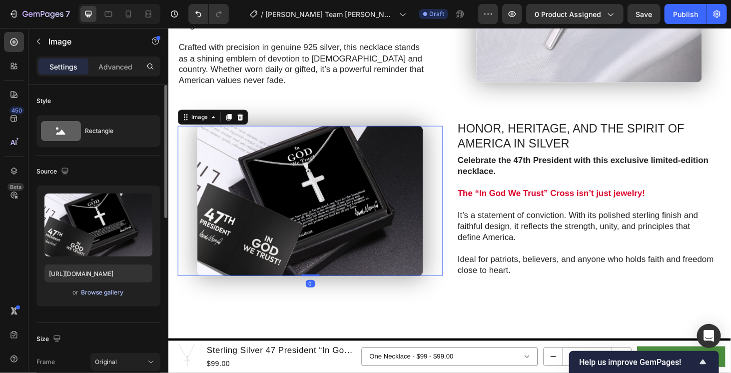
click at [114, 293] on div "Browse gallery" at bounding box center [102, 292] width 42 height 9
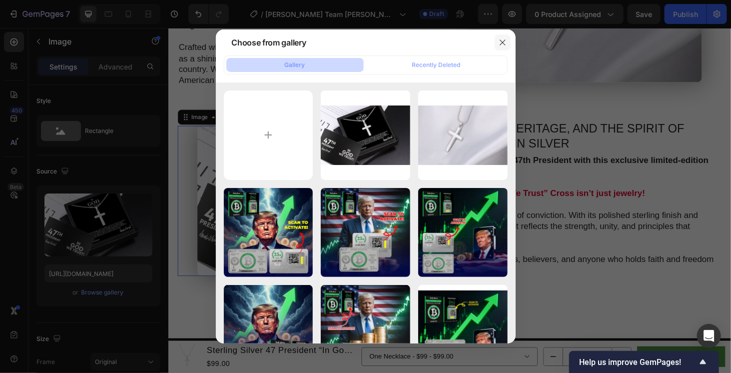
click at [504, 42] on icon "button" at bounding box center [502, 42] width 8 height 8
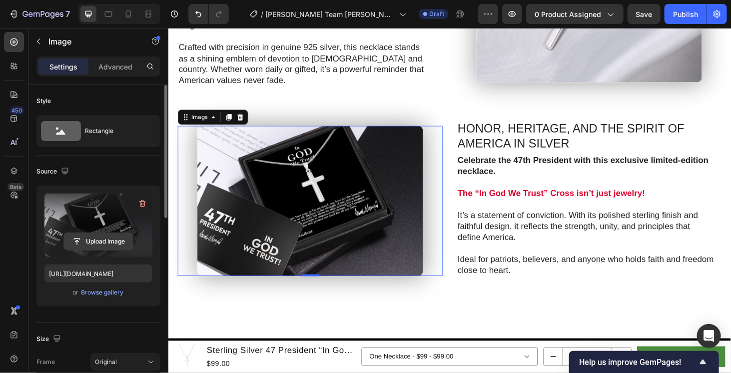
click at [113, 240] on input "file" at bounding box center [98, 241] width 69 height 17
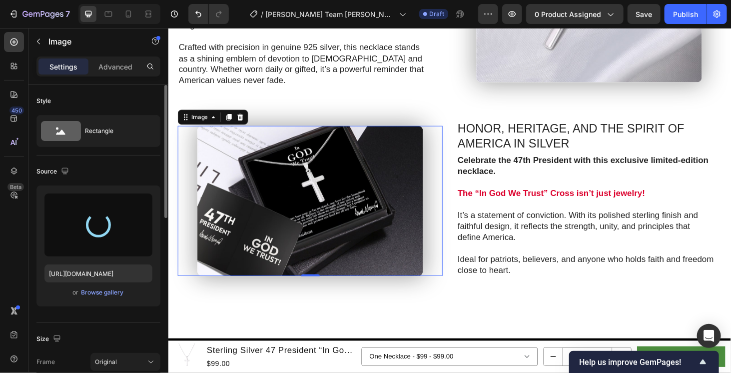
type input "[URL][DOMAIN_NAME]"
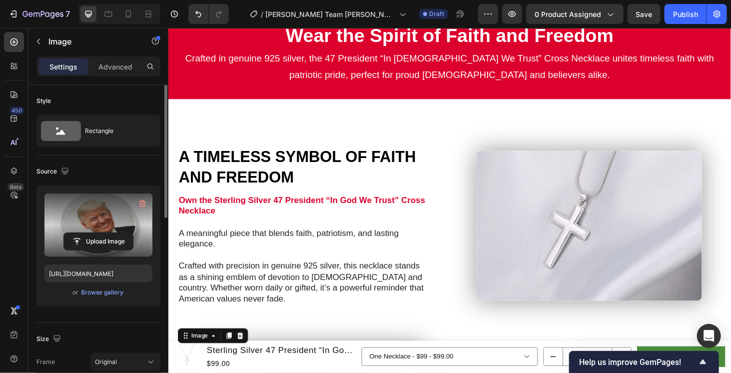
scroll to position [666, 0]
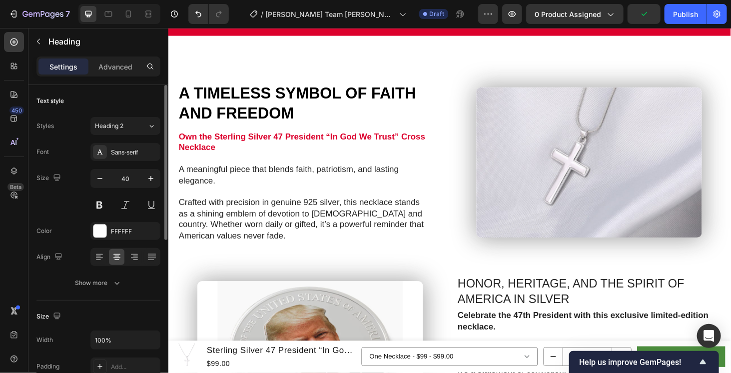
scroll to position [499, 0]
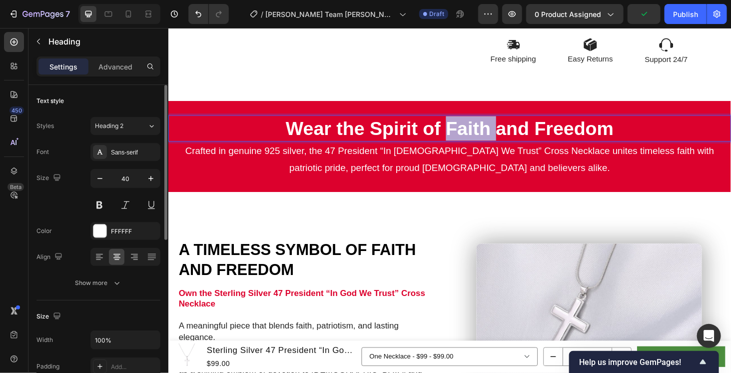
click at [482, 131] on strong "Wear the Spirit of Faith and Freedom" at bounding box center [467, 134] width 349 height 22
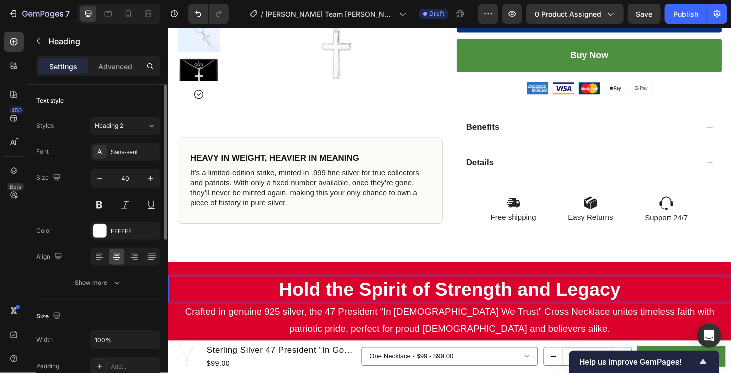
scroll to position [250, 0]
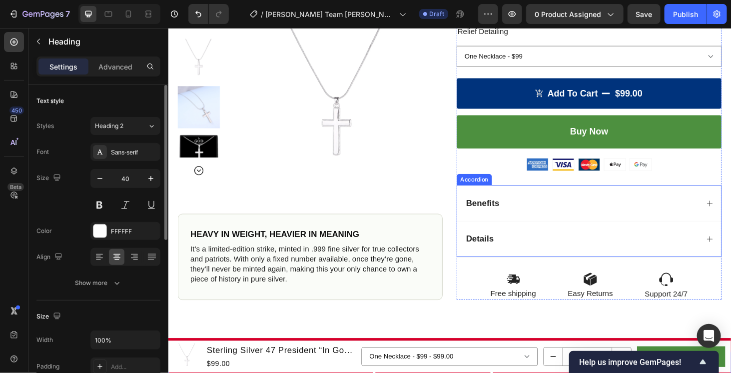
click at [567, 213] on div "Benefits" at bounding box center [608, 214] width 249 height 14
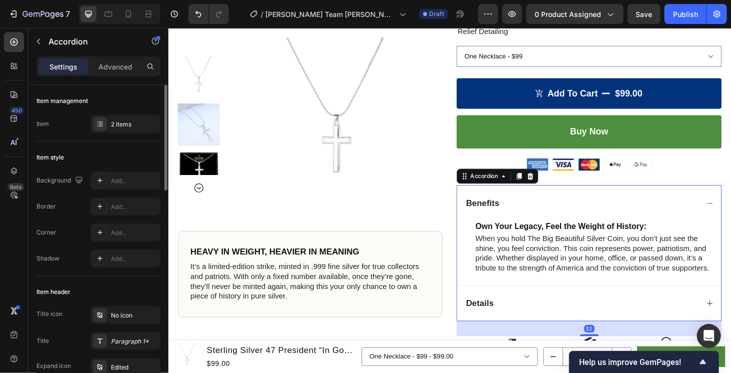
click at [573, 207] on div "Benefits" at bounding box center [608, 214] width 249 height 14
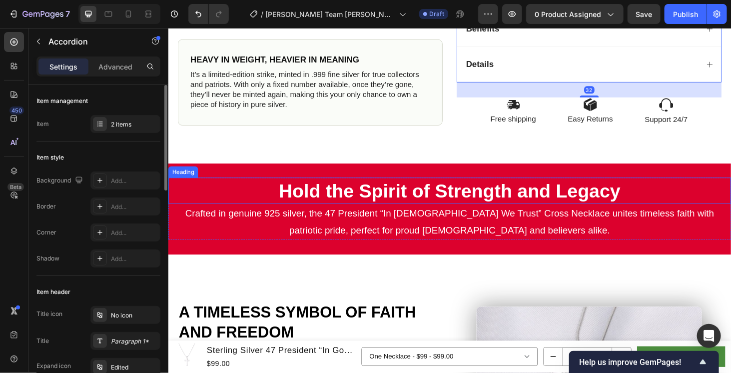
scroll to position [499, 0]
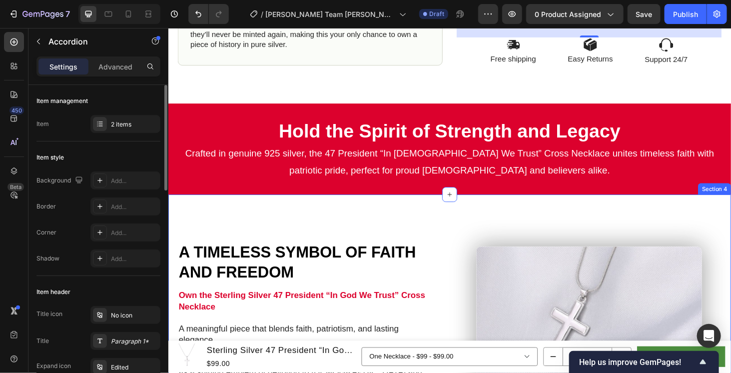
click at [409, 167] on p "Crafted in genuine 925 silver, the 47 President “In God We Trust” Cross Necklac…" at bounding box center [467, 170] width 597 height 36
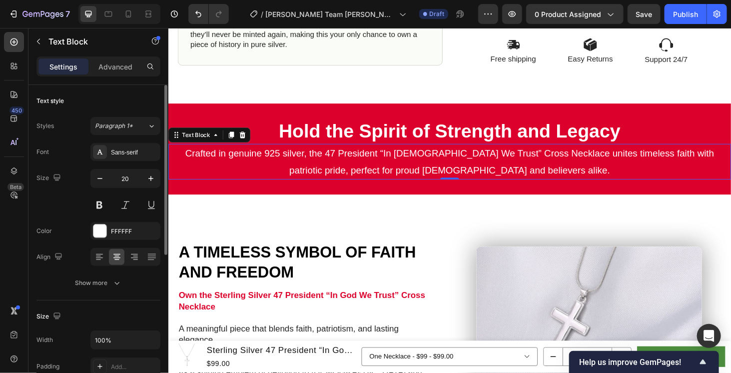
click at [397, 164] on p "Crafted in genuine 925 silver, the 47 President “In God We Trust” Cross Necklac…" at bounding box center [467, 170] width 597 height 36
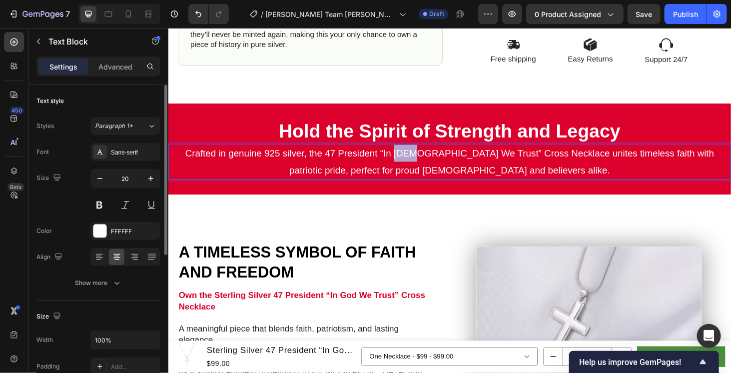
click at [397, 164] on p "Crafted in genuine 925 silver, the 47 President “In God We Trust” Cross Necklac…" at bounding box center [467, 170] width 597 height 36
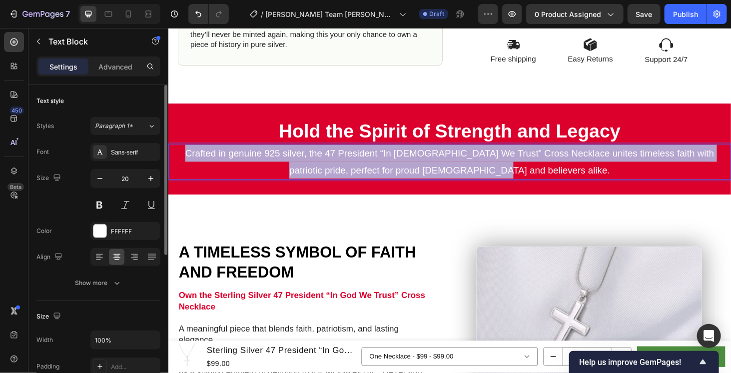
click at [397, 164] on p "Crafted in genuine 925 silver, the 47 President “In God We Trust” Cross Necklac…" at bounding box center [467, 170] width 597 height 36
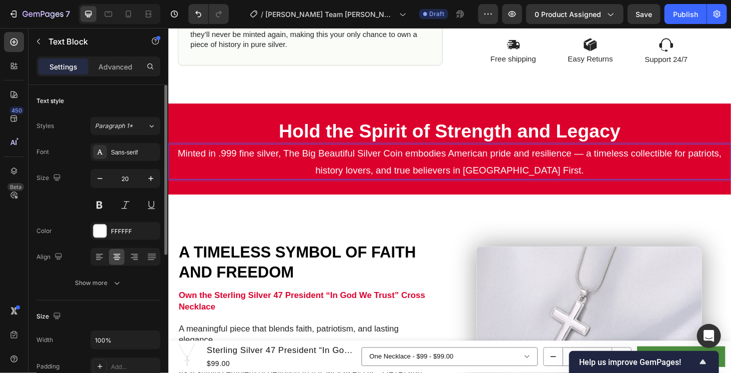
click at [603, 156] on p "Minted in .999 fine silver, The Big Beautiful Silver Coin embodies American pri…" at bounding box center [467, 170] width 597 height 36
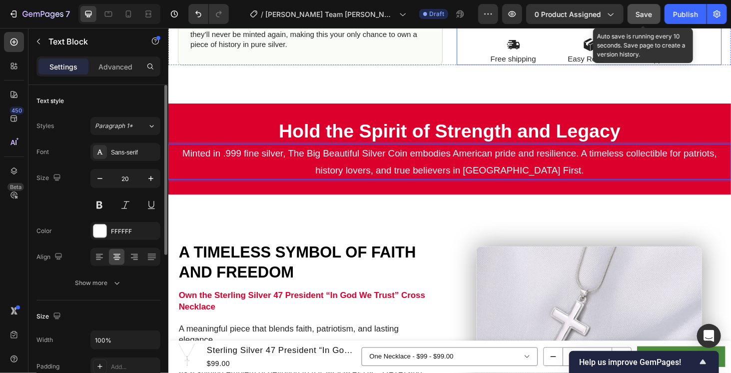
click at [644, 21] on button "Save" at bounding box center [643, 14] width 33 height 20
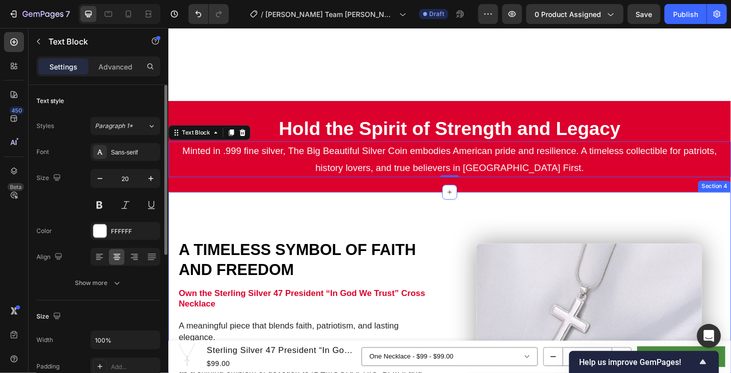
scroll to position [666, 0]
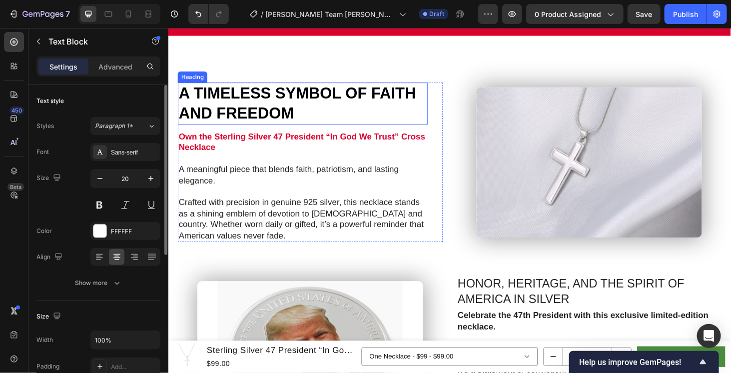
click at [318, 110] on h2 "A TIMELESS SYMBOL OF FAITH AND FREEDOM" at bounding box center [311, 108] width 266 height 45
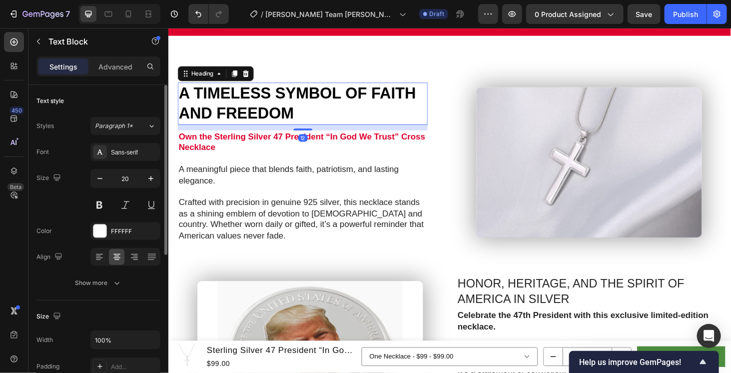
click at [318, 110] on h2 "A TIMELESS SYMBOL OF FAITH AND FREEDOM" at bounding box center [311, 108] width 266 height 45
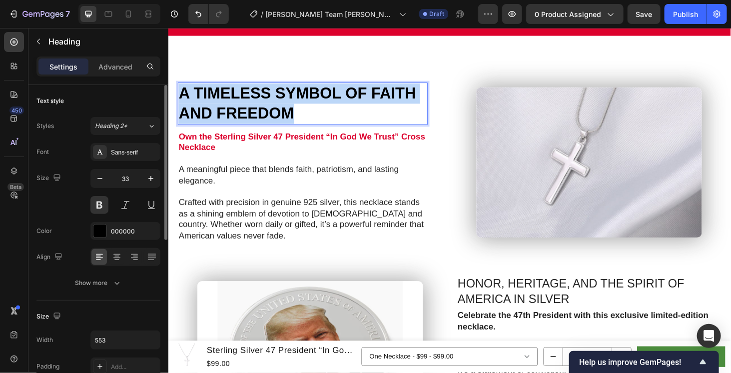
click at [318, 110] on p "A TIMELESS SYMBOL OF FAITH AND FREEDOM" at bounding box center [311, 108] width 264 height 43
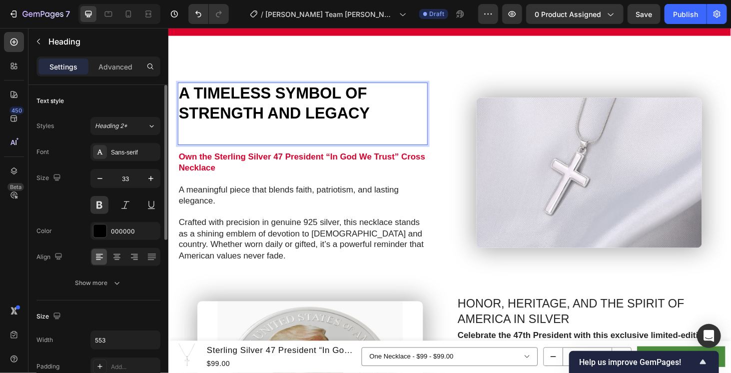
click at [325, 116] on strong "A TIMELESS SYMBOL OF STRENGTH AND LEGACY" at bounding box center [281, 108] width 204 height 40
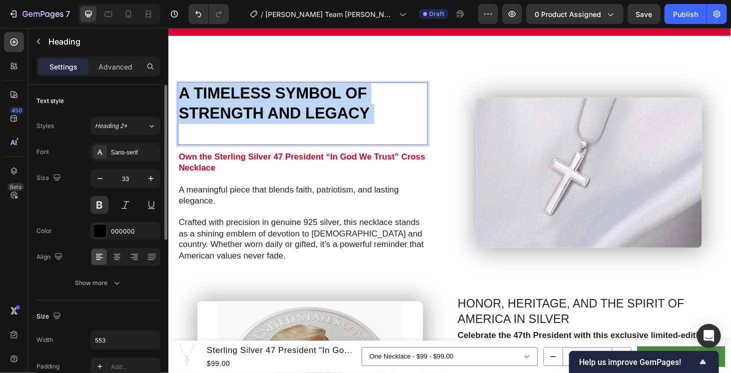
click at [325, 116] on strong "A TIMELESS SYMBOL OF STRENGTH AND LEGACY" at bounding box center [281, 108] width 204 height 40
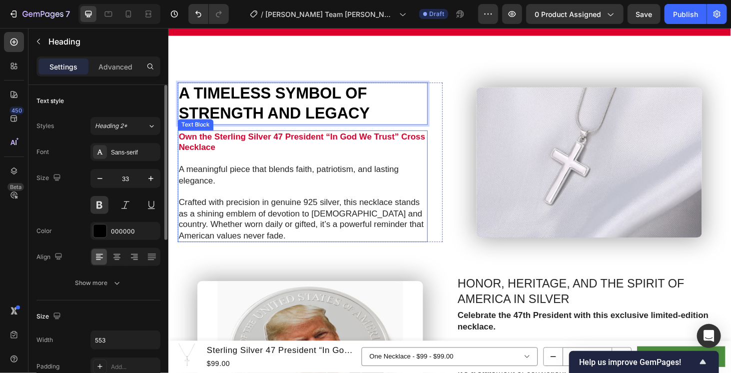
click at [290, 156] on p "Own the Sterling Silver 47 President “In God We Trust” Cross Necklace" at bounding box center [311, 149] width 264 height 23
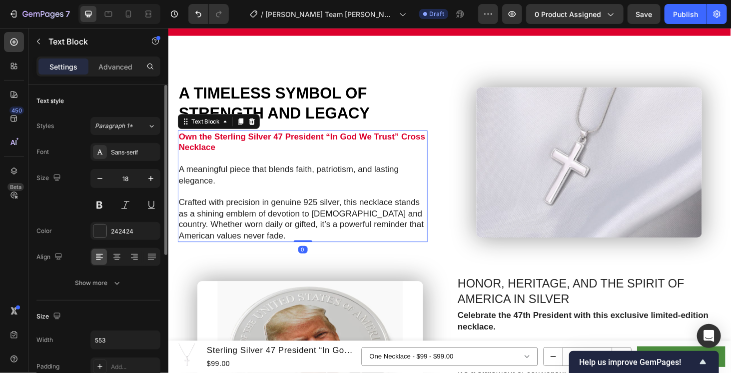
click at [290, 156] on p "Own the Sterling Silver 47 President “In God We Trust” Cross Necklace" at bounding box center [311, 149] width 264 height 23
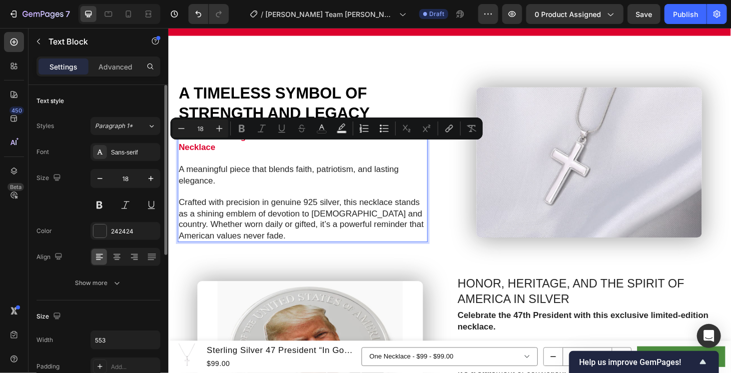
click at [290, 156] on p "Own the Sterling Silver 47 President “In God We Trust” Cross Necklace" at bounding box center [311, 149] width 264 height 23
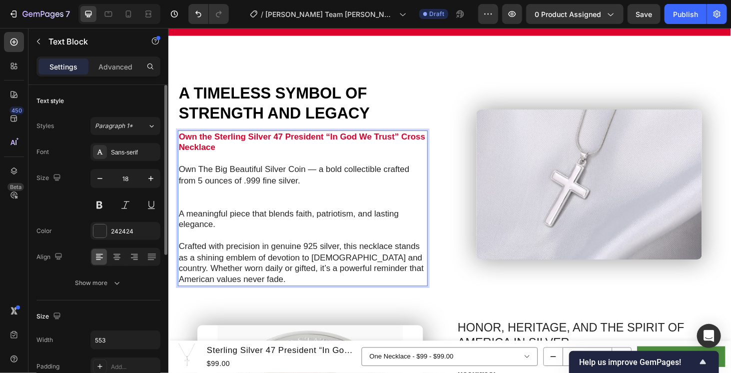
click at [327, 182] on p "Own The Big Beautiful Silver Coin — a bold collectible crafted from 5 ounces of…" at bounding box center [311, 184] width 264 height 23
click at [327, 182] on p "Own The Big Beautiful Silver Coin, a bold collectible crafted from 5 ounces of …" at bounding box center [311, 184] width 264 height 23
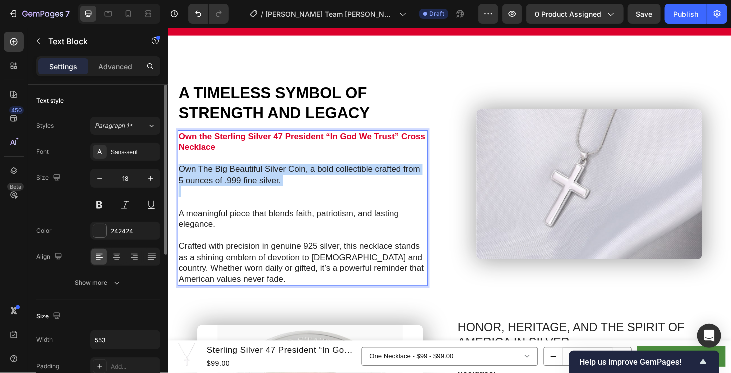
click at [327, 182] on p "Own The Big Beautiful Silver Coin, a bold collectible crafted from 5 ounces of …" at bounding box center [311, 184] width 264 height 23
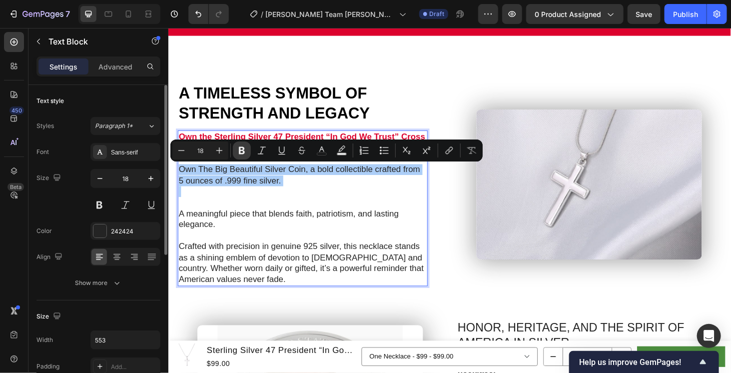
click at [233, 149] on button "Bold" at bounding box center [242, 150] width 18 height 18
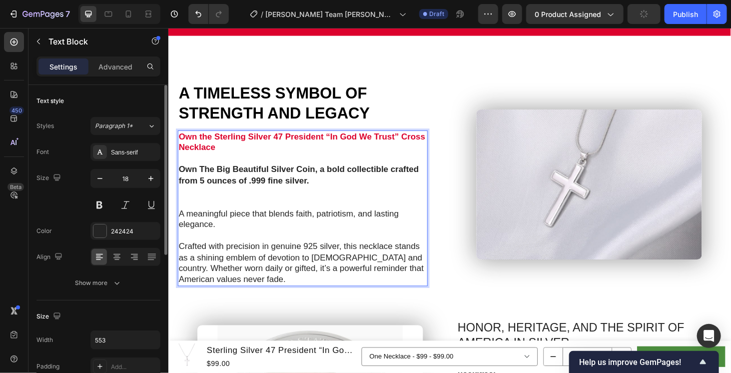
click at [238, 149] on strong "Own the Sterling Silver 47 President “In God We Trust” Cross Necklace" at bounding box center [310, 148] width 263 height 21
click at [242, 144] on strong "Own the Sterling Silver 47 President “In God We Trust” Cross Necklace" at bounding box center [310, 148] width 263 height 21
click at [388, 228] on p "A meaningful piece that blends faith, patriotism, and lasting elegance." at bounding box center [311, 231] width 264 height 23
click at [260, 143] on strong "Own the Sterling Silver 47 President “In God We Trust” Cross Necklace" at bounding box center [310, 148] width 263 height 21
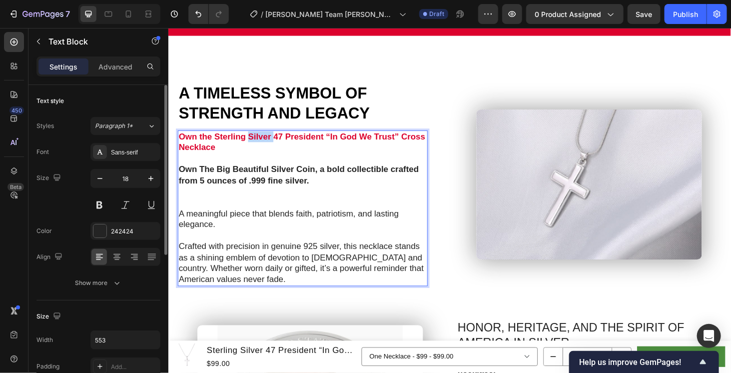
click at [260, 143] on strong "Own the Sterling Silver 47 President “In God We Trust” Cross Necklace" at bounding box center [310, 148] width 263 height 21
click at [648, 164] on img at bounding box center [616, 194] width 240 height 160
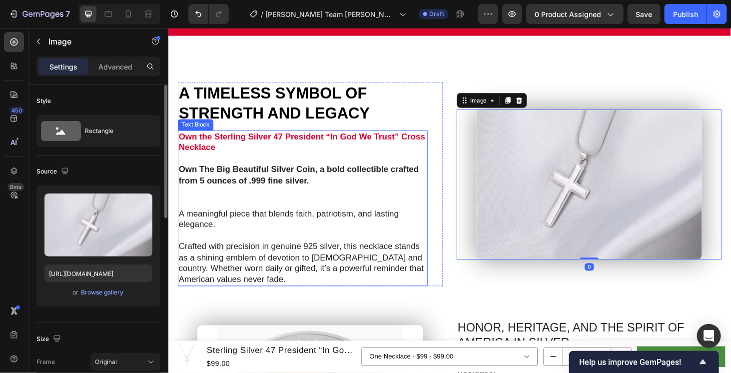
click at [363, 148] on p "Own the Sterling Silver 47 President “In God We Trust” Cross Necklace" at bounding box center [311, 149] width 264 height 23
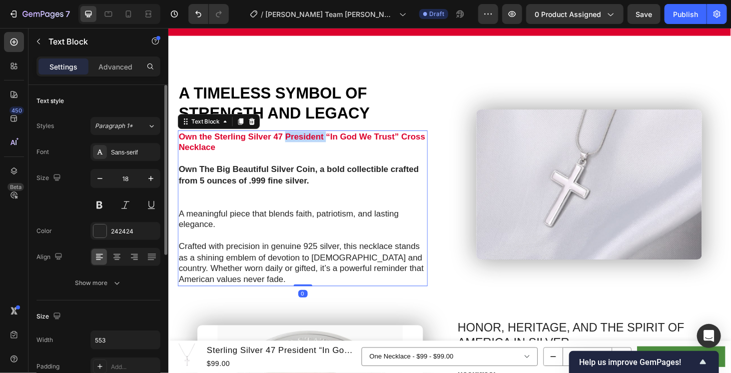
click at [317, 145] on strong "Own the Sterling Silver 47 President “In God We Trust” Cross Necklace" at bounding box center [310, 148] width 263 height 21
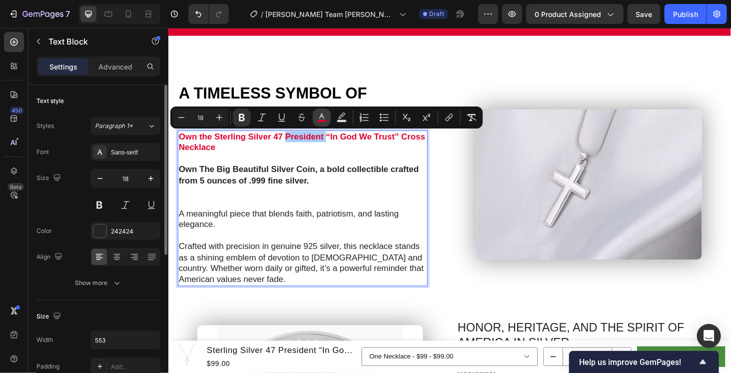
click at [325, 119] on icon "Editor contextual toolbar" at bounding box center [322, 117] width 10 height 10
type input "DC012D"
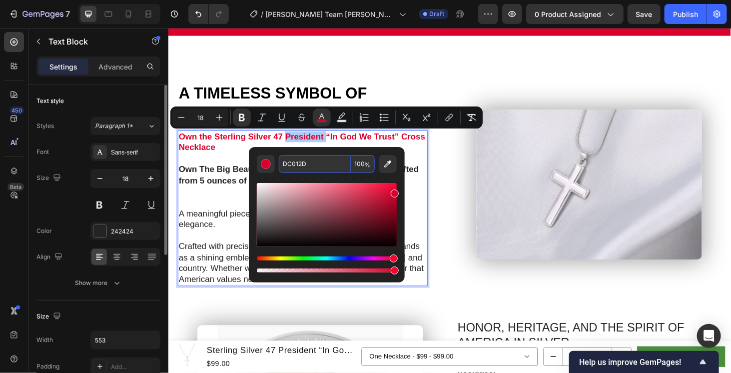
click at [299, 166] on input "DC012D" at bounding box center [315, 164] width 72 height 18
click at [205, 183] on strong "Own The Big Beautiful Silver Coin, a bold collectible crafted from 5 ounces of …" at bounding box center [307, 183] width 256 height 21
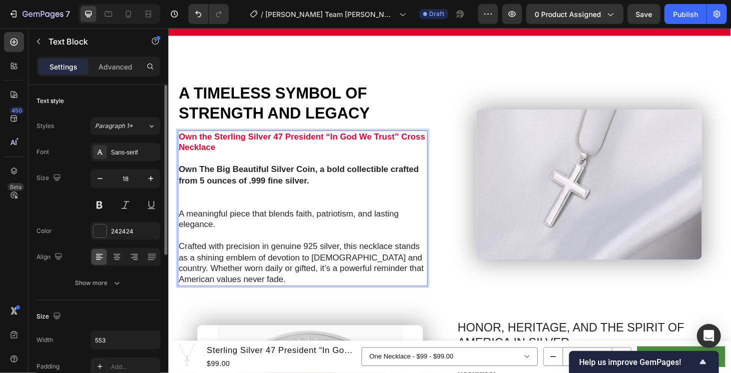
click at [184, 180] on strong "Own The Big Beautiful Silver Coin, a bold collectible crafted from 5 ounces of …" at bounding box center [307, 183] width 256 height 21
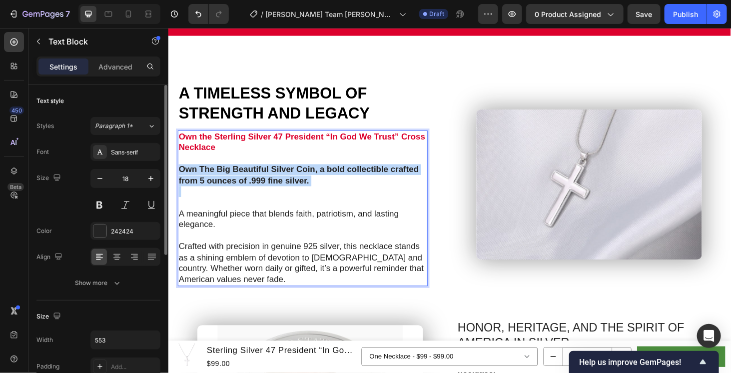
click at [184, 180] on strong "Own The Big Beautiful Silver Coin, a bold collectible crafted from 5 ounces of …" at bounding box center [307, 183] width 256 height 21
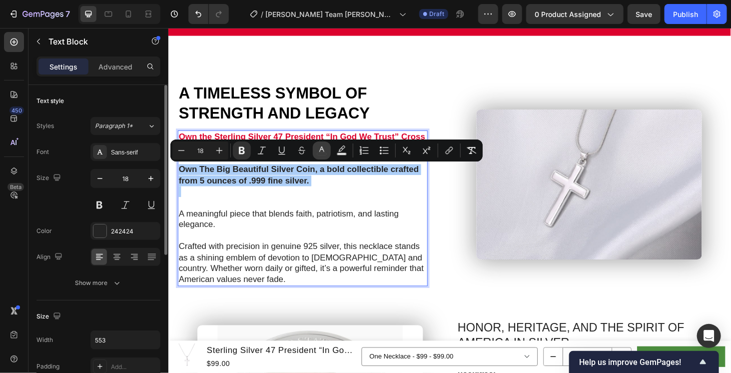
click at [316, 150] on button "color" at bounding box center [322, 150] width 18 height 18
type input "242424"
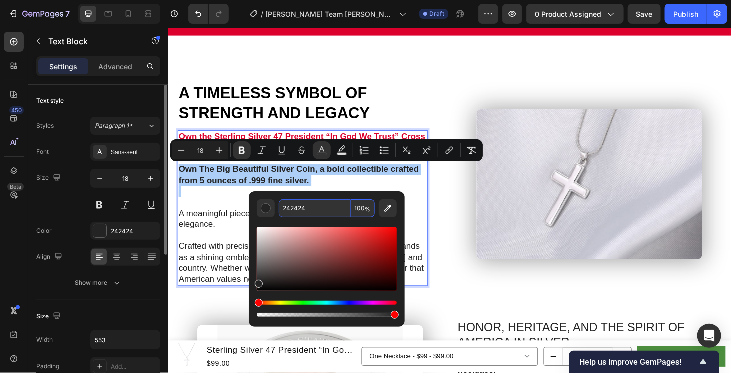
click at [296, 211] on input "242424" at bounding box center [315, 208] width 72 height 18
paste input "DC012D"
type input "DC012D"
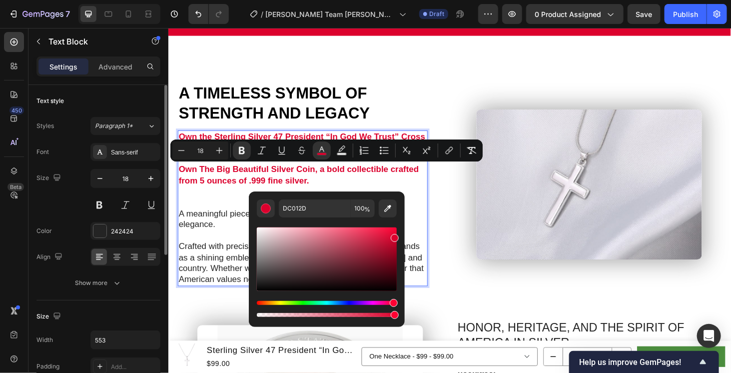
click at [199, 196] on p "Rich Text Editor. Editing area: main" at bounding box center [311, 201] width 264 height 11
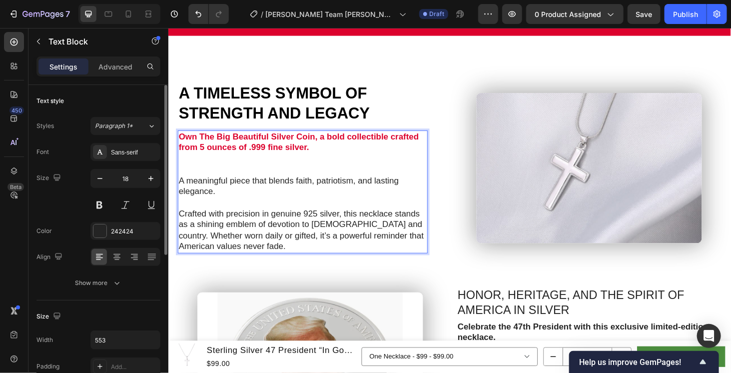
click at [193, 199] on p "A meaningful piece that blends faith, patriotism, and lasting elegance." at bounding box center [311, 196] width 264 height 23
click at [182, 189] on p "A meaningful piece that blends faith, patriotism, and lasting elegance." at bounding box center [311, 196] width 264 height 23
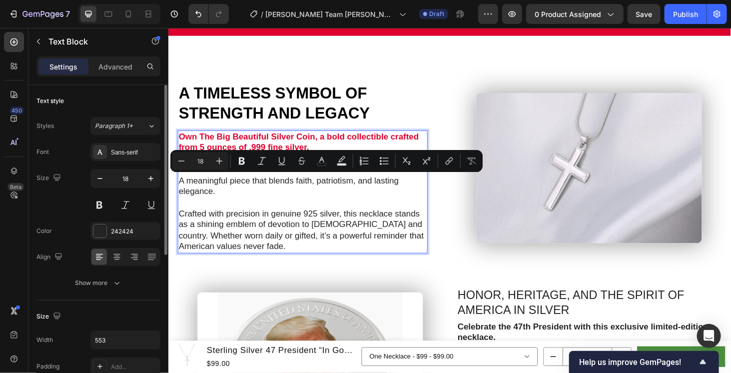
click at [178, 189] on div "Own The Big Beautiful Silver Coin, a bold collectible crafted from 5 ounces of …" at bounding box center [311, 202] width 266 height 130
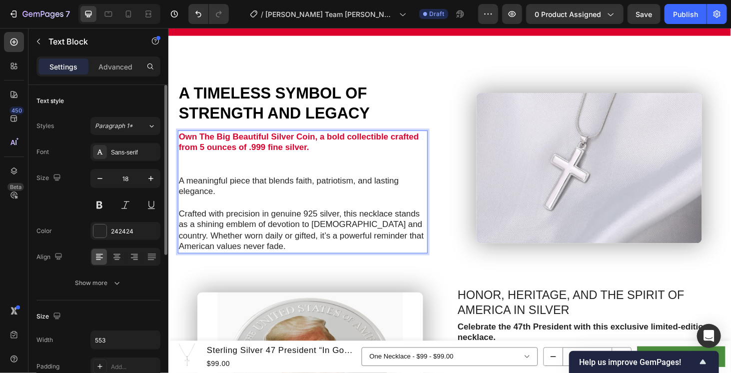
click at [181, 191] on p "A meaningful piece that blends faith, patriotism, and lasting elegance." at bounding box center [311, 196] width 264 height 23
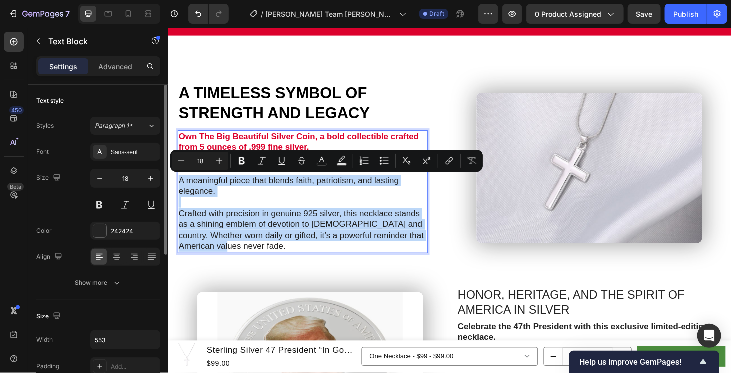
drag, startPoint x: 181, startPoint y: 191, endPoint x: 234, endPoint y: 255, distance: 83.4
click at [234, 255] on div "Own The Big Beautiful Silver Coin, a bold collectible crafted from 5 ounces of …" at bounding box center [311, 202] width 266 height 130
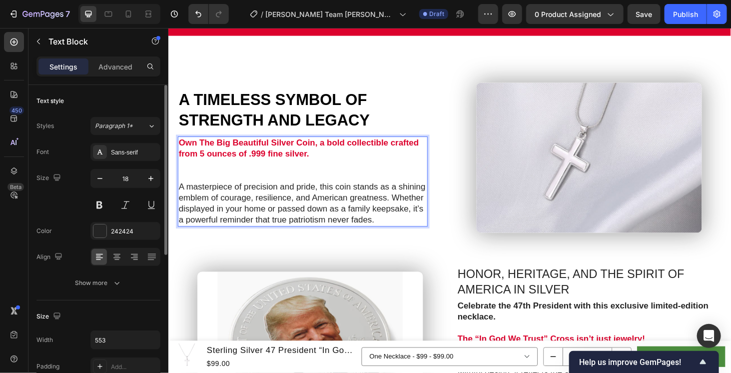
click at [217, 180] on p "Rich Text Editor. Editing area: main" at bounding box center [311, 185] width 264 height 11
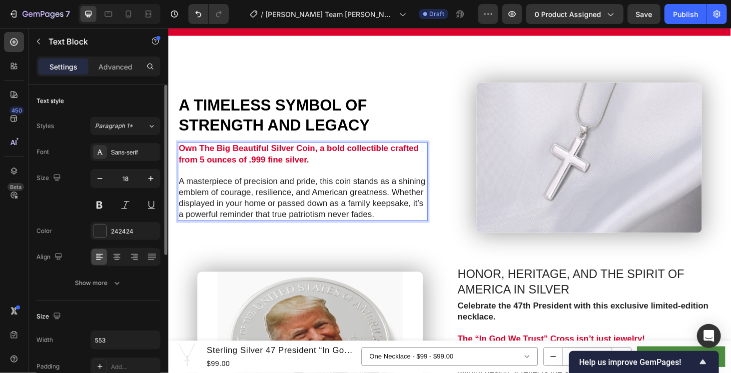
scroll to position [671, 0]
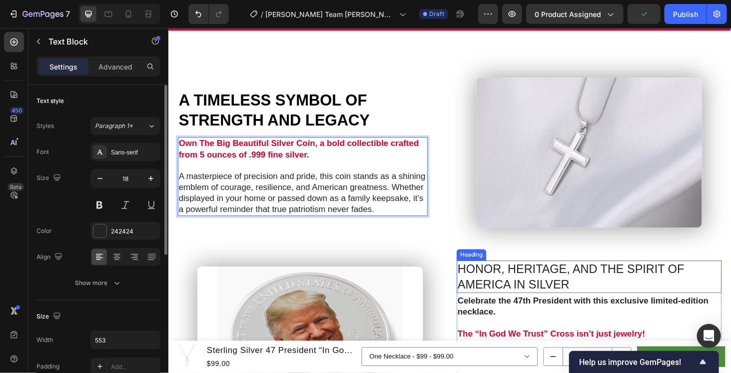
click at [528, 297] on h2 "HONOR, HERITAGE, AND THE SPIRIT OF AMERICA IN SILVER" at bounding box center [616, 292] width 282 height 34
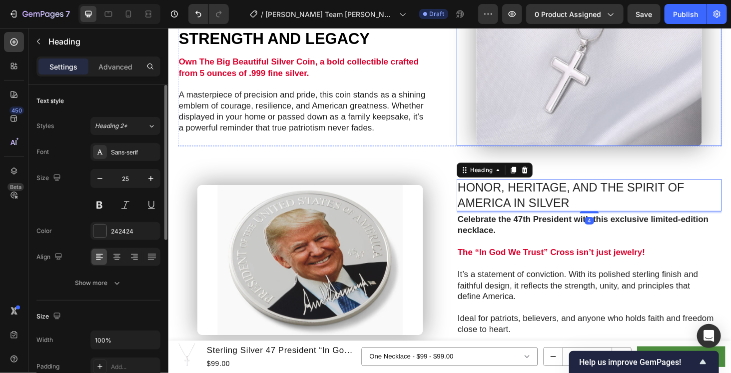
scroll to position [838, 0]
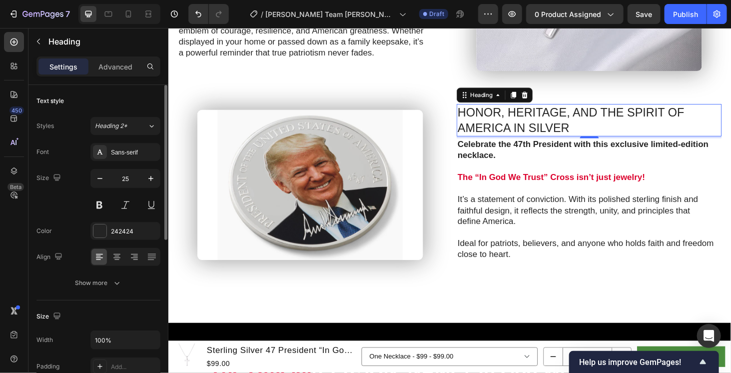
click at [563, 123] on h2 "HONOR, HERITAGE, AND THE SPIRIT OF AMERICA IN SILVER" at bounding box center [616, 125] width 282 height 34
click at [563, 121] on p "HONOR, HERITAGE, AND THE SPIRIT OF AMERICA IN SILVER" at bounding box center [616, 125] width 280 height 32
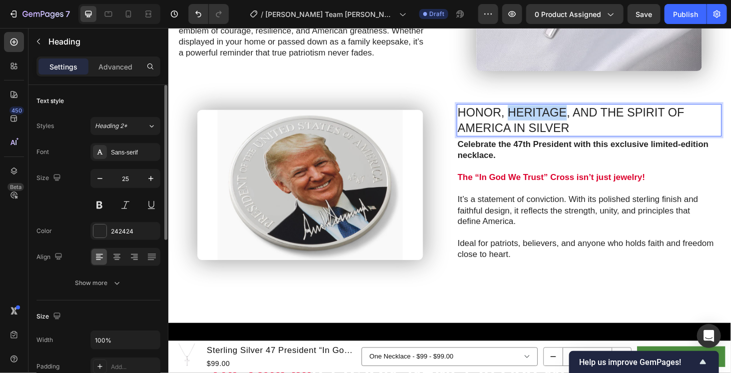
click at [563, 121] on p "HONOR, HERITAGE, AND THE SPIRIT OF AMERICA IN SILVER" at bounding box center [616, 125] width 280 height 32
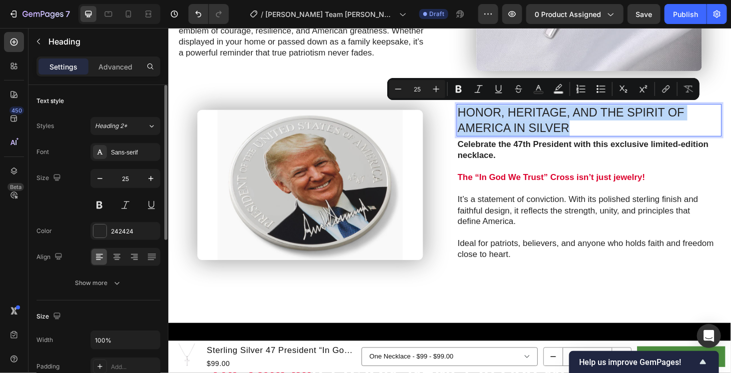
click at [563, 121] on p "HONOR, HERITAGE, AND THE SPIRIT OF AMERICA IN SILVER" at bounding box center [616, 125] width 280 height 32
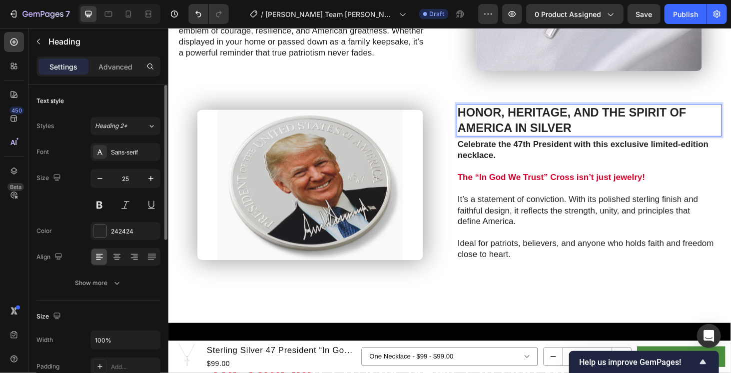
click at [563, 120] on strong "HONOR, HERITAGE, AND THE SPIRIT OF AMERICA IN SILVER" at bounding box center [598, 125] width 244 height 30
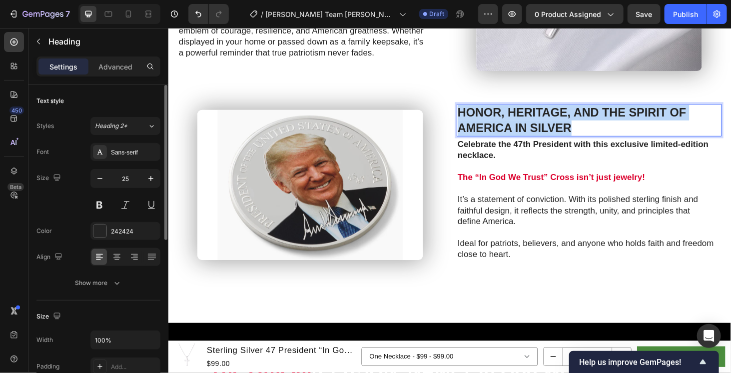
click at [563, 120] on strong "HONOR, HERITAGE, AND THE SPIRIT OF AMERICA IN SILVER" at bounding box center [598, 125] width 244 height 30
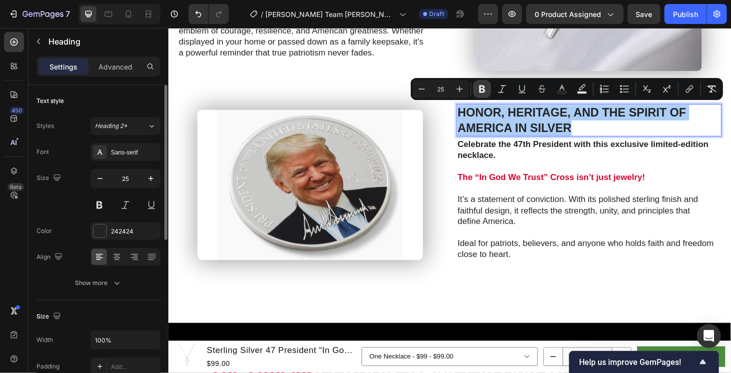
click at [479, 86] on icon "Editor contextual toolbar" at bounding box center [482, 89] width 10 height 10
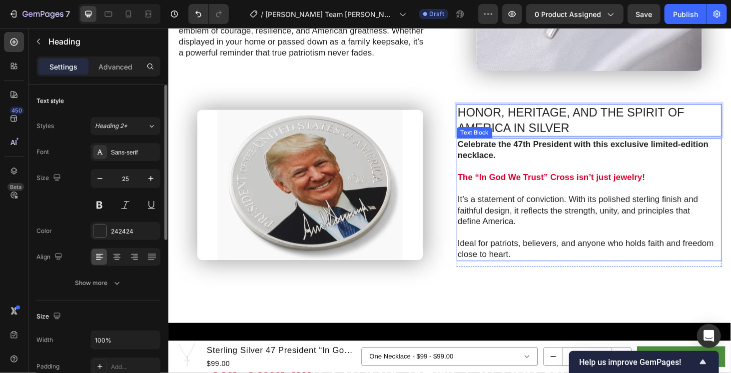
click at [537, 193] on p at bounding box center [613, 198] width 274 height 11
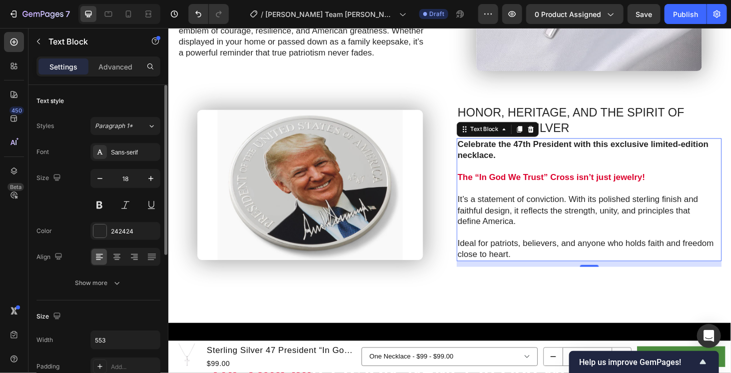
click at [484, 159] on strong "Celebrate the 47th President with this exclusive limited-edition necklace." at bounding box center [609, 156] width 267 height 21
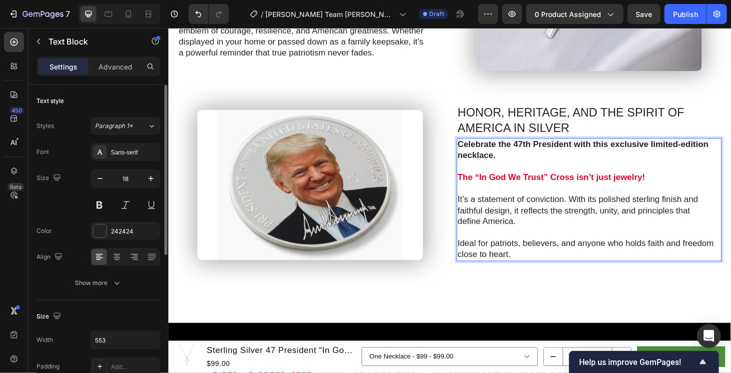
click at [476, 146] on strong "Celebrate the 47th President with this exclusive limited-edition necklace." at bounding box center [609, 156] width 267 height 21
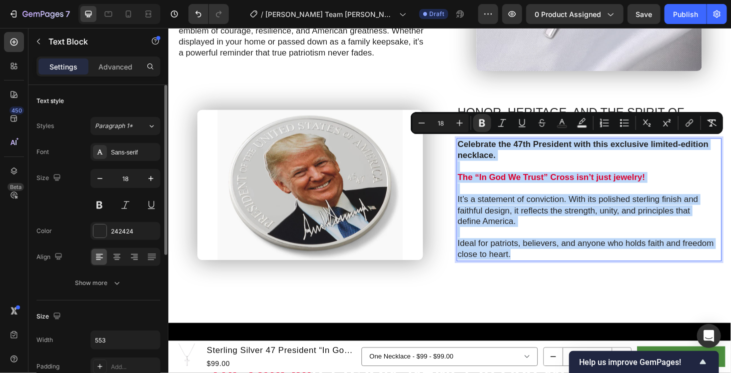
drag, startPoint x: 475, startPoint y: 146, endPoint x: 548, endPoint y: 260, distance: 135.5
click at [550, 261] on div "Celebrate the 47th President with this exclusive limited-edition necklace. The …" at bounding box center [613, 210] width 276 height 130
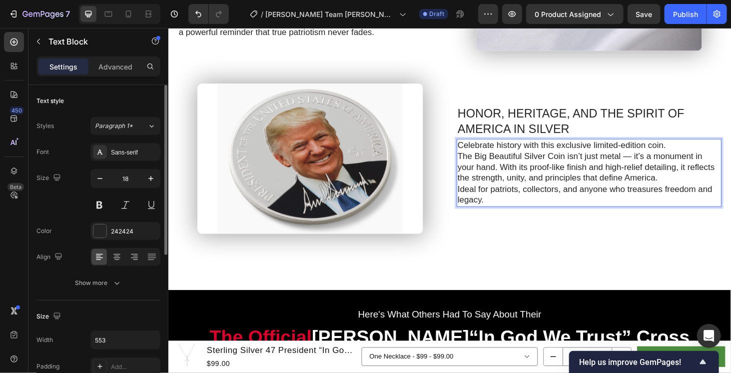
click at [693, 147] on p "Celebrate history with this exclusive limited-edition coin." at bounding box center [613, 152] width 274 height 11
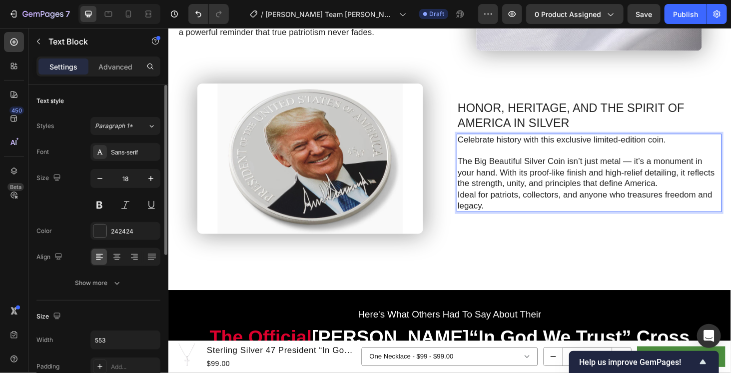
scroll to position [854, 0]
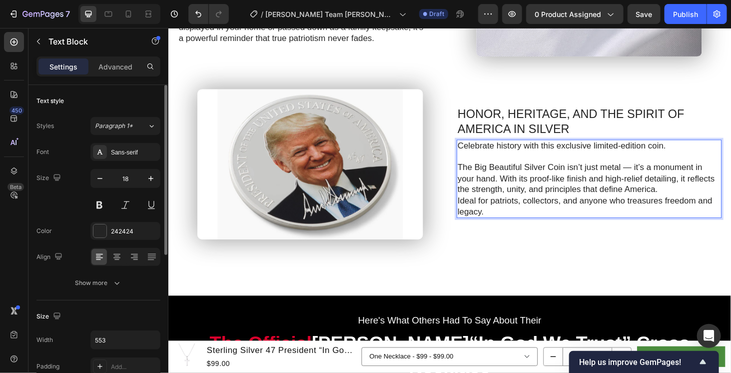
click at [730, 191] on p "The Big Beautiful Silver Coin isn’t just metal — it’s a monument in your hand. …" at bounding box center [613, 187] width 274 height 35
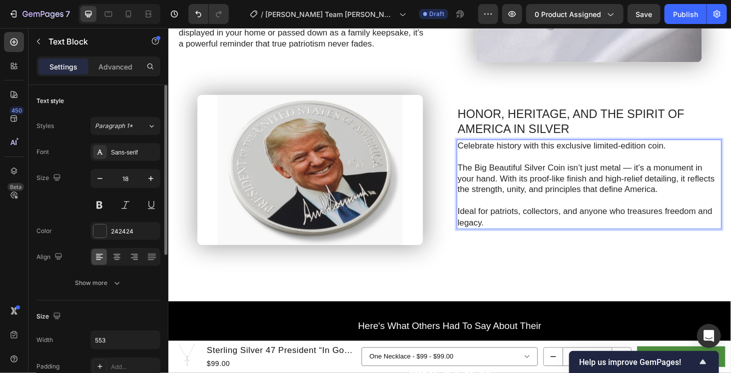
click at [659, 174] on p "The Big Beautiful Silver Coin isn’t just metal — it’s a monument in your hand. …" at bounding box center [613, 188] width 274 height 35
click at [649, 171] on p "The Big Beautiful Silver Coin isn’t just metal, it’s a monument in your hand. W…" at bounding box center [613, 188] width 274 height 35
click at [646, 172] on p "The Big Beautiful Silver Coin isn’t just metal, it’s a monument in your hand. W…" at bounding box center [613, 188] width 274 height 35
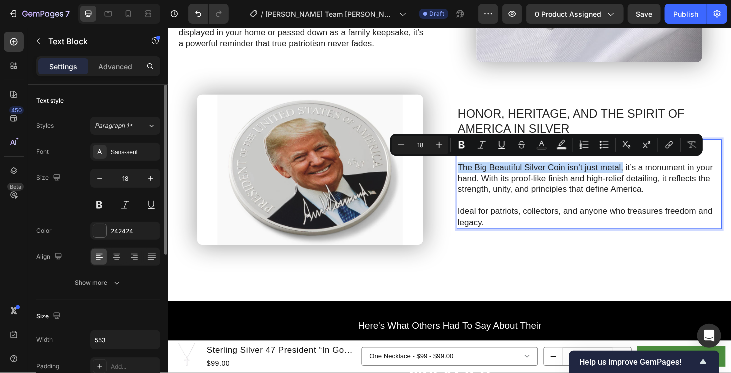
drag, startPoint x: 646, startPoint y: 172, endPoint x: 473, endPoint y: 169, distance: 173.9
click at [476, 171] on p "The Big Beautiful Silver Coin isn’t just metal, it’s a monument in your hand. W…" at bounding box center [613, 188] width 274 height 35
click at [463, 147] on icon "Editor contextual toolbar" at bounding box center [462, 144] width 6 height 7
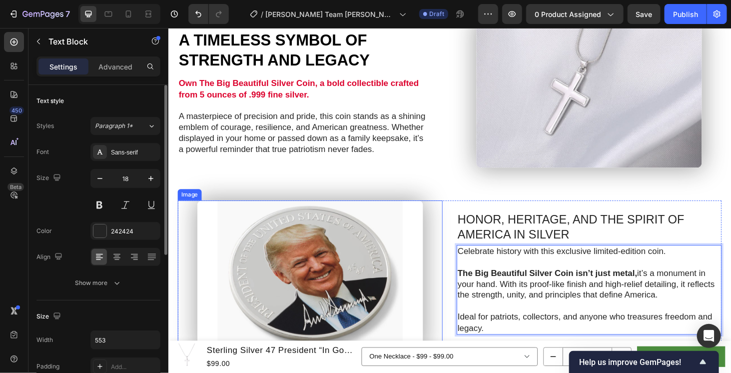
scroll to position [681, 0]
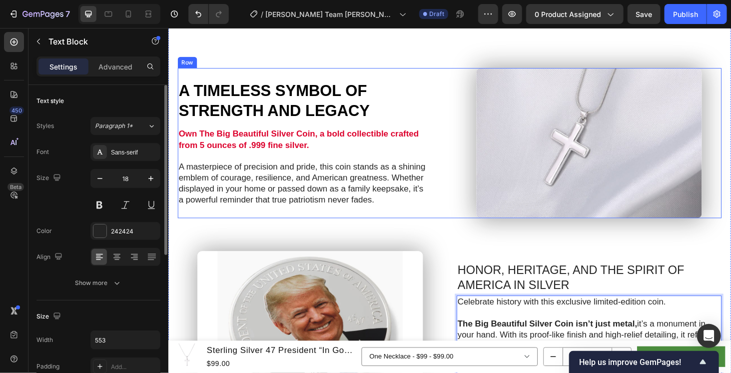
click at [442, 142] on div "⁠⁠⁠⁠⁠⁠⁠ A TIMELESS SYMBOL OF STRENGTH AND LEGACY Heading Own The Big Beautiful …" at bounding box center [319, 150] width 282 height 135
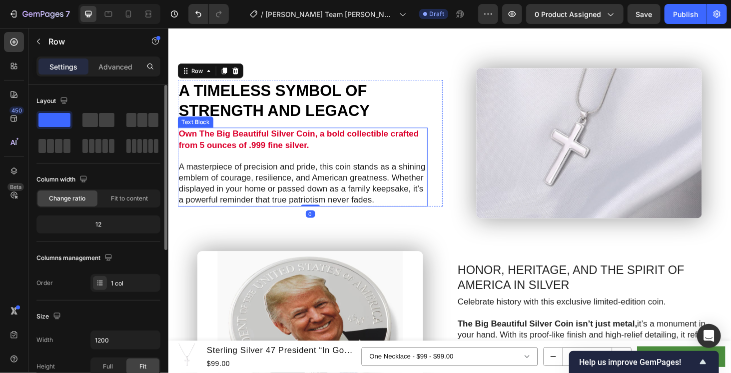
click at [350, 140] on p "Own The Big Beautiful Silver Coin, a bold collectible crafted from 5 ounces of …" at bounding box center [311, 146] width 264 height 23
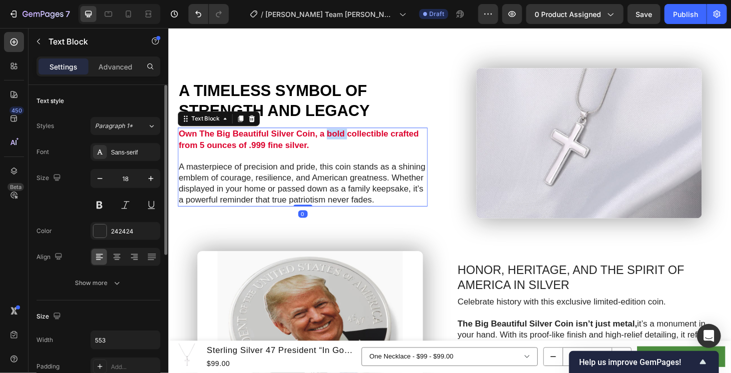
click at [349, 135] on strong "Own The Big Beautiful Silver Coin, a bold collectible crafted from 5 ounces of …" at bounding box center [307, 145] width 256 height 21
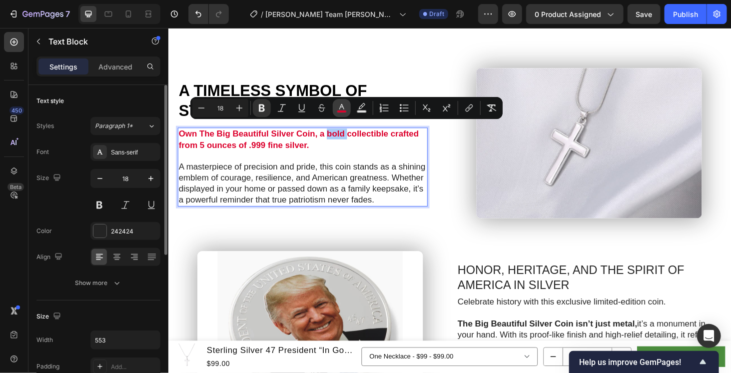
click at [348, 107] on button "color" at bounding box center [342, 108] width 18 height 18
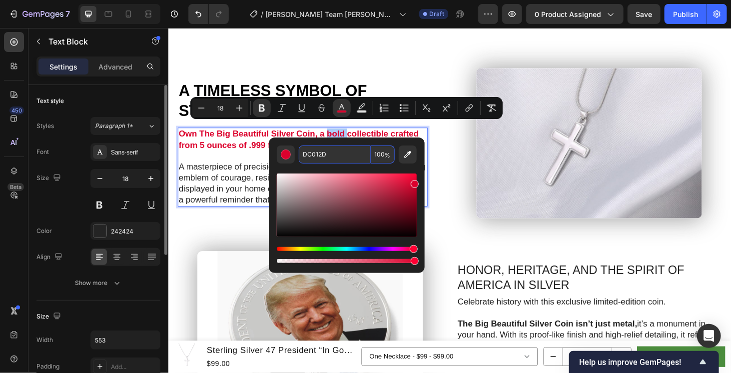
click at [352, 157] on input "DC012D" at bounding box center [335, 154] width 72 height 18
click at [532, 180] on img at bounding box center [616, 150] width 240 height 160
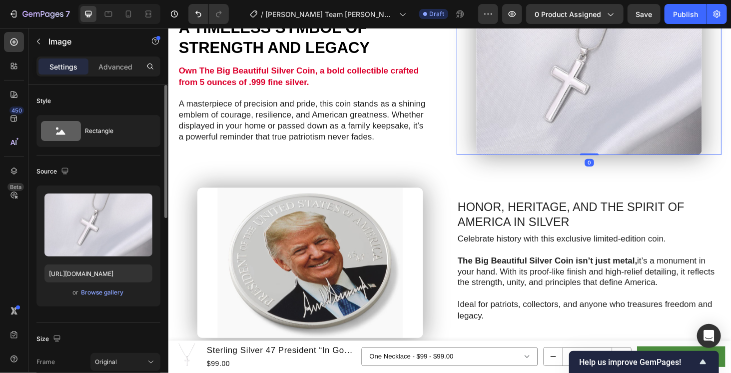
scroll to position [764, 0]
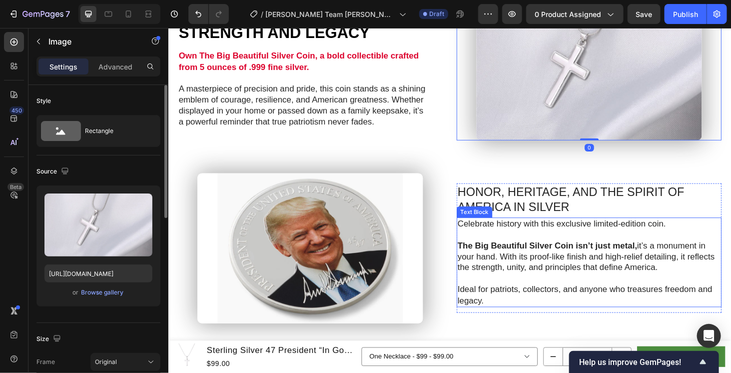
click at [574, 256] on strong "The Big Beautiful Silver Coin isn’t just metal," at bounding box center [571, 260] width 191 height 10
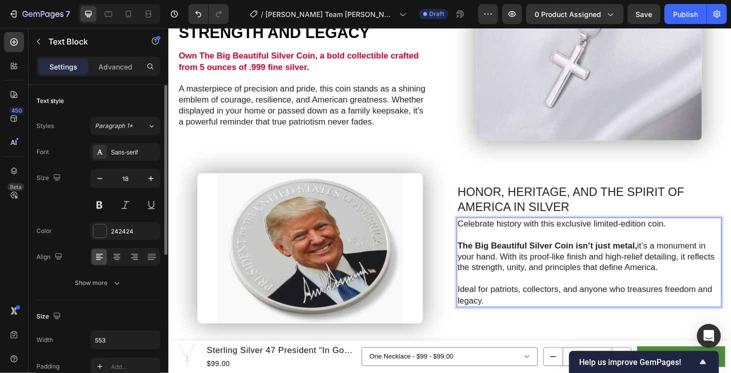
click at [661, 255] on strong "The Big Beautiful Silver Coin isn’t just metal," at bounding box center [571, 260] width 191 height 10
drag, startPoint x: 661, startPoint y: 253, endPoint x: 469, endPoint y: 255, distance: 192.8
click at [469, 255] on div "HONOR, HERITAGE, AND THE SPIRIT OF AMERICA IN SILVER Heading Celebrate history …" at bounding box center [467, 262] width 579 height 160
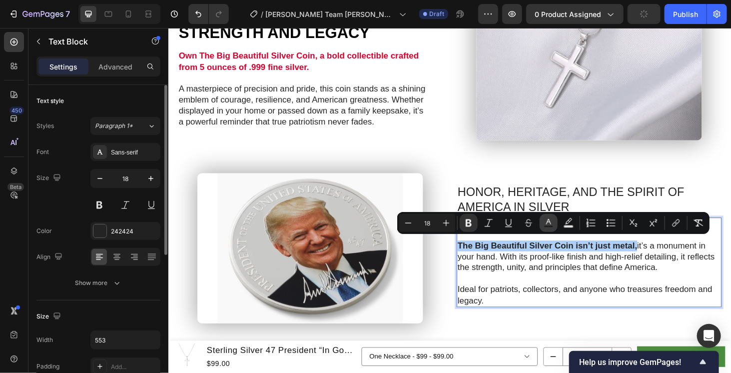
click at [546, 221] on icon "Editor contextual toolbar" at bounding box center [548, 223] width 10 height 10
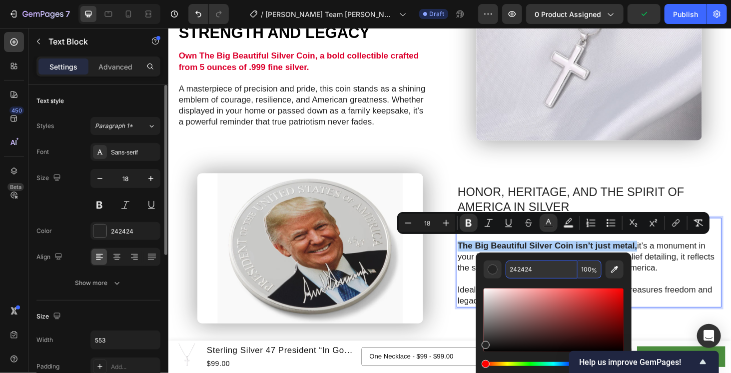
click at [528, 266] on input "242424" at bounding box center [541, 269] width 72 height 18
paste input "DC012D"
type input "DC012D"
click at [616, 200] on p "HONOR, HERITAGE, AND THE SPIRIT OF AMERICA IN SILVER" at bounding box center [616, 210] width 280 height 32
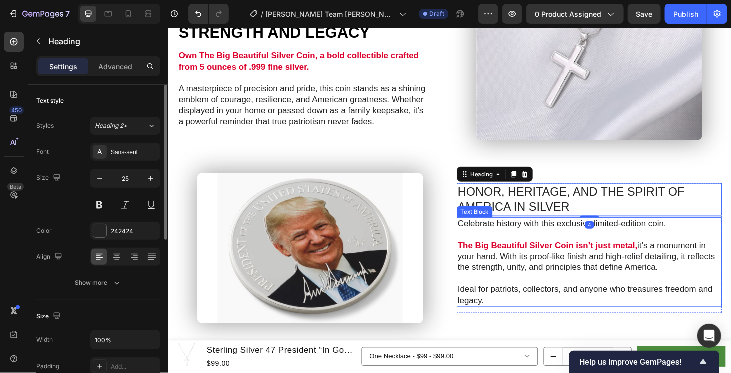
click at [578, 231] on p "Celebrate history with this exclusive limited-edition coin." at bounding box center [613, 236] width 274 height 11
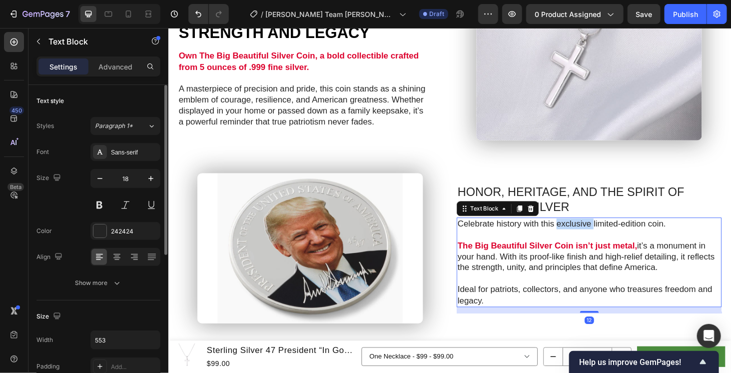
click at [585, 234] on p "Celebrate history with this exclusive limited-edition coin." at bounding box center [613, 236] width 274 height 11
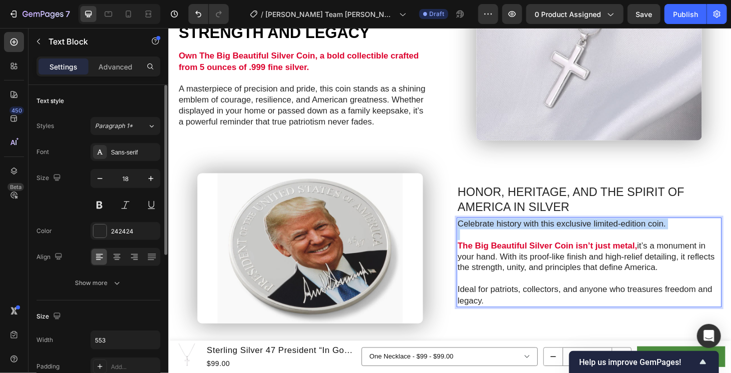
click at [585, 234] on p "Celebrate history with this exclusive limited-edition coin." at bounding box center [613, 236] width 274 height 11
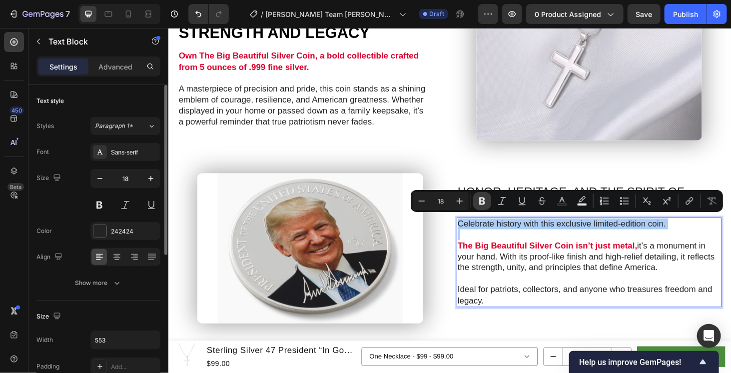
drag, startPoint x: 482, startPoint y: 198, endPoint x: 419, endPoint y: 116, distance: 103.6
click at [482, 198] on icon "Editor contextual toolbar" at bounding box center [482, 201] width 10 height 10
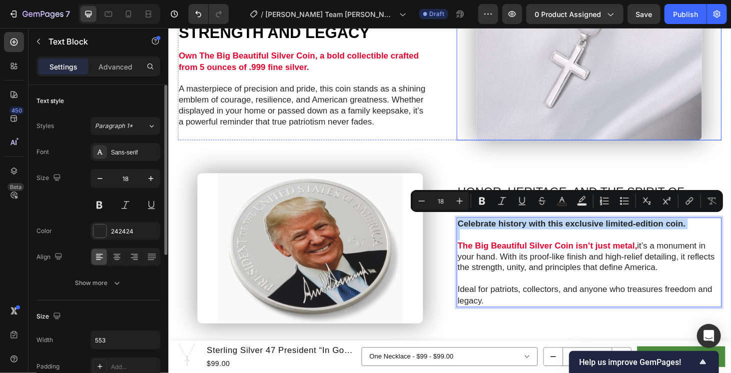
click at [586, 143] on img at bounding box center [616, 68] width 240 height 160
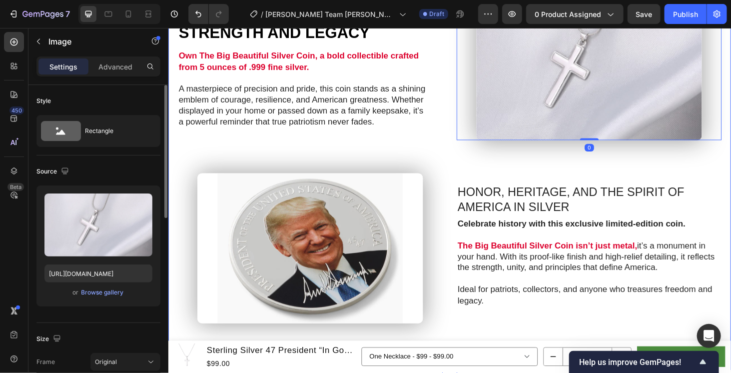
scroll to position [931, 0]
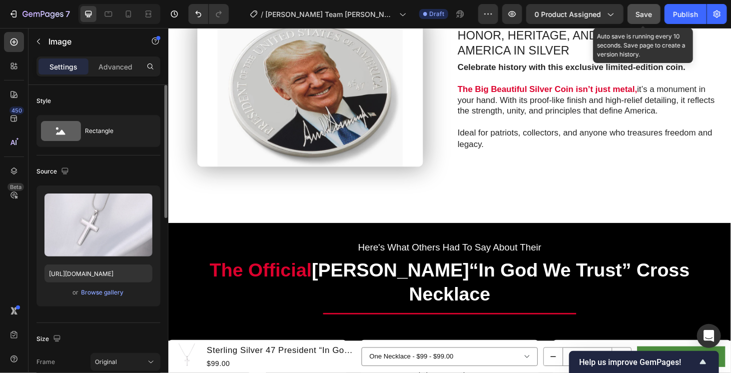
click at [635, 14] on button "Save" at bounding box center [643, 14] width 33 height 20
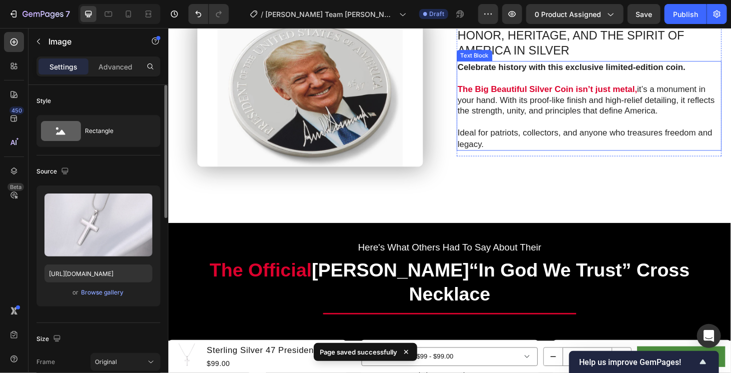
click at [552, 64] on strong "Celebrate history with this exclusive limited-edition coin." at bounding box center [597, 69] width 243 height 10
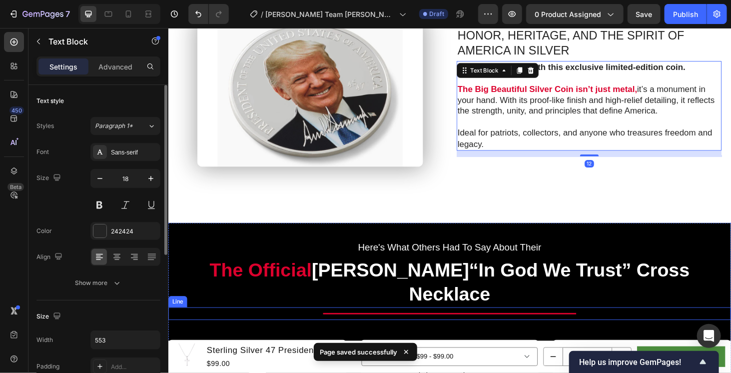
click at [373, 325] on div "Title Line" at bounding box center [467, 331] width 599 height 13
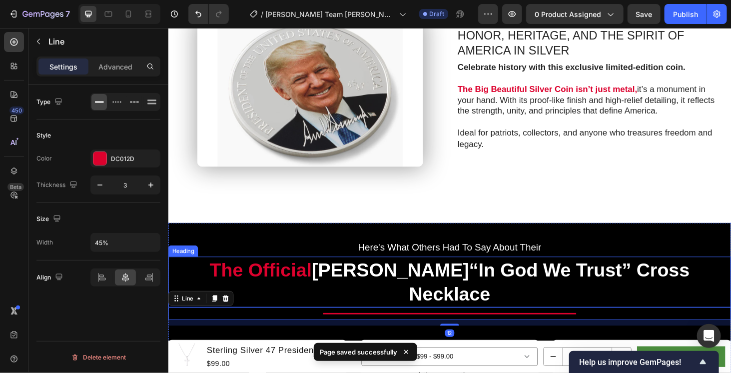
click at [431, 276] on strong "“In God We Trust” Cross Necklace" at bounding box center [573, 298] width 299 height 48
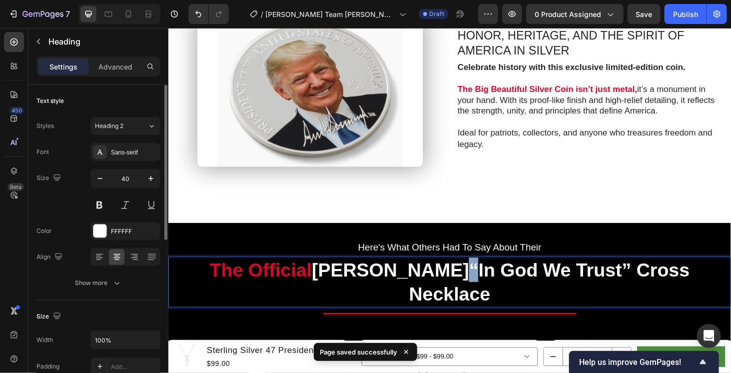
click at [424, 276] on strong "“In God We Trust” Cross Necklace" at bounding box center [573, 298] width 299 height 48
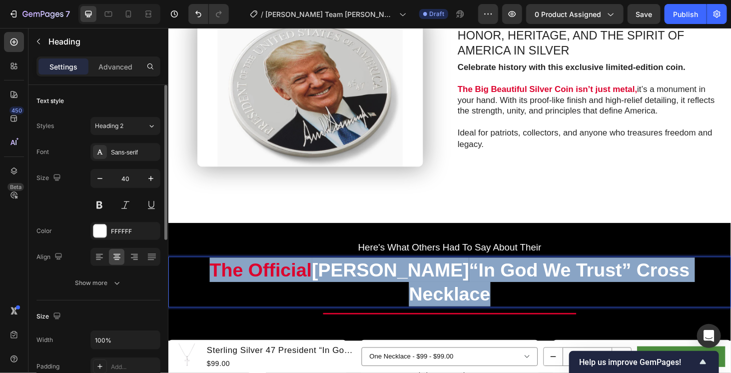
drag, startPoint x: 393, startPoint y: 276, endPoint x: 470, endPoint y: 278, distance: 77.4
click at [470, 278] on strong "“In God We Trust” Cross Necklace" at bounding box center [573, 298] width 299 height 48
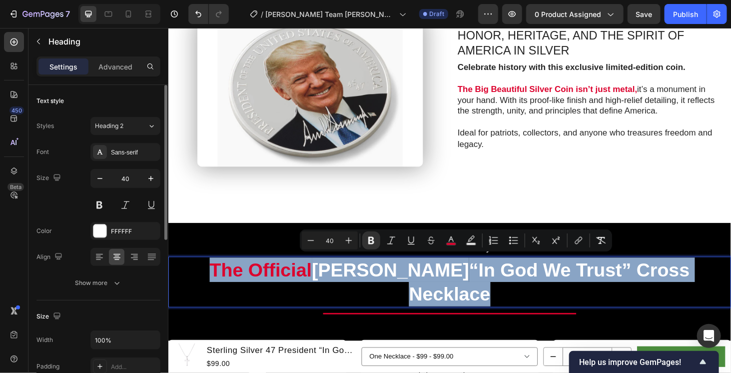
click at [472, 278] on strong "“In God We Trust” Cross Necklace" at bounding box center [573, 298] width 299 height 48
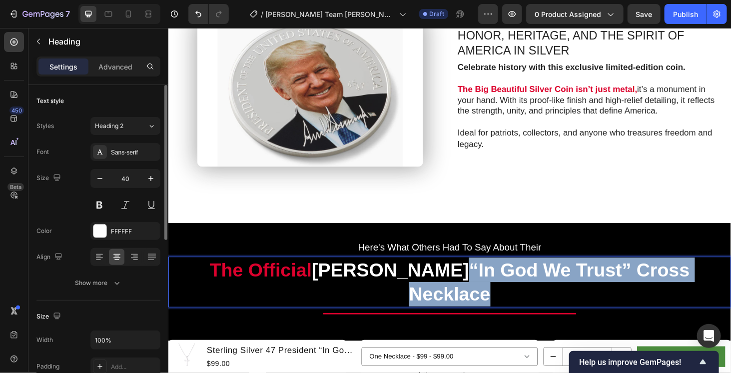
drag, startPoint x: 391, startPoint y: 277, endPoint x: 682, endPoint y: 281, distance: 291.7
click at [682, 281] on strong "“In God We Trust” Cross Necklace" at bounding box center [573, 298] width 299 height 48
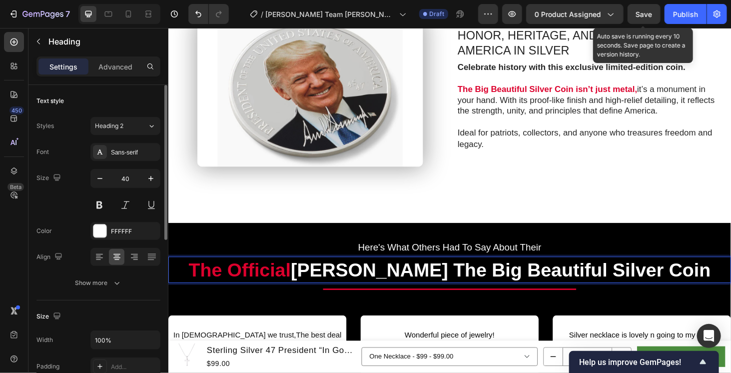
click at [644, 12] on span "Save" at bounding box center [644, 14] width 16 height 8
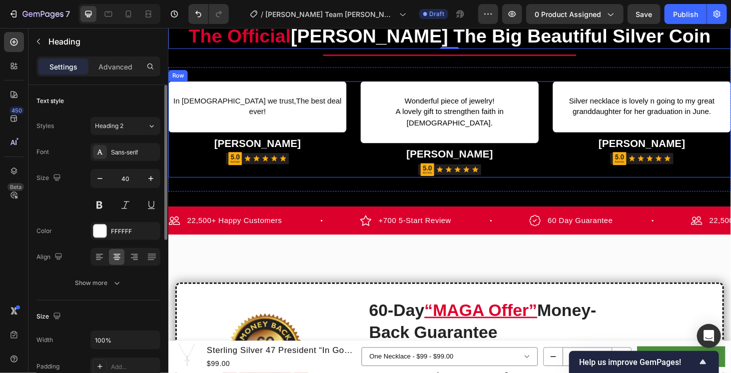
scroll to position [1181, 0]
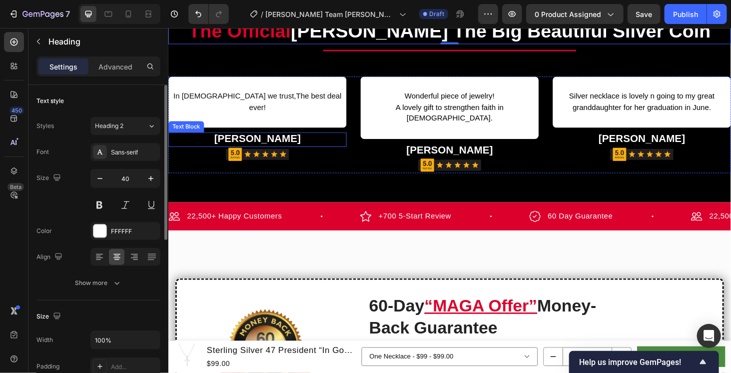
click at [265, 139] on strong "Dr. E. Zadikian" at bounding box center [263, 145] width 92 height 12
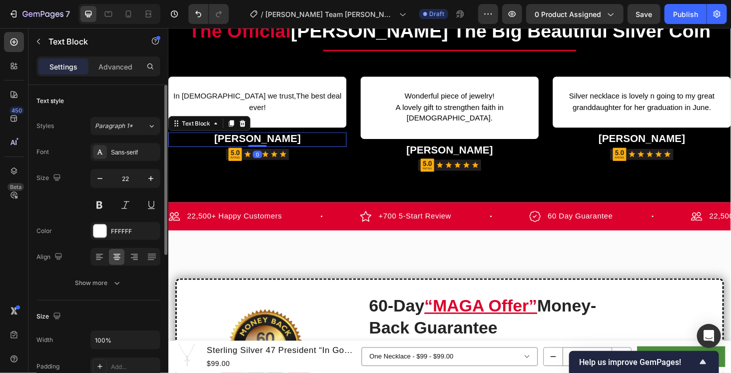
click at [265, 139] on strong "Dr. E. Zadikian" at bounding box center [263, 145] width 92 height 12
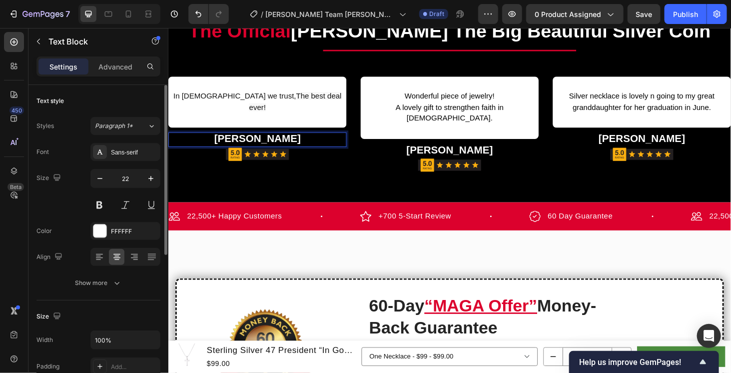
click at [265, 139] on strong "Dr. E. Zadikian" at bounding box center [263, 145] width 92 height 12
click at [241, 100] on span "In God we trust," at bounding box center [238, 100] width 131 height 8
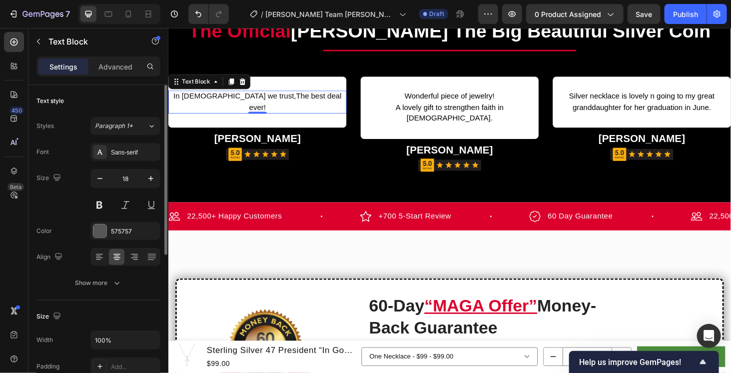
click at [241, 100] on span "In God we trust," at bounding box center [238, 100] width 131 height 8
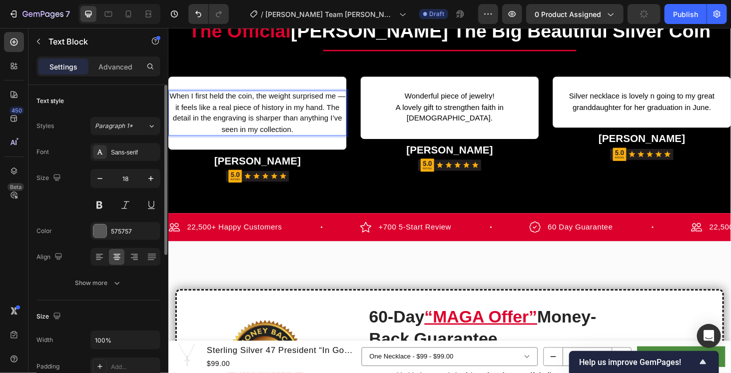
click at [179, 114] on span "When I first held the coin, the weight surprised me — it feels like a real piec…" at bounding box center [262, 117] width 187 height 43
click at [468, 151] on strong "Michael Schäfer" at bounding box center [468, 157] width 92 height 12
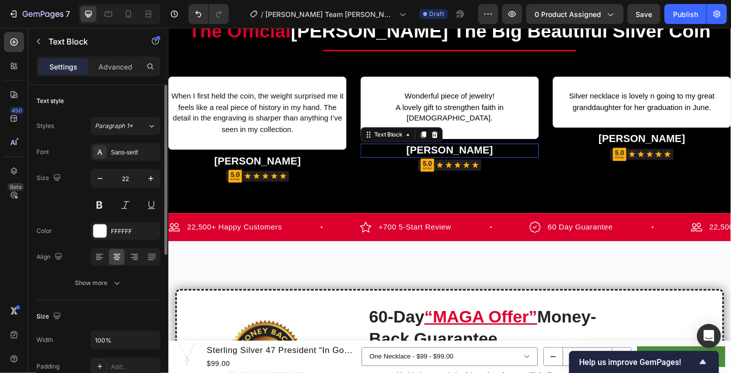
click at [468, 151] on strong "Michael Schäfer" at bounding box center [468, 157] width 92 height 12
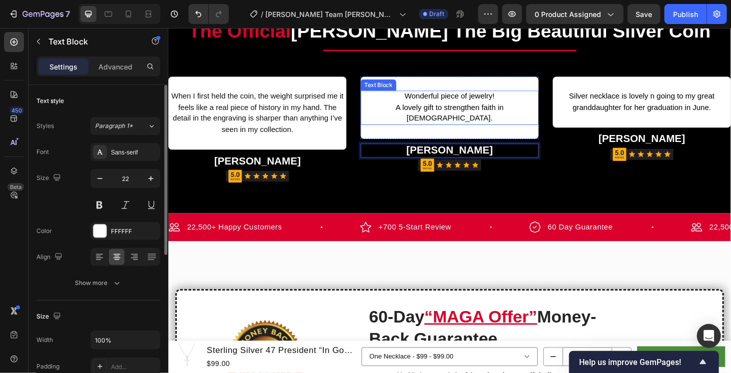
click at [435, 100] on span "Wonderful piece of jewelry!" at bounding box center [468, 100] width 96 height 8
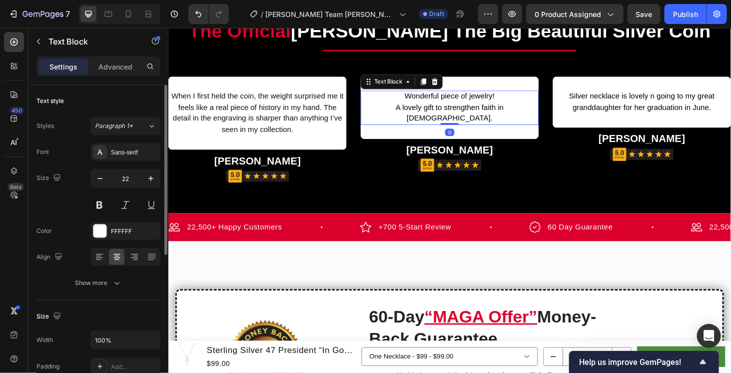
click at [435, 100] on span "Wonderful piece of jewelry!" at bounding box center [468, 100] width 96 height 8
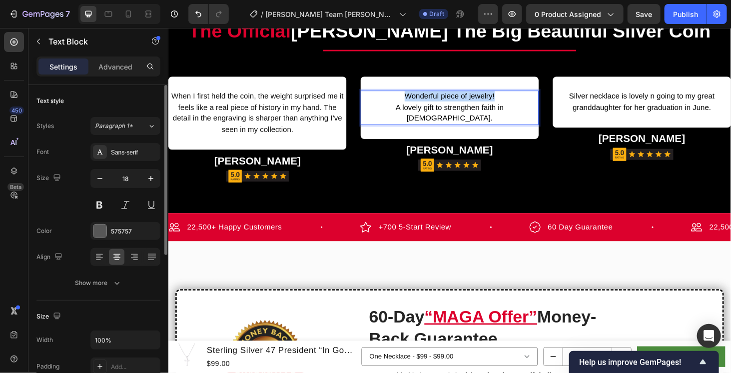
click at [435, 100] on span "Wonderful piece of jewelry!" at bounding box center [468, 100] width 96 height 8
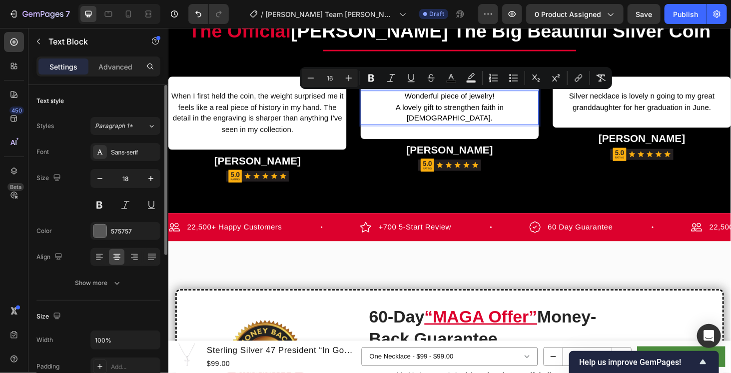
drag, startPoint x: 455, startPoint y: 114, endPoint x: 445, endPoint y: 110, distance: 10.3
click at [455, 113] on span "A lovely gift to strengthen faith in God." at bounding box center [467, 118] width 115 height 20
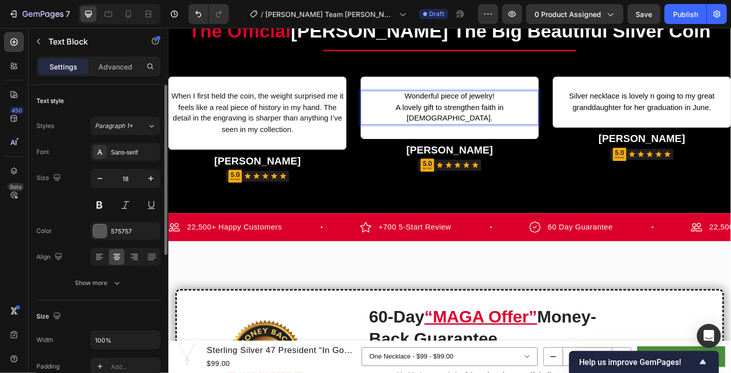
click at [414, 97] on p "Wonderful piece of jewelry!" at bounding box center [468, 99] width 188 height 11
drag, startPoint x: 414, startPoint y: 97, endPoint x: 538, endPoint y: 111, distance: 124.7
click at [538, 111] on div "Wonderful piece of jewelry! A lovely gift to strengthen faith in God." at bounding box center [468, 112] width 190 height 36
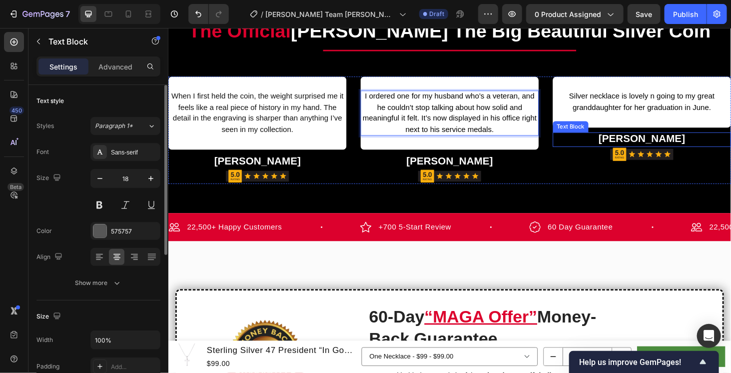
click at [674, 148] on strong "Diane M Peterson" at bounding box center [672, 145] width 92 height 12
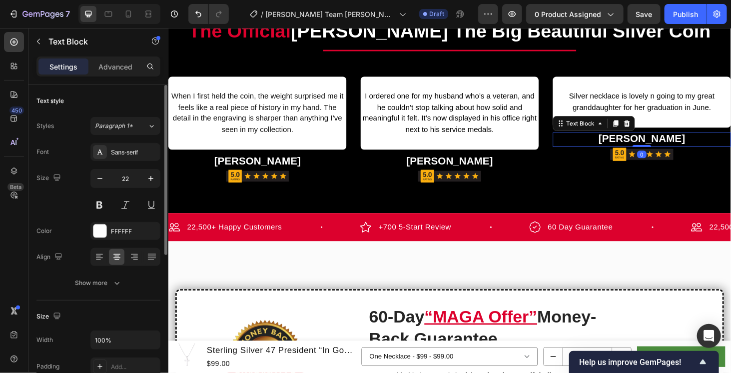
click at [691, 146] on strong "Diane M Peterson" at bounding box center [672, 145] width 92 height 12
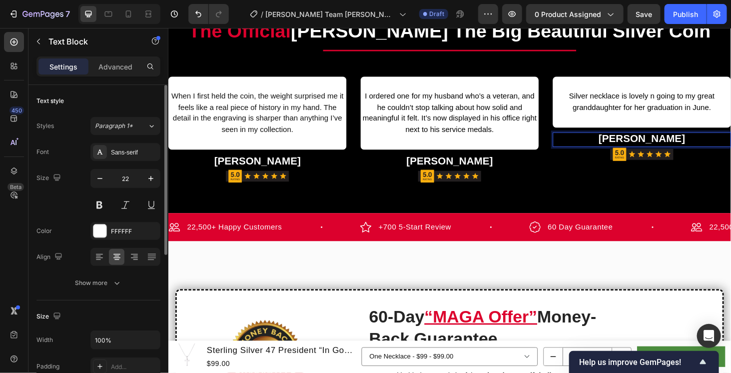
click at [691, 146] on strong "Diane M Peterson" at bounding box center [672, 145] width 92 height 12
click at [621, 95] on p "Silver necklace is lovely n going to my great granddaughter for her graduation …" at bounding box center [672, 105] width 188 height 23
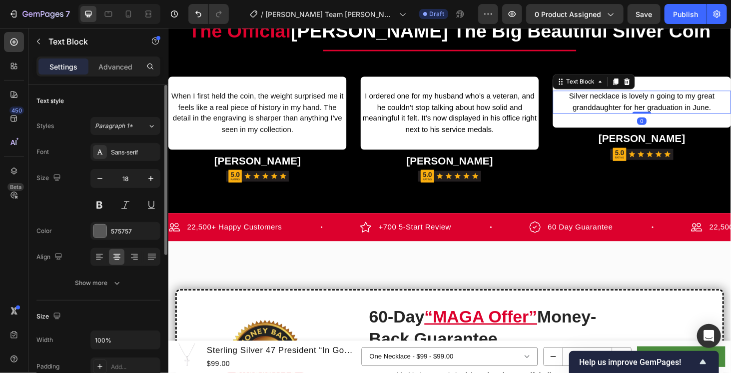
click at [621, 95] on p "Silver necklace is lovely n going to my great granddaughter for her graduation …" at bounding box center [672, 105] width 188 height 23
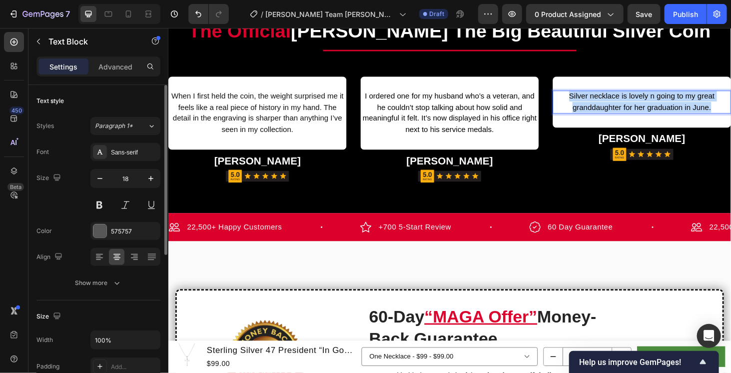
click at [621, 95] on p "Silver necklace is lovely n going to my great granddaughter for her graduation …" at bounding box center [672, 105] width 188 height 23
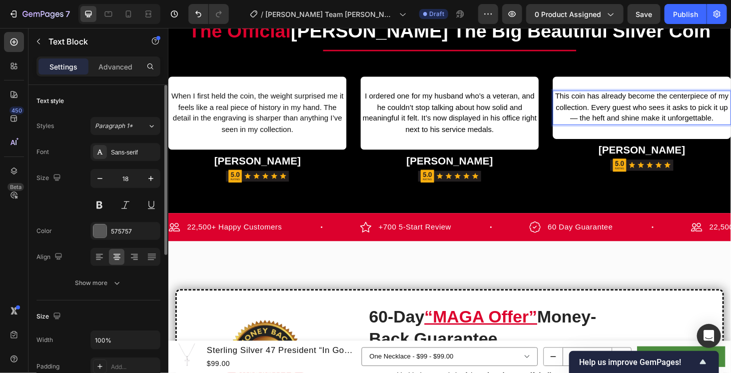
click at [601, 129] on p "This coin has already become the centerpiece of my collection. Every guest who …" at bounding box center [672, 111] width 188 height 35
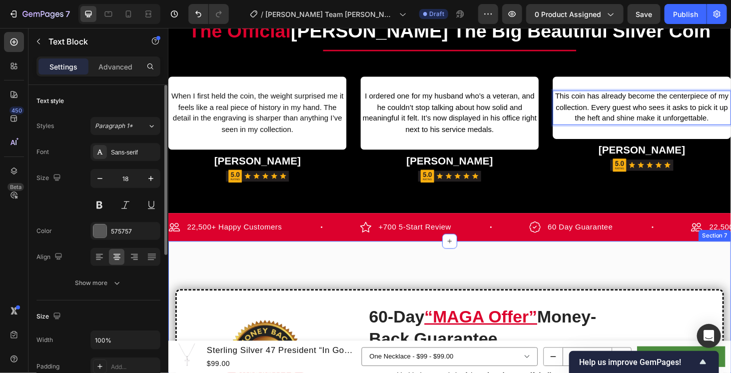
click at [617, 268] on div "Image 60-Day “MAGA Offer” Money- Back Guarantee Heading Row Love It Or Send It …" at bounding box center [467, 366] width 599 height 222
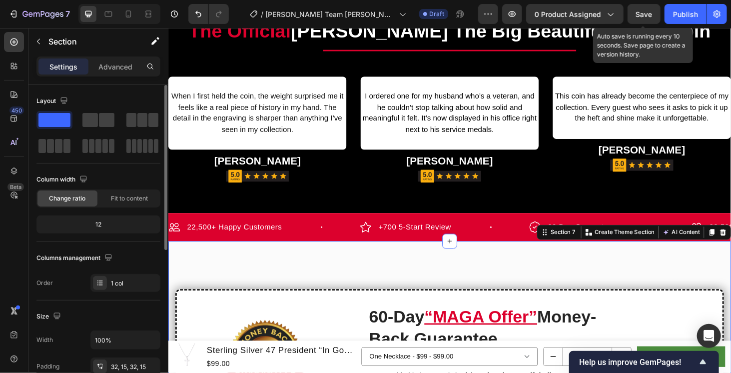
click at [642, 14] on span "Save" at bounding box center [644, 14] width 16 height 8
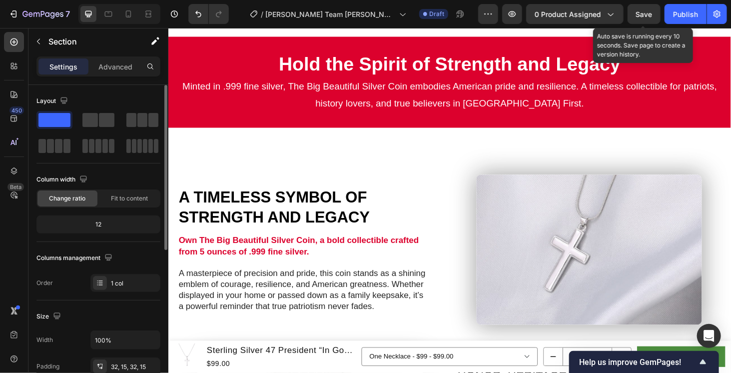
scroll to position [382, 0]
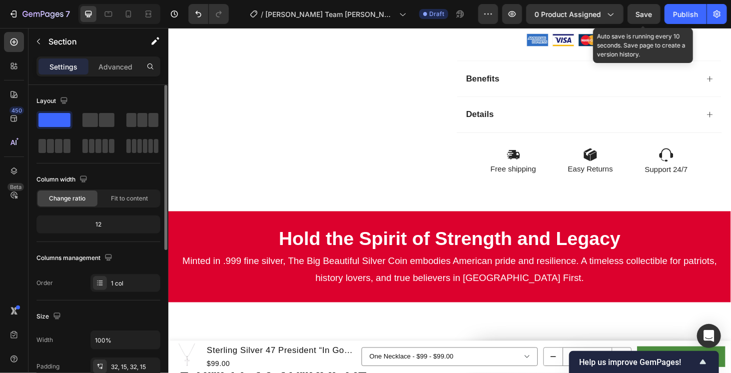
click at [644, 21] on button "Save" at bounding box center [643, 14] width 33 height 20
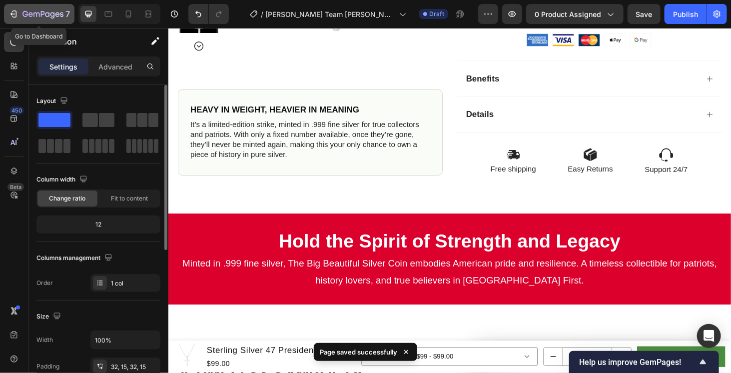
click at [28, 14] on icon "button" at bounding box center [42, 14] width 41 height 8
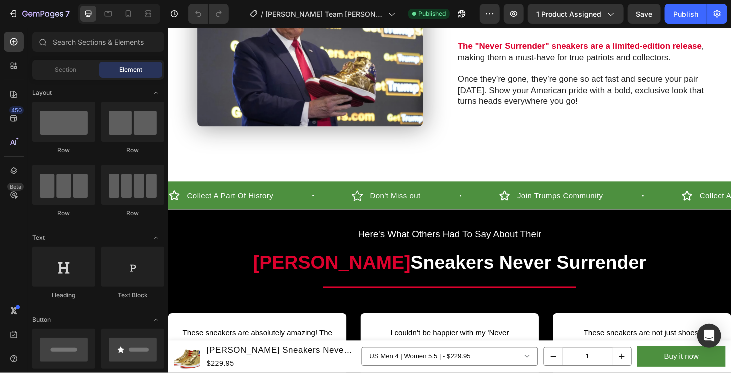
scroll to position [749, 0]
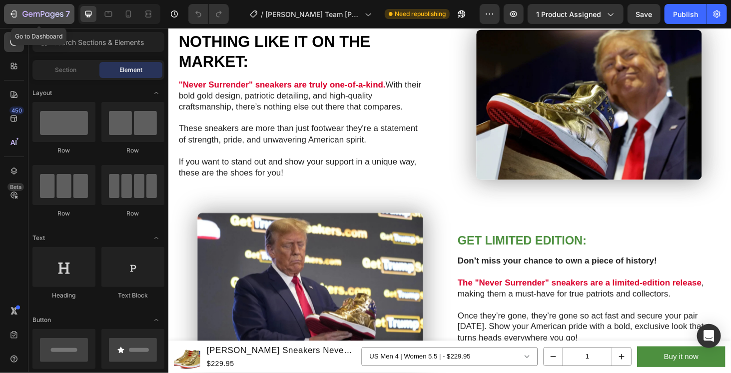
click at [43, 5] on button "7" at bounding box center [39, 14] width 70 height 20
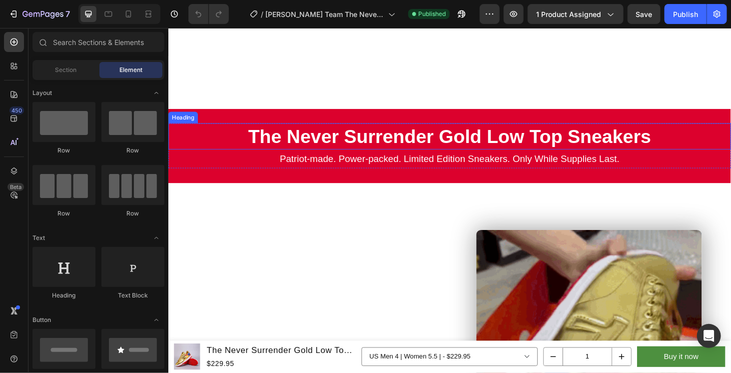
scroll to position [666, 0]
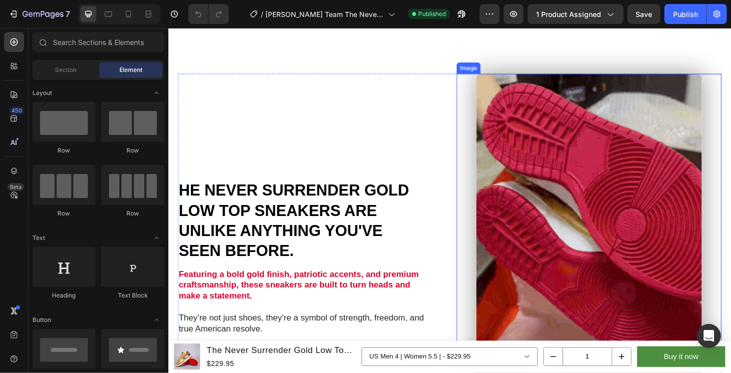
click at [545, 182] on img at bounding box center [616, 289] width 240 height 427
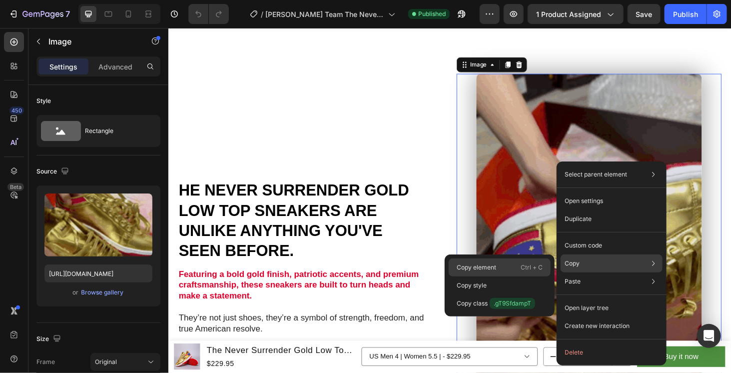
click at [505, 268] on div "Copy element Ctrl + C" at bounding box center [500, 267] width 102 height 18
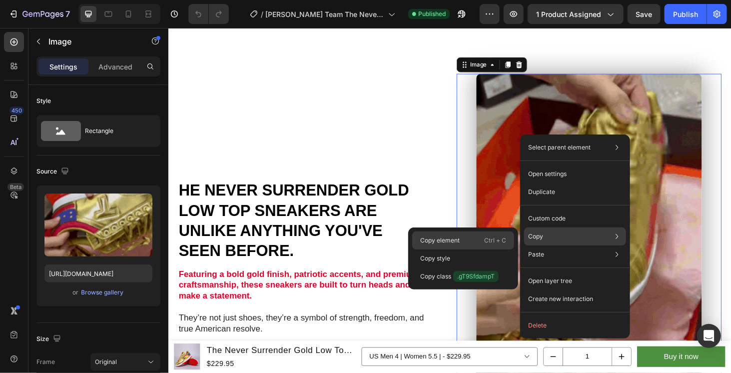
click at [471, 239] on div "Copy element Ctrl + C" at bounding box center [463, 240] width 102 height 18
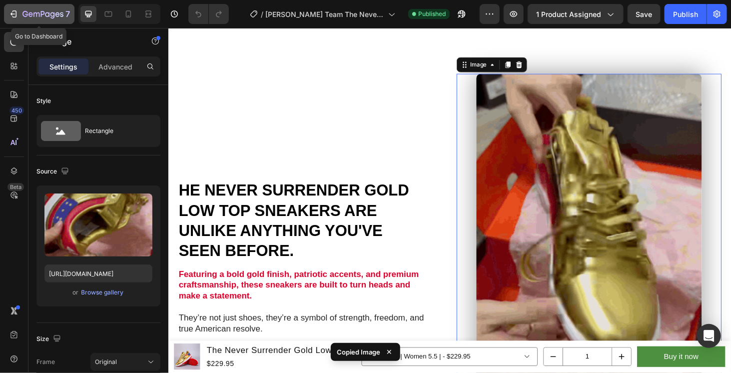
click at [50, 16] on icon "button" at bounding box center [42, 14] width 41 height 8
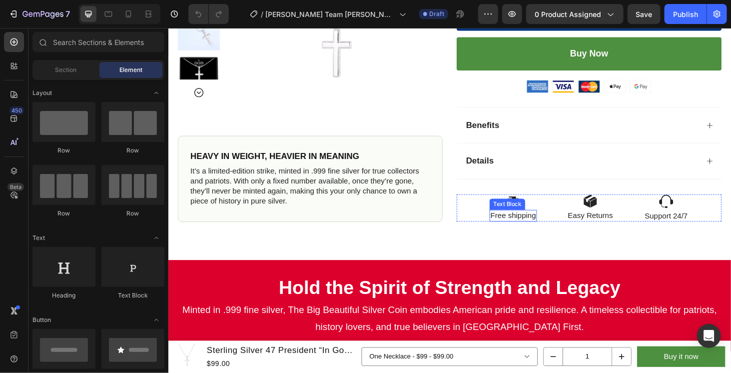
scroll to position [582, 0]
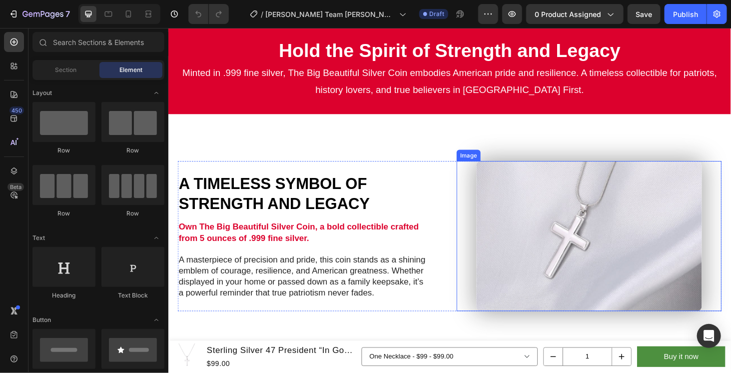
click at [476, 318] on div at bounding box center [616, 249] width 282 height 160
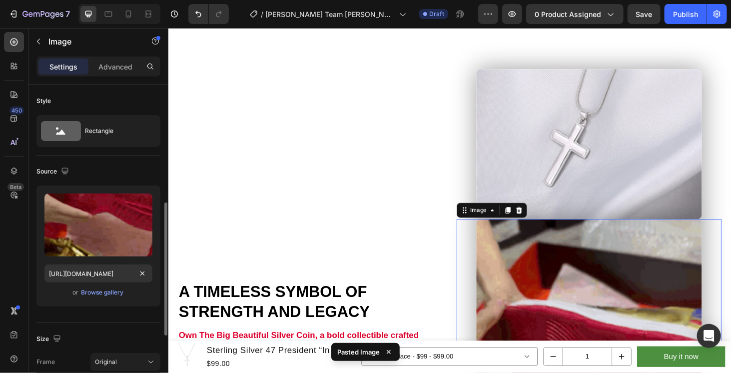
scroll to position [83, 0]
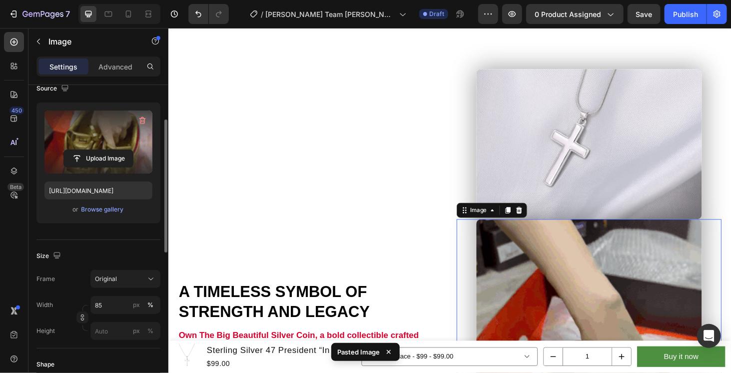
click at [86, 133] on label at bounding box center [98, 141] width 108 height 63
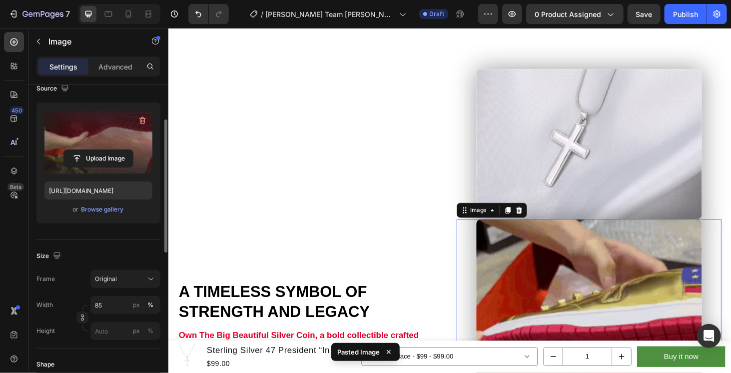
click at [86, 150] on input "file" at bounding box center [98, 158] width 69 height 17
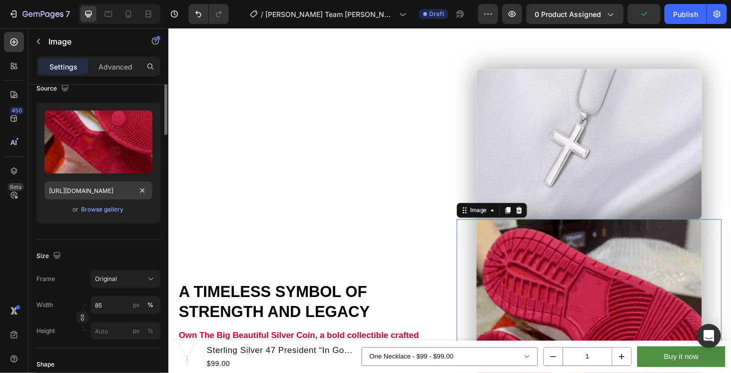
scroll to position [0, 0]
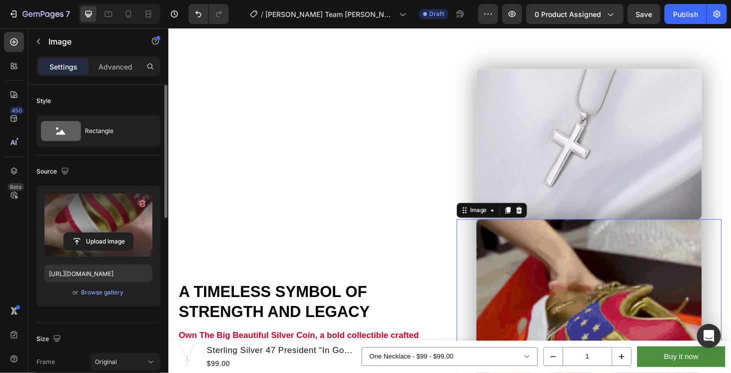
click at [112, 214] on label at bounding box center [98, 224] width 108 height 63
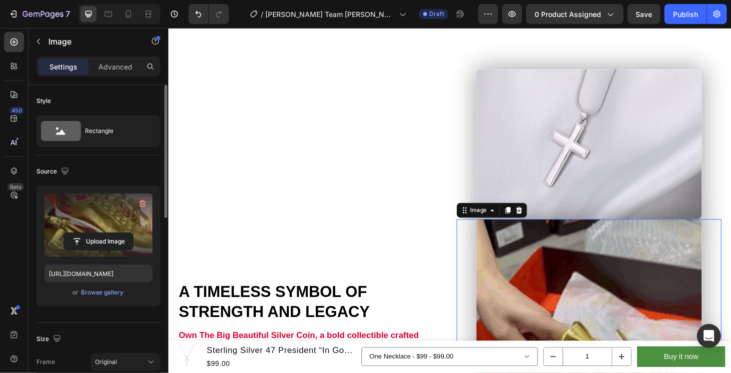
click at [112, 233] on input "file" at bounding box center [98, 241] width 69 height 17
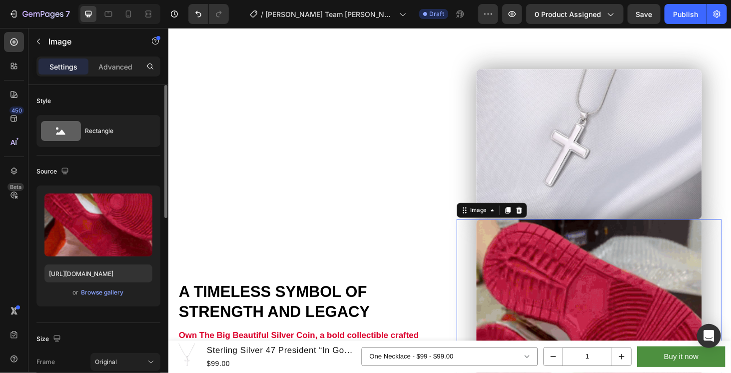
click at [103, 98] on div "Style" at bounding box center [98, 101] width 124 height 16
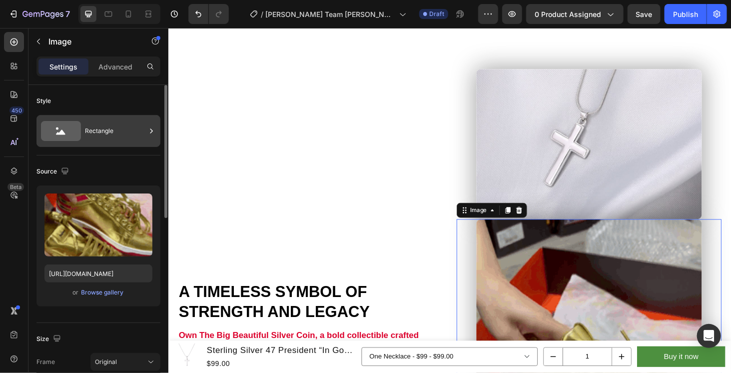
click at [120, 131] on div "Rectangle" at bounding box center [115, 130] width 61 height 23
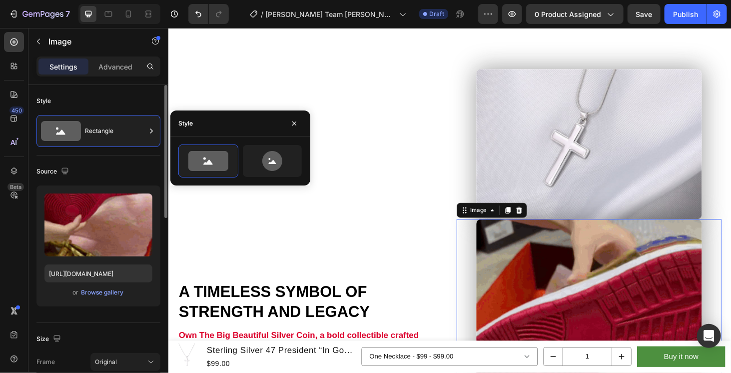
click at [123, 99] on div "Style" at bounding box center [98, 101] width 124 height 16
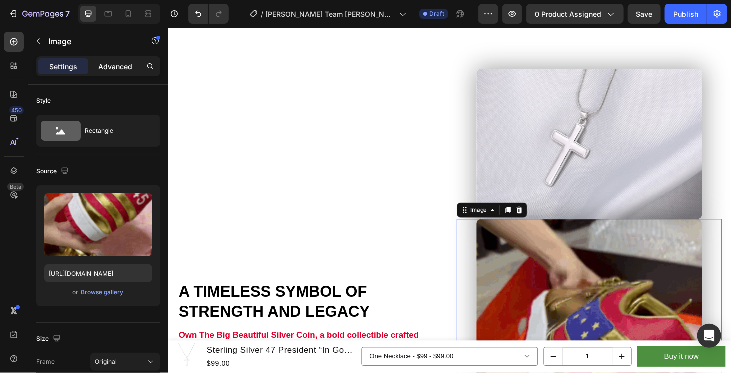
click at [109, 63] on p "Advanced" at bounding box center [115, 66] width 34 height 10
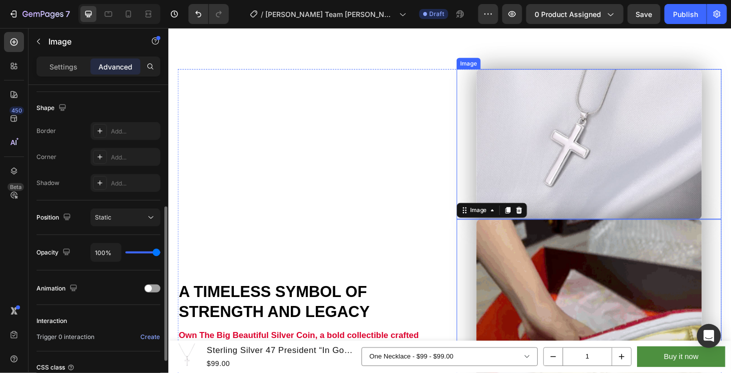
click at [674, 121] on img at bounding box center [616, 151] width 240 height 160
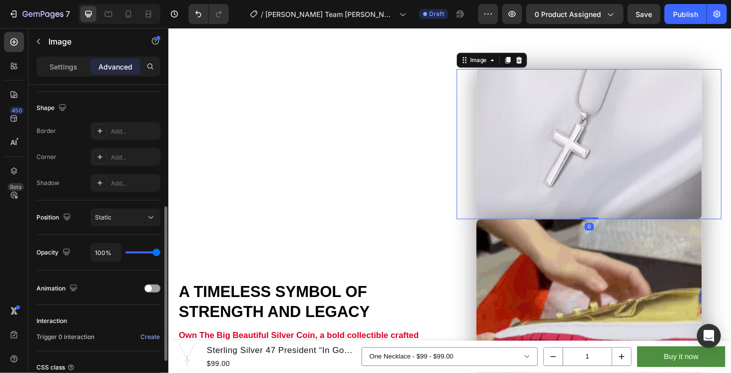
scroll to position [250, 0]
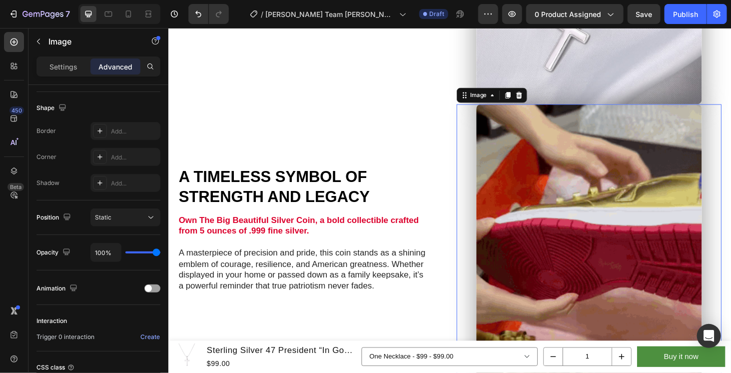
scroll to position [763, 0]
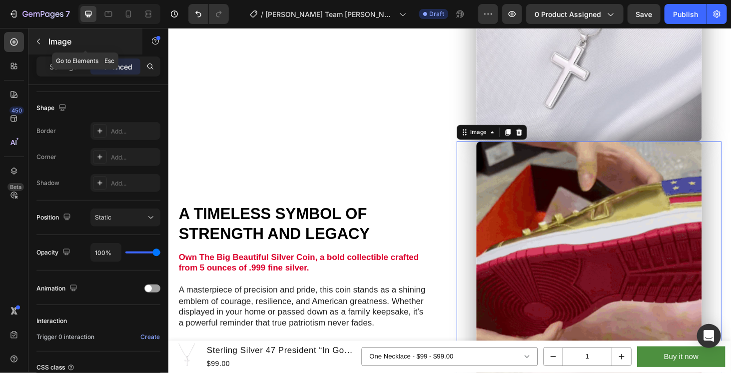
click at [42, 39] on icon "button" at bounding box center [38, 41] width 8 height 8
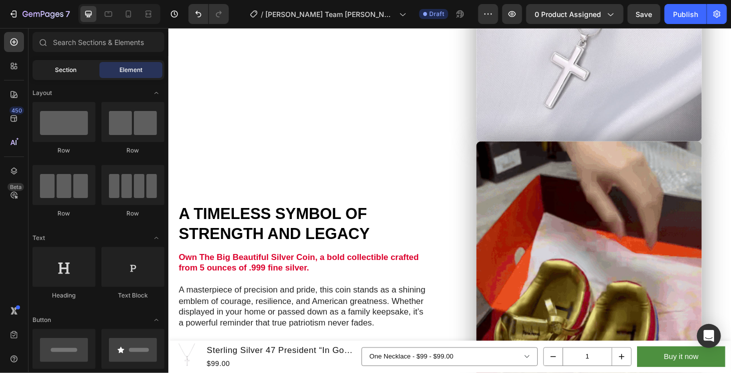
click at [57, 69] on span "Section" at bounding box center [65, 69] width 21 height 9
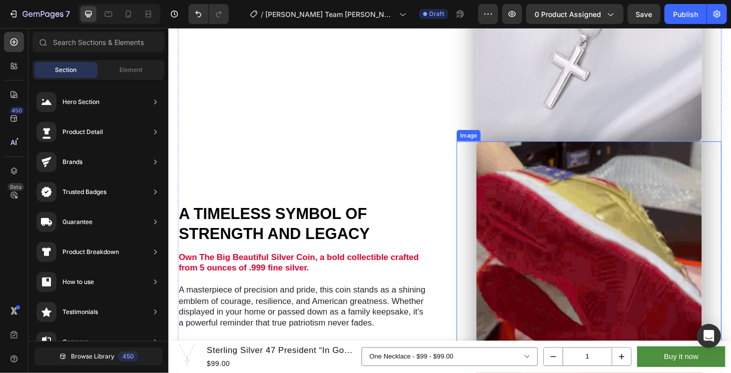
click at [631, 218] on img at bounding box center [616, 361] width 240 height 427
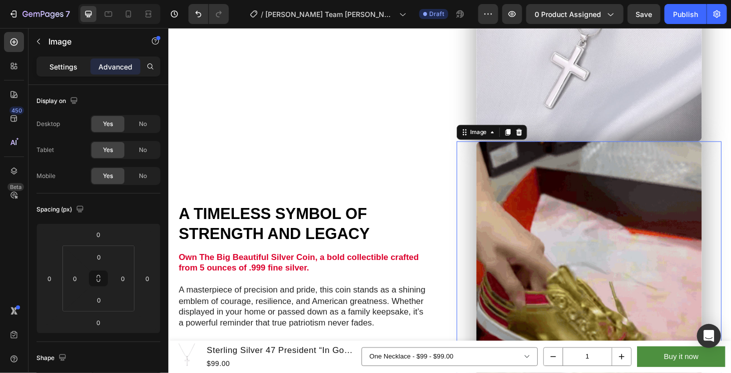
click at [69, 66] on p "Settings" at bounding box center [63, 66] width 28 height 10
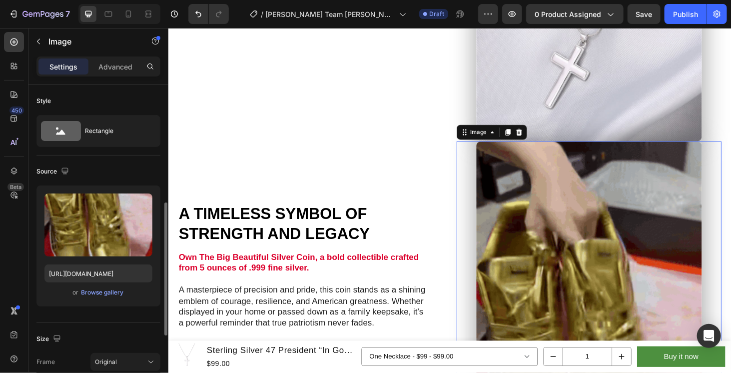
scroll to position [83, 0]
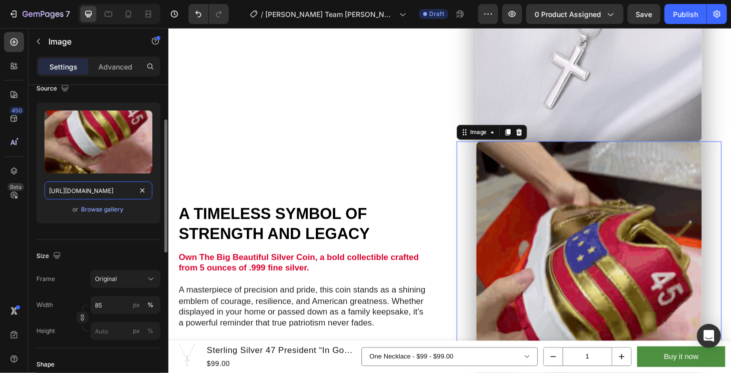
click at [105, 191] on input "[URL][DOMAIN_NAME]" at bounding box center [98, 190] width 108 height 18
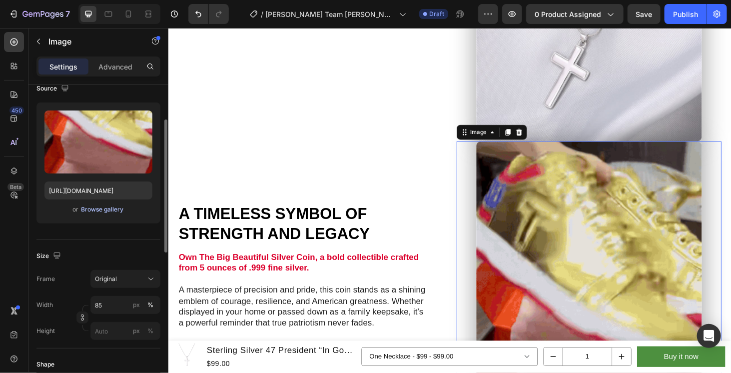
click at [116, 209] on div "Browse gallery" at bounding box center [102, 209] width 42 height 9
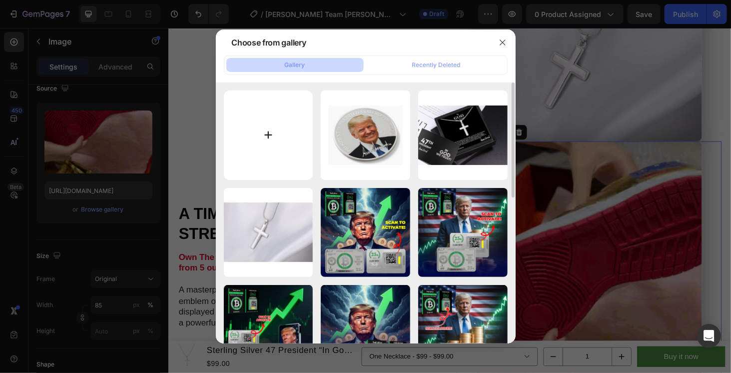
click at [273, 124] on input "file" at bounding box center [268, 134] width 89 height 89
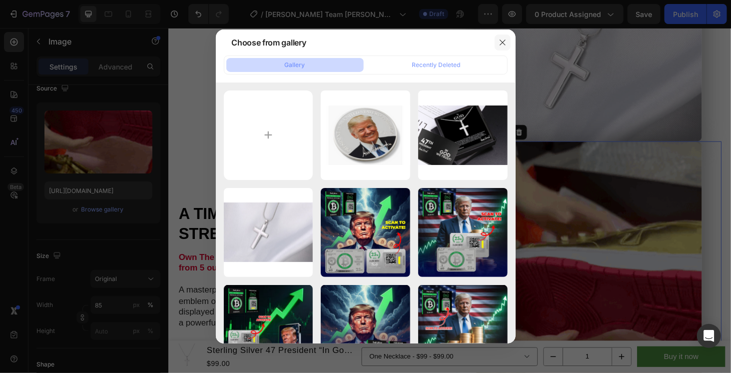
click at [499, 41] on icon "button" at bounding box center [502, 42] width 8 height 8
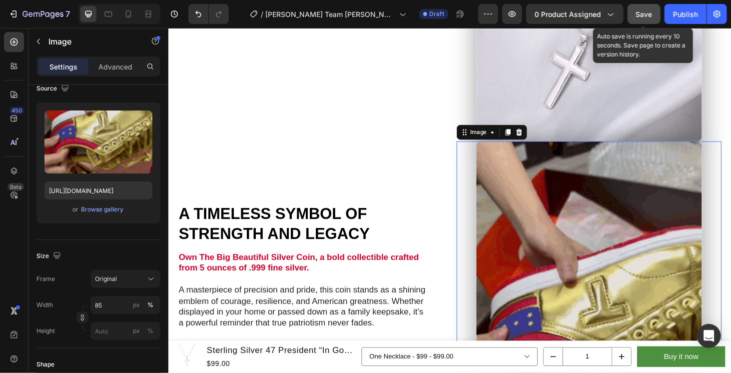
click at [648, 19] on div "Save" at bounding box center [644, 14] width 16 height 10
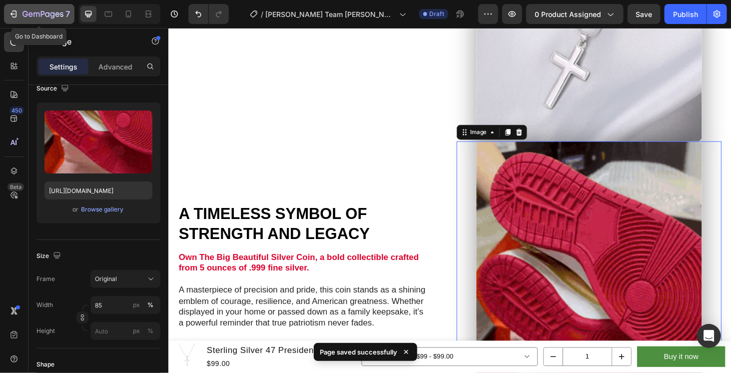
click at [31, 12] on icon "button" at bounding box center [30, 14] width 4 height 4
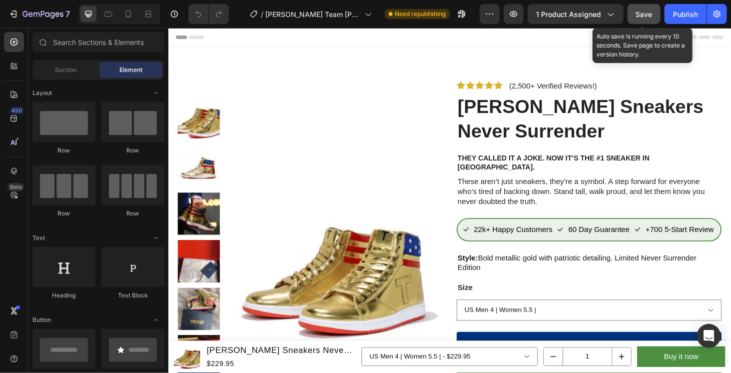
click at [639, 18] on span "Save" at bounding box center [644, 14] width 16 height 8
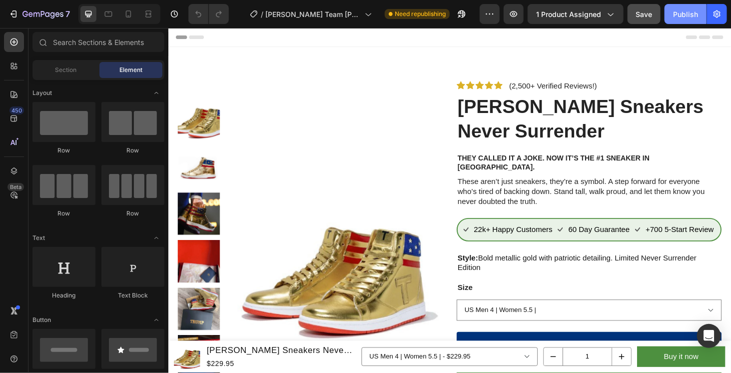
click at [679, 10] on div "Publish" at bounding box center [685, 14] width 25 height 10
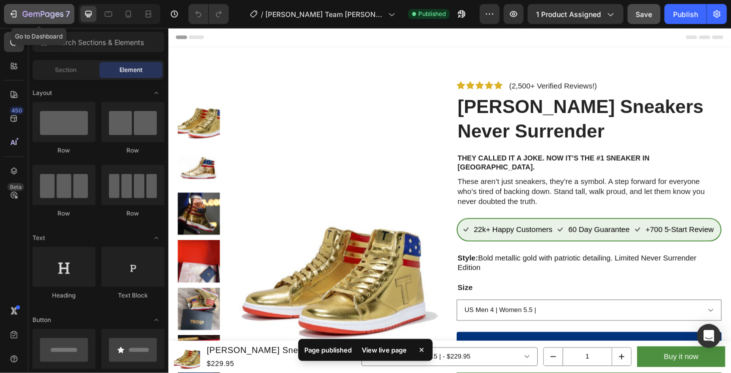
click at [17, 6] on button "7" at bounding box center [39, 14] width 70 height 20
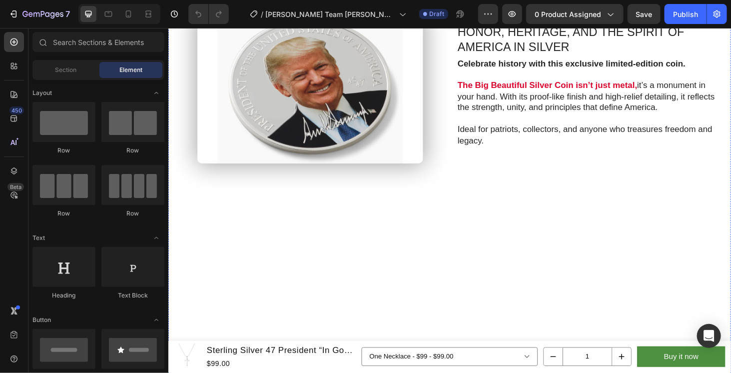
scroll to position [999, 0]
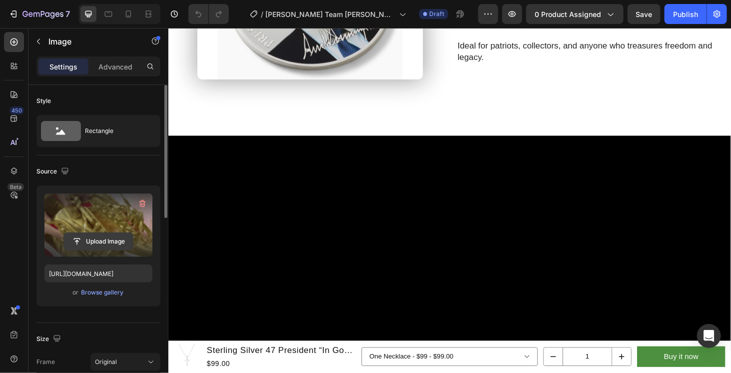
click at [90, 233] on input "file" at bounding box center [98, 241] width 69 height 17
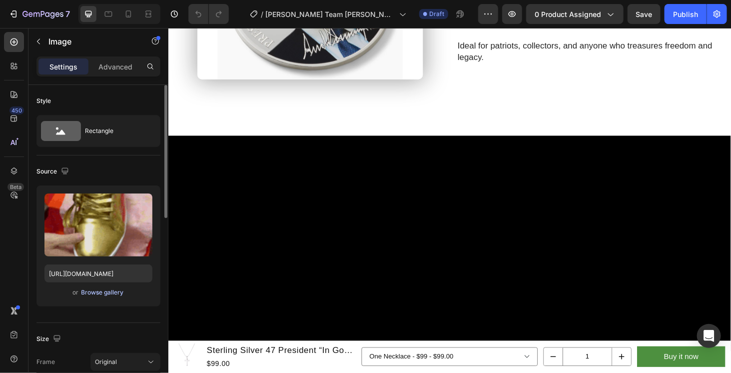
click at [100, 290] on div "Browse gallery" at bounding box center [102, 292] width 42 height 9
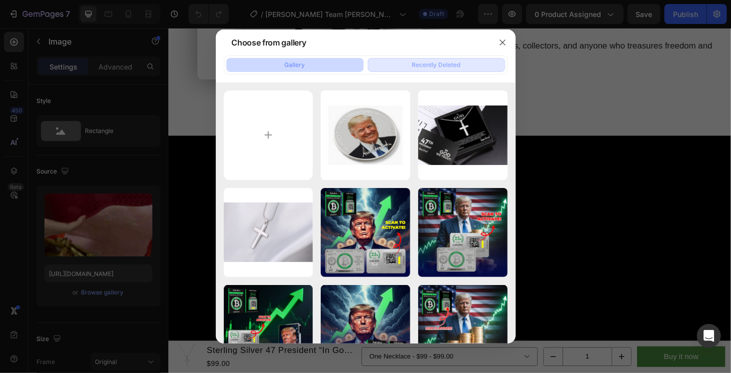
click at [444, 61] on div "Recently Deleted" at bounding box center [436, 64] width 48 height 9
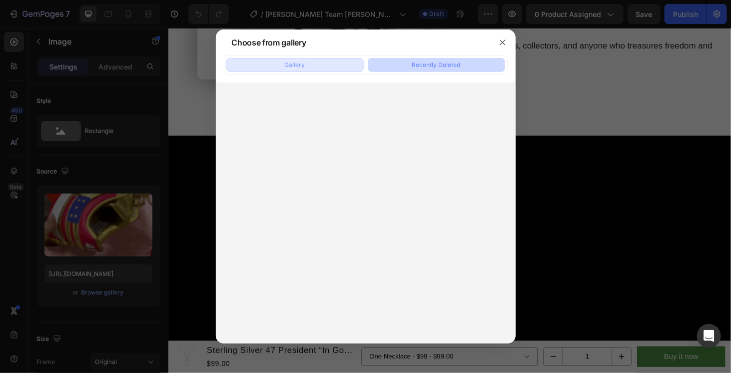
click at [329, 66] on button "Gallery" at bounding box center [294, 65] width 137 height 14
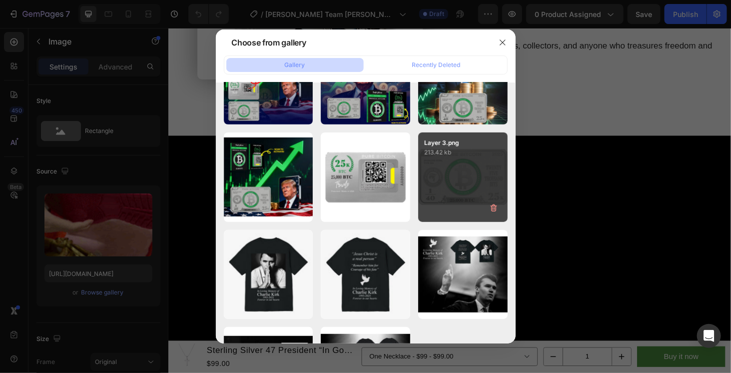
scroll to position [0, 0]
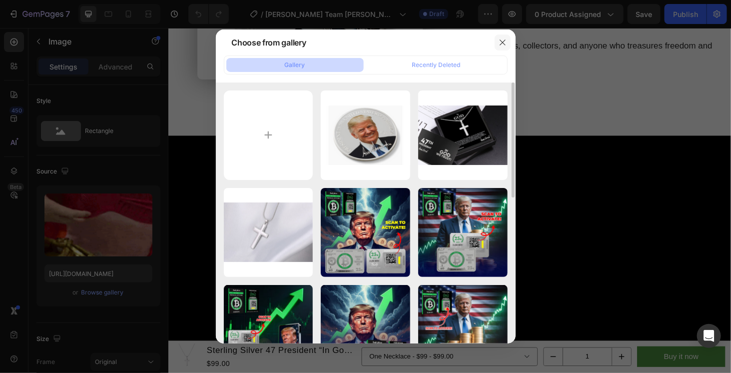
click at [502, 42] on icon "button" at bounding box center [501, 41] width 5 height 5
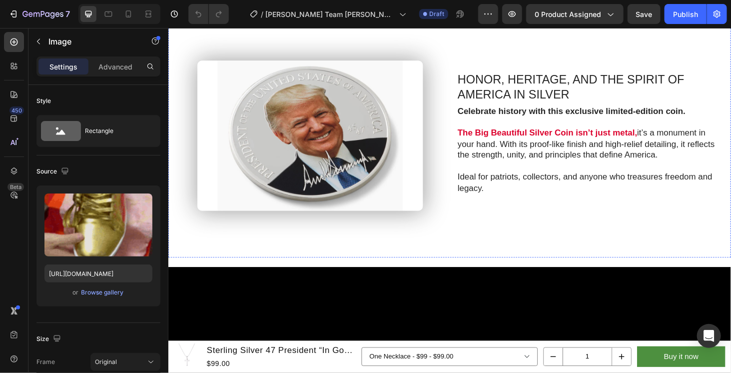
scroll to position [832, 0]
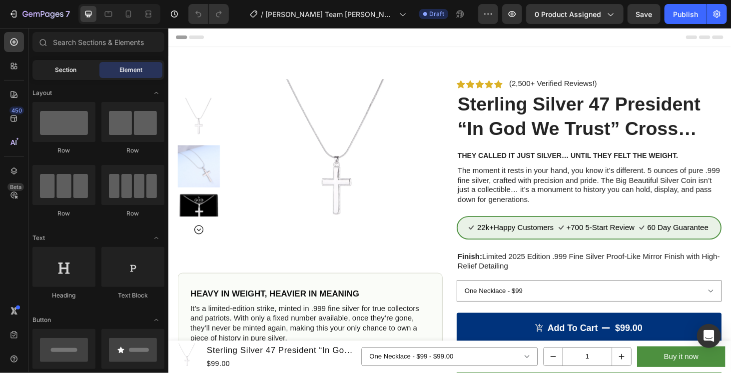
click at [68, 76] on div "Section" at bounding box center [65, 70] width 63 height 16
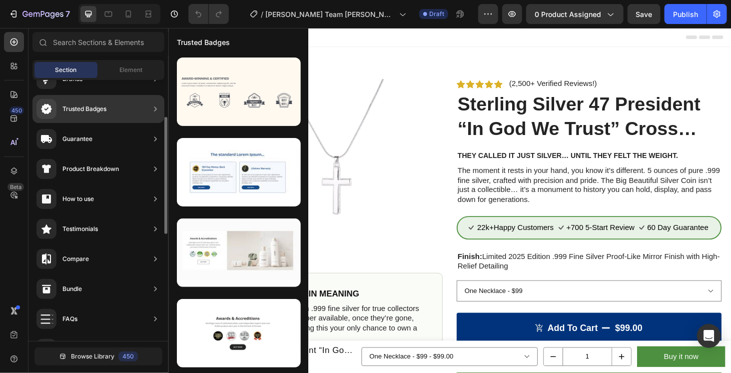
scroll to position [318, 0]
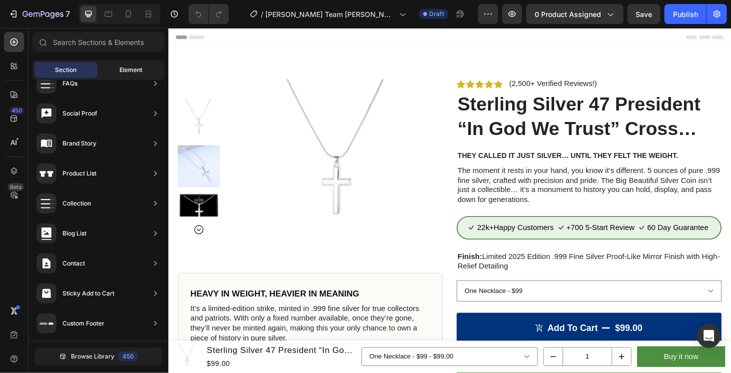
click at [116, 65] on div "Element" at bounding box center [130, 70] width 63 height 16
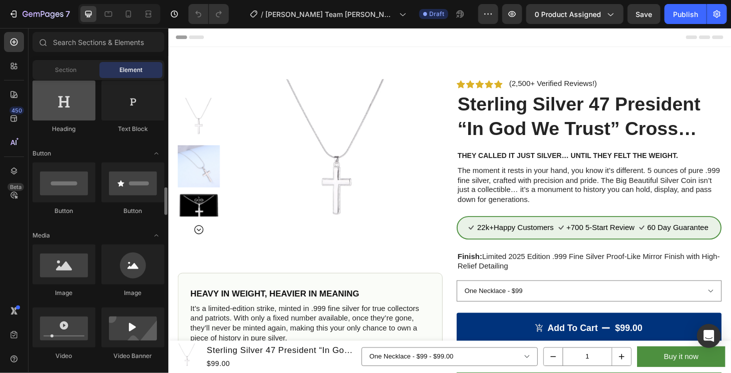
scroll to position [250, 0]
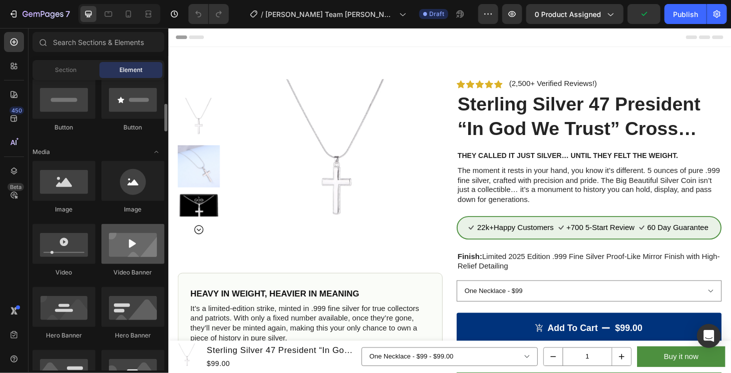
click at [126, 251] on div at bounding box center [132, 244] width 63 height 40
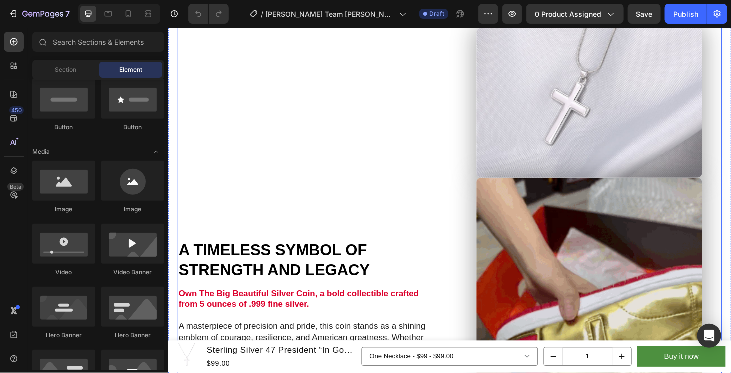
scroll to position [749, 0]
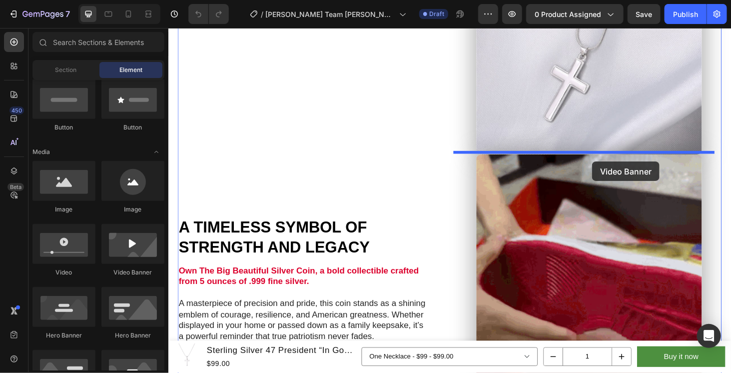
drag, startPoint x: 305, startPoint y: 287, endPoint x: 625, endPoint y: 157, distance: 346.2
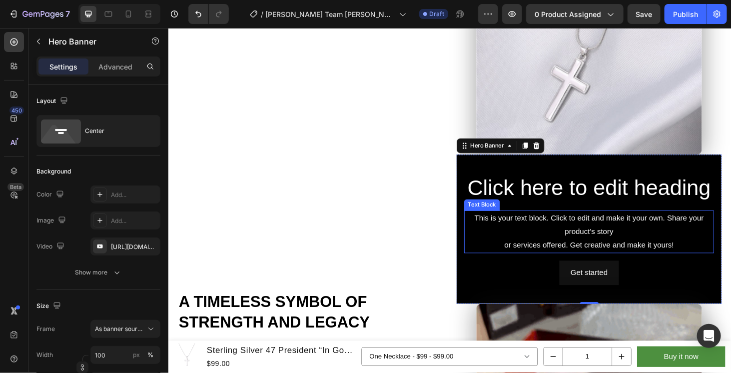
scroll to position [828, 0]
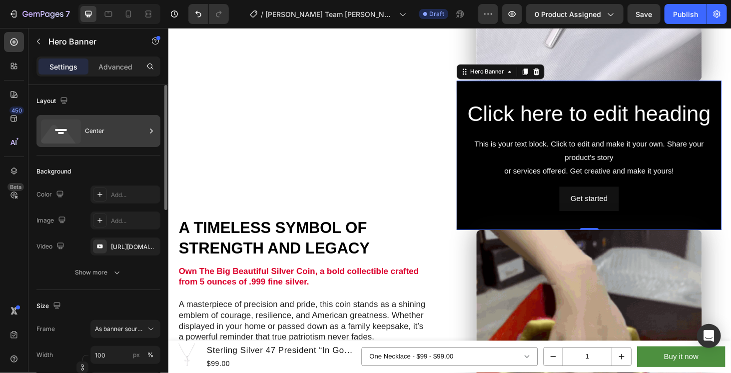
click at [84, 126] on div "Center" at bounding box center [98, 131] width 124 height 32
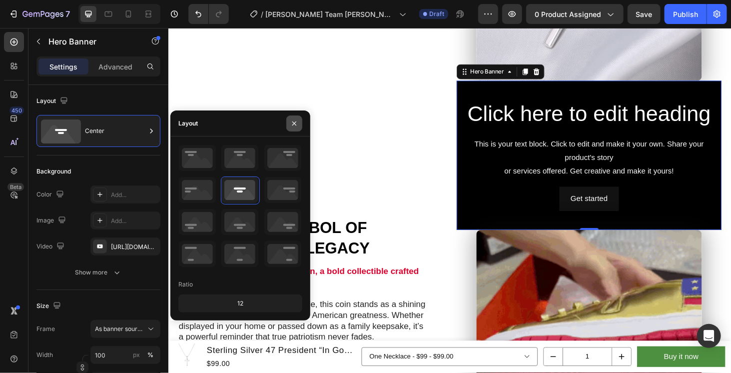
click at [297, 118] on button "button" at bounding box center [294, 123] width 16 height 16
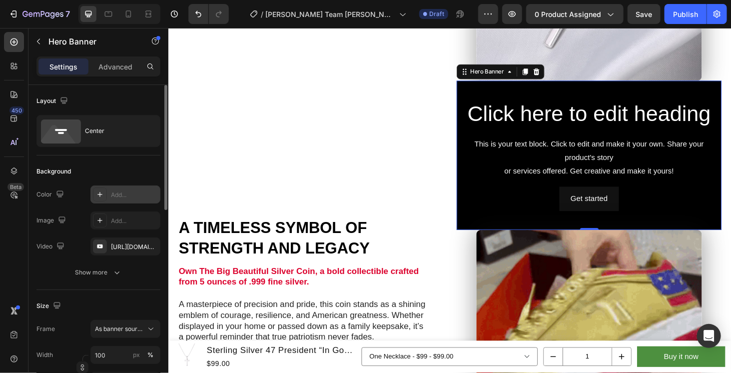
scroll to position [166, 0]
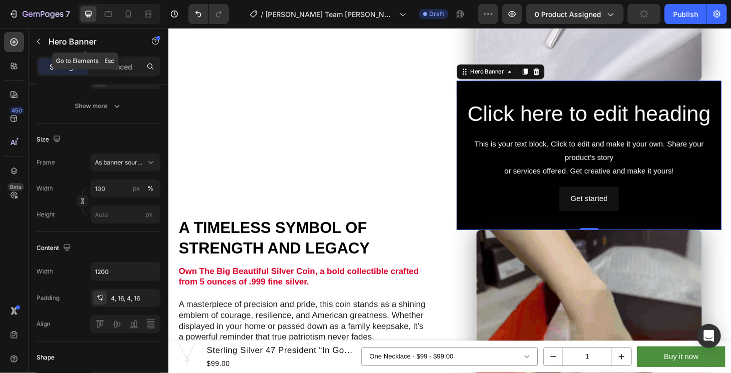
click at [42, 38] on icon "button" at bounding box center [38, 41] width 8 height 8
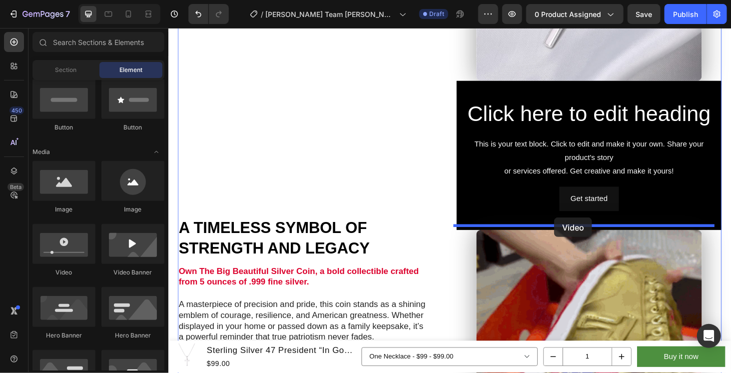
drag, startPoint x: 233, startPoint y: 274, endPoint x: 595, endPoint y: 230, distance: 365.3
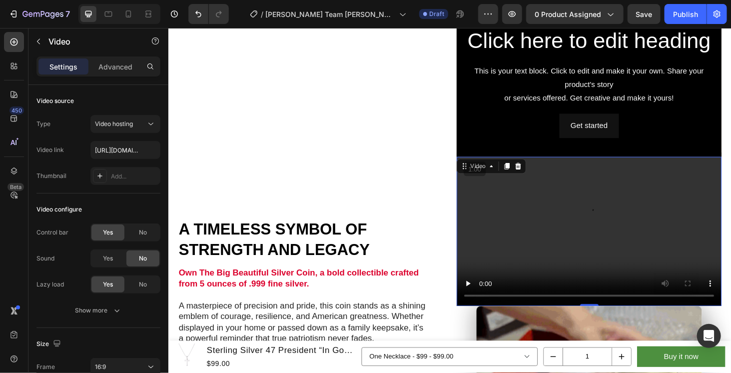
scroll to position [989, 0]
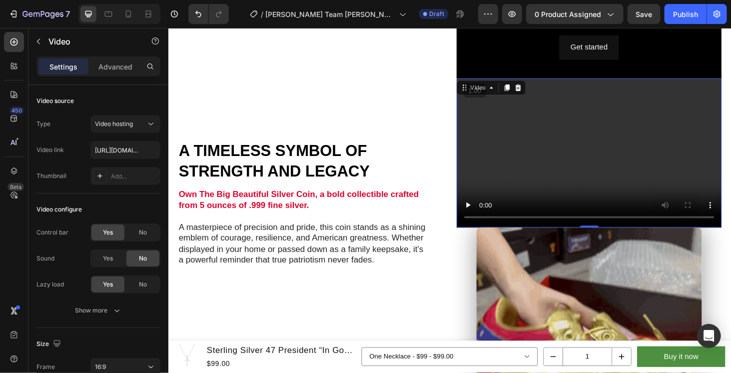
click at [583, 124] on video at bounding box center [616, 160] width 282 height 159
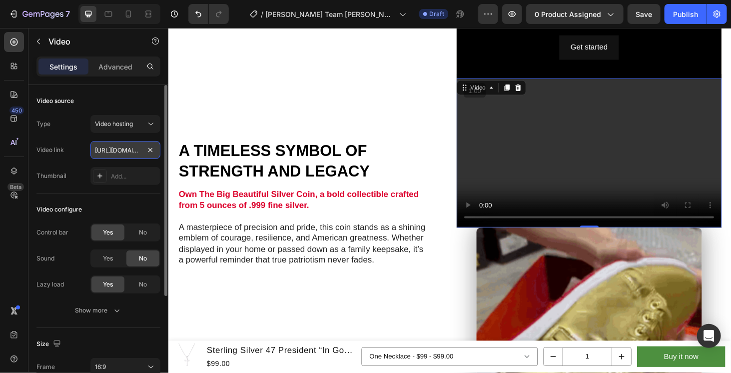
click at [123, 147] on input "[URL][DOMAIN_NAME]" at bounding box center [125, 150] width 70 height 18
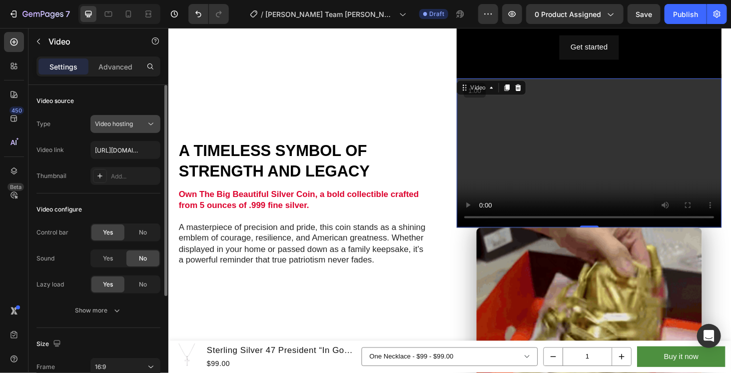
click at [140, 124] on div "Video hosting" at bounding box center [120, 123] width 51 height 9
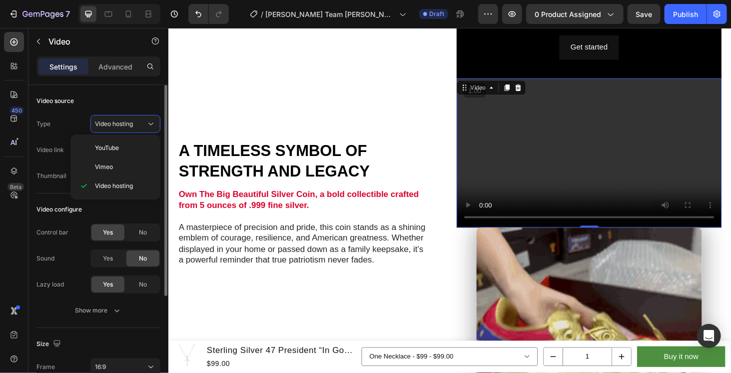
click at [139, 102] on div "Video source" at bounding box center [98, 101] width 124 height 16
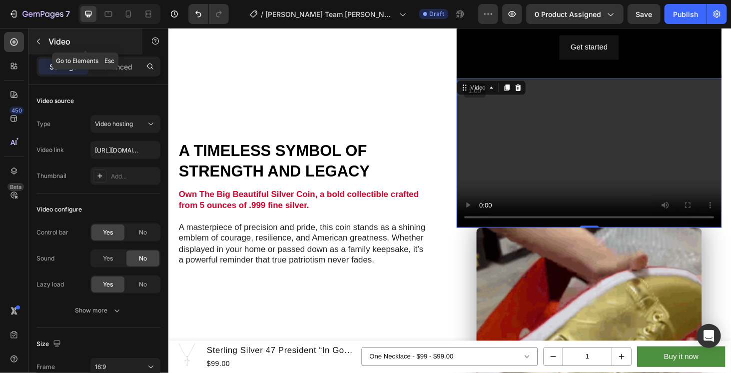
click at [38, 42] on icon "button" at bounding box center [38, 41] width 3 height 5
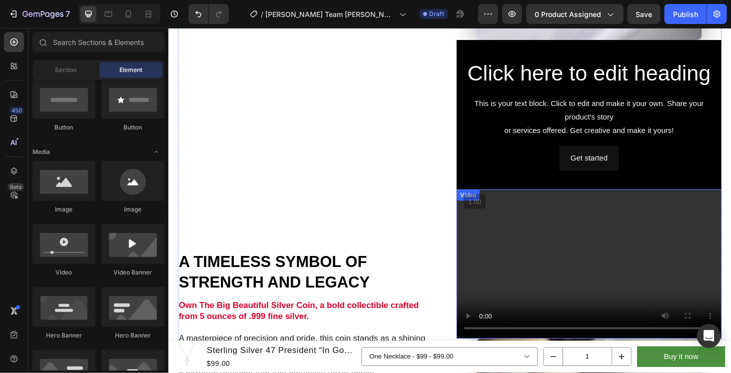
scroll to position [822, 0]
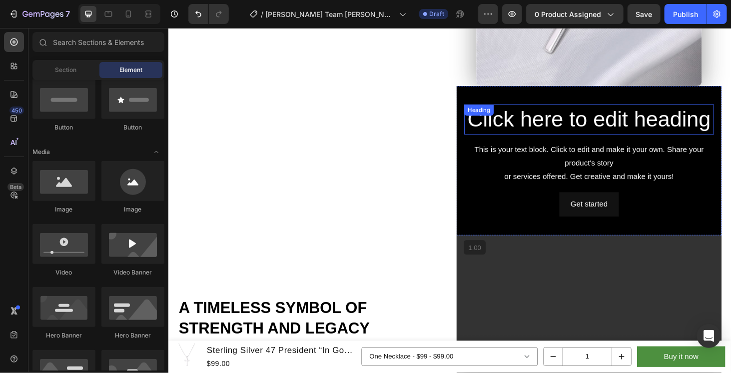
click at [598, 128] on h2 "Click here to edit heading" at bounding box center [616, 125] width 266 height 32
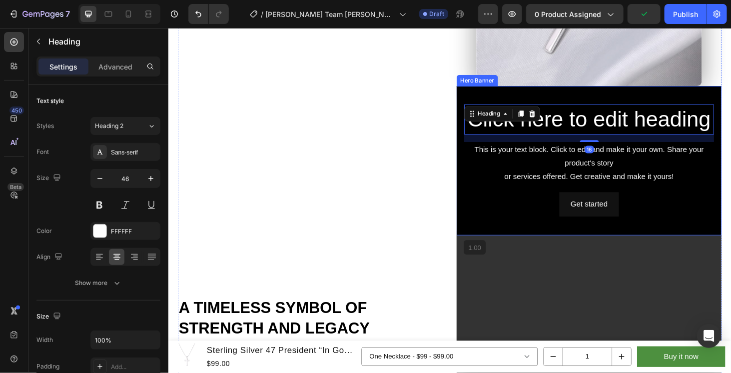
click at [567, 93] on div "Background Image" at bounding box center [616, 168] width 282 height 159
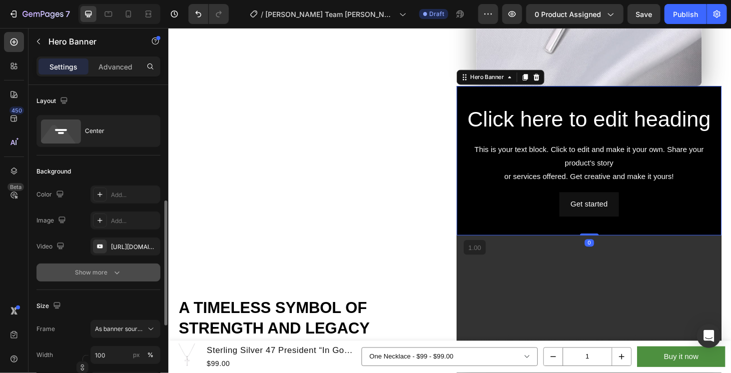
scroll to position [83, 0]
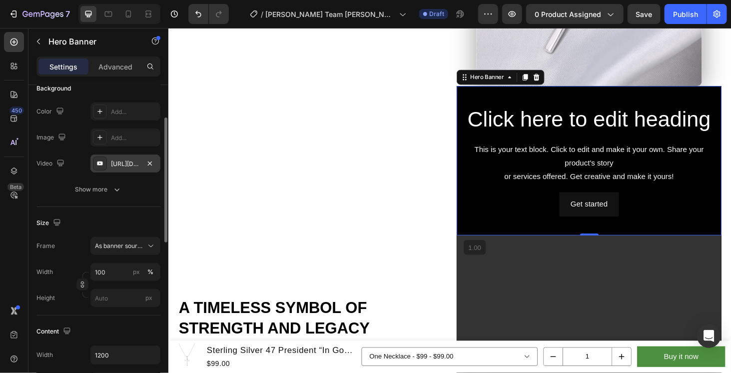
click at [106, 157] on div at bounding box center [100, 163] width 14 height 14
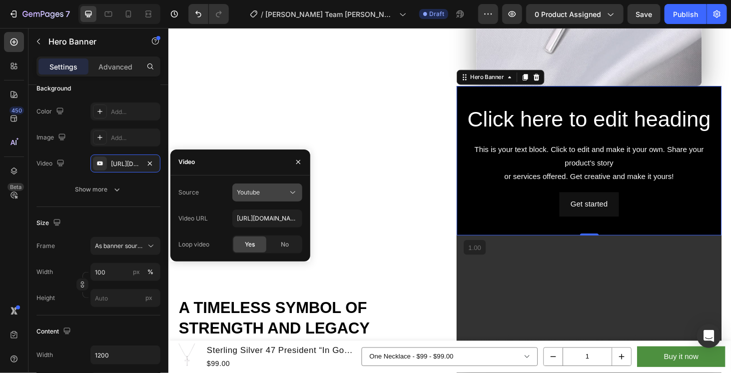
click at [283, 193] on div "Youtube" at bounding box center [262, 192] width 51 height 9
click at [299, 159] on icon "button" at bounding box center [298, 162] width 8 height 8
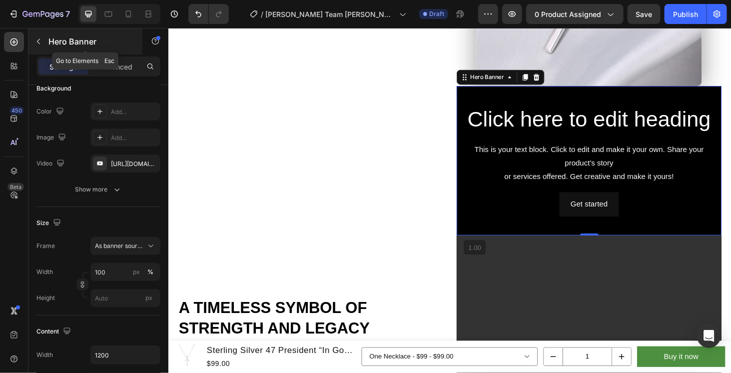
click at [40, 39] on icon "button" at bounding box center [38, 41] width 8 height 8
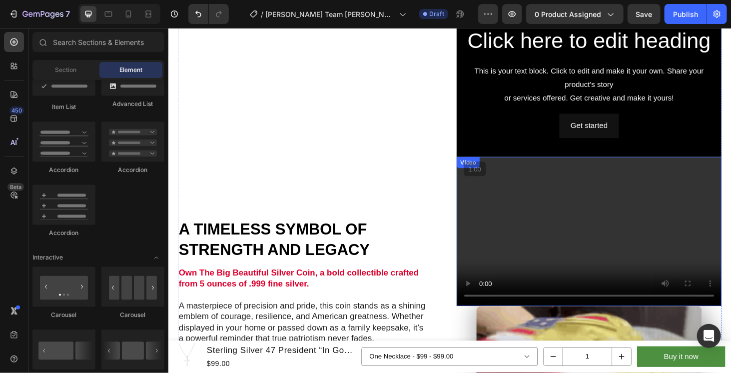
scroll to position [1155, 0]
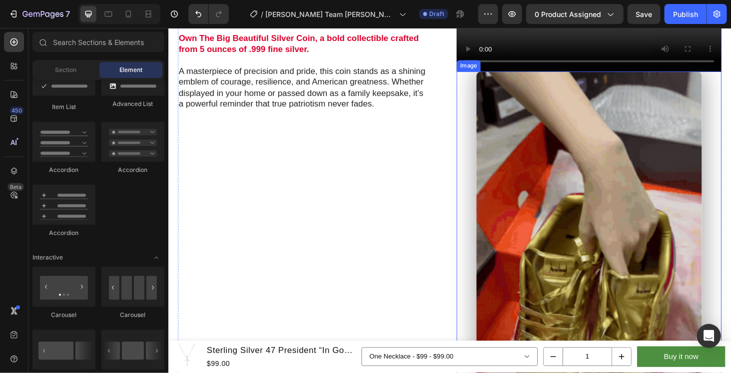
click at [591, 249] on img at bounding box center [616, 287] width 240 height 427
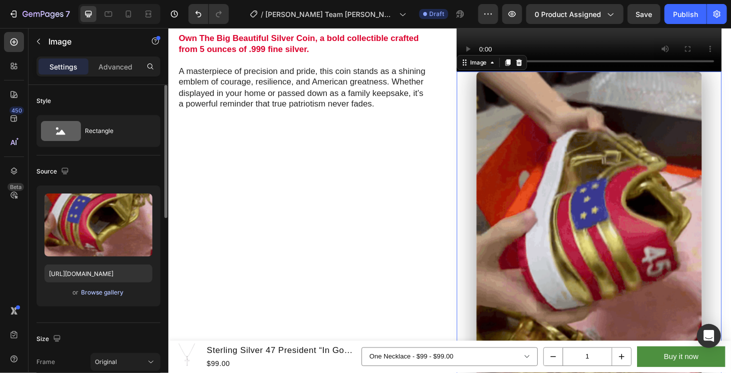
click at [112, 289] on div "Browse gallery" at bounding box center [102, 292] width 42 height 9
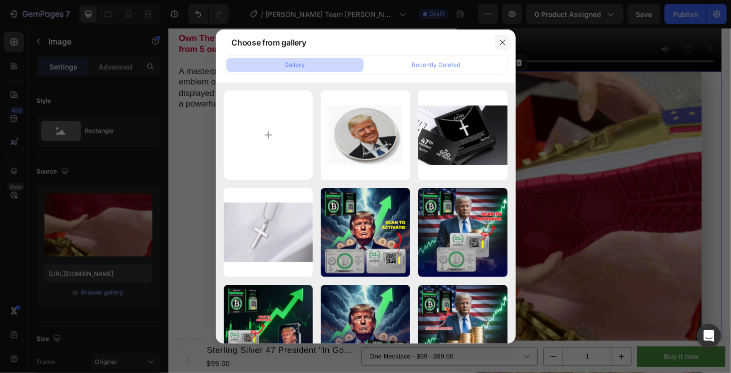
click at [505, 40] on icon "button" at bounding box center [502, 42] width 8 height 8
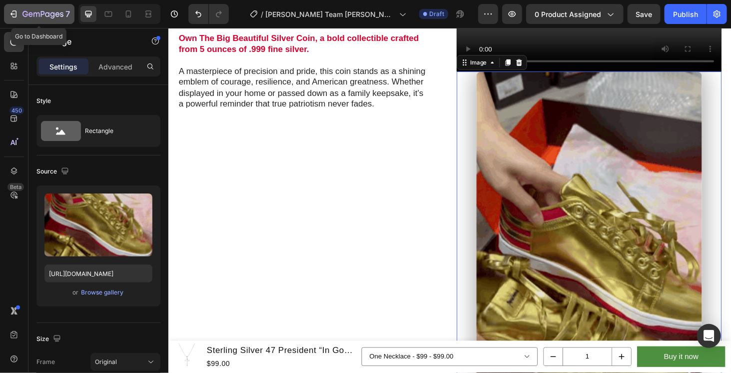
click at [28, 10] on icon "button" at bounding box center [42, 14] width 41 height 8
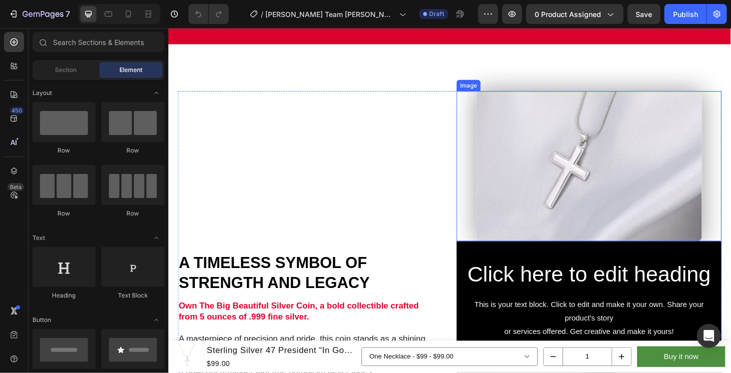
scroll to position [666, 0]
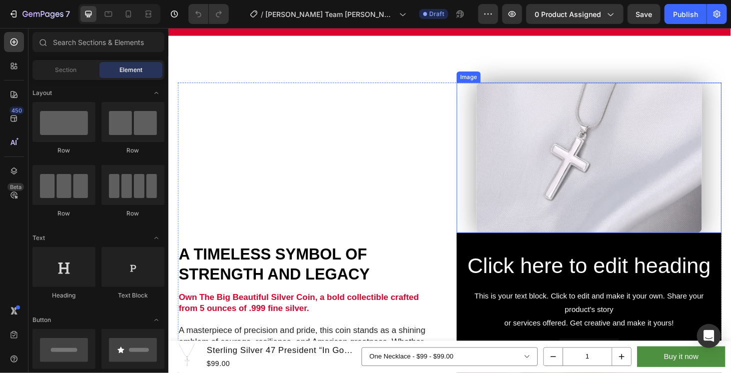
click at [637, 168] on img at bounding box center [616, 166] width 240 height 160
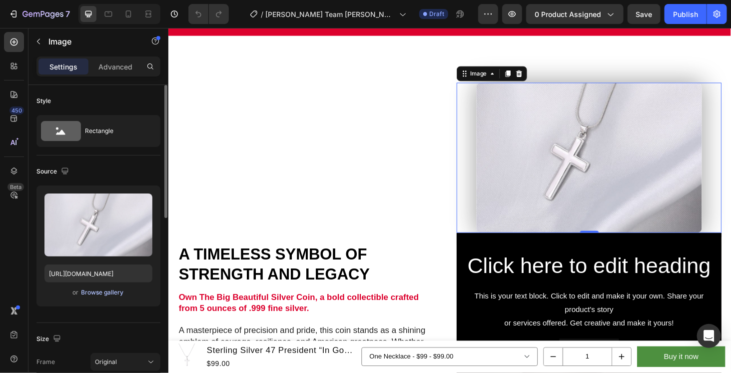
click at [105, 292] on div "Browse gallery" at bounding box center [102, 292] width 42 height 9
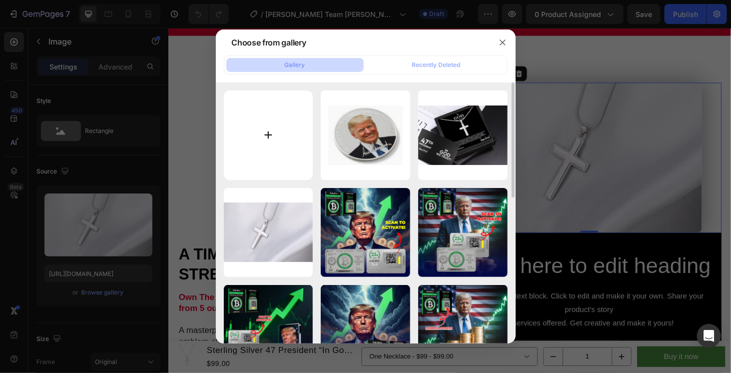
click at [273, 138] on input "file" at bounding box center [268, 134] width 89 height 89
type input "C:\fakepath\Skin Chaos - Ep. 001 (5).png"
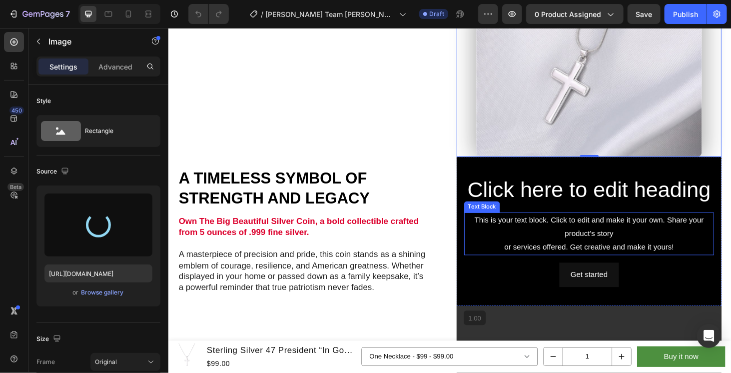
scroll to position [749, 0]
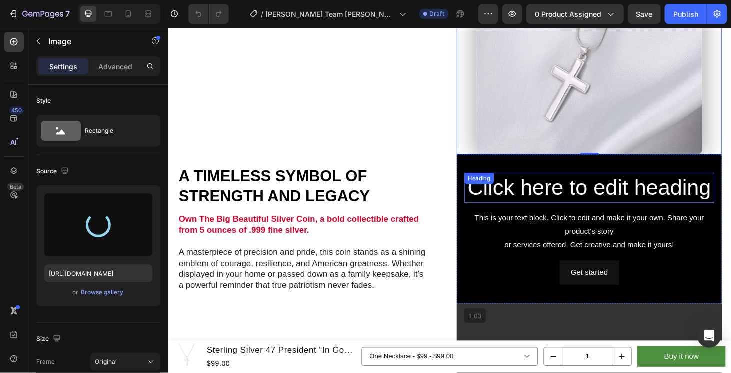
click at [485, 165] on div "Background Image" at bounding box center [616, 241] width 282 height 159
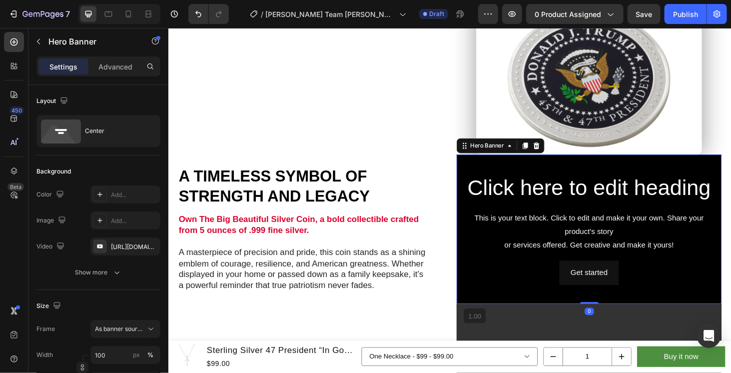
click at [557, 151] on icon at bounding box center [560, 152] width 6 height 7
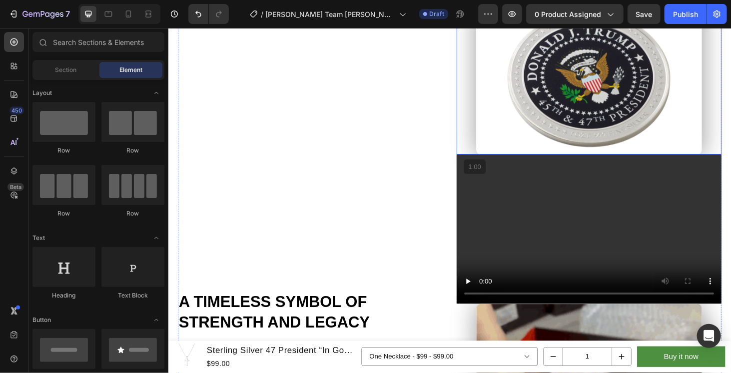
scroll to position [670, 0]
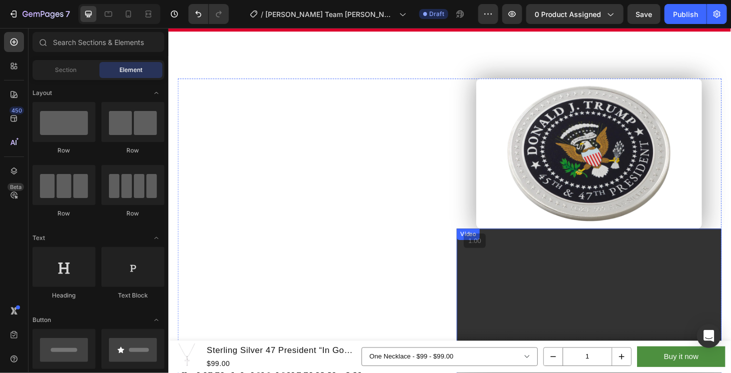
click at [514, 251] on div "Video" at bounding box center [616, 320] width 282 height 159
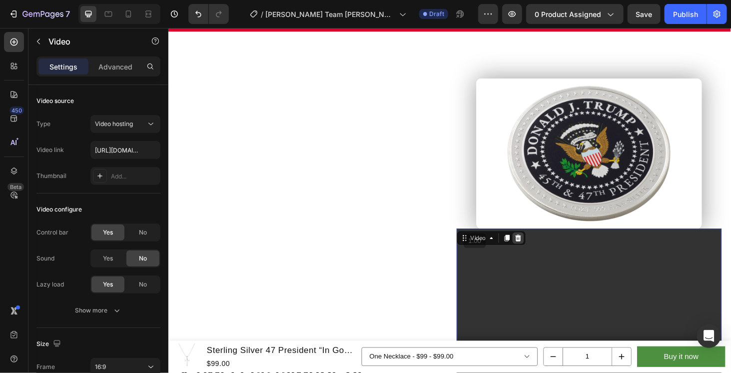
click at [538, 251] on icon at bounding box center [540, 251] width 6 height 7
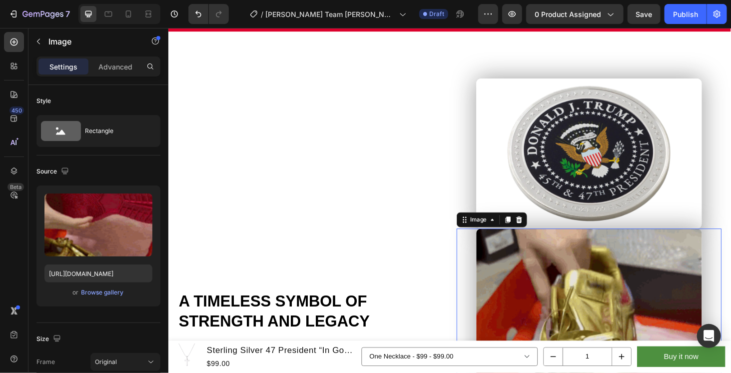
click at [538, 228] on icon at bounding box center [541, 232] width 8 height 8
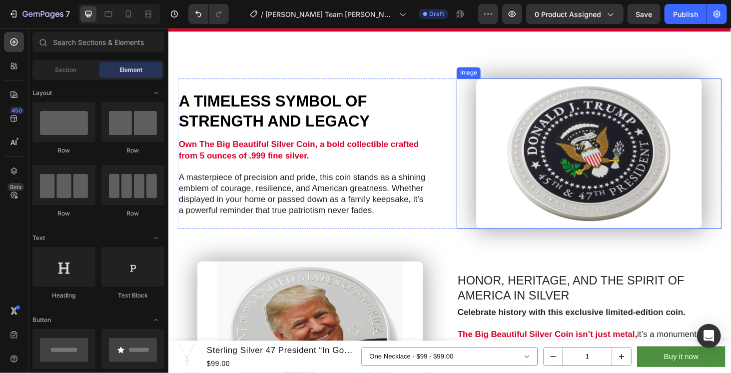
click at [600, 172] on img at bounding box center [616, 161] width 240 height 160
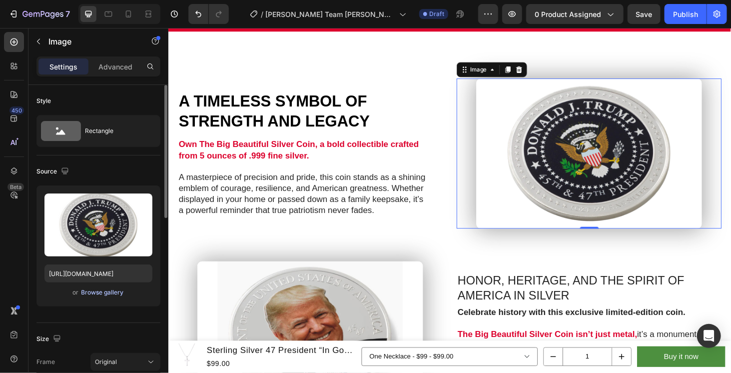
click at [104, 288] on div "Browse gallery" at bounding box center [102, 292] width 42 height 9
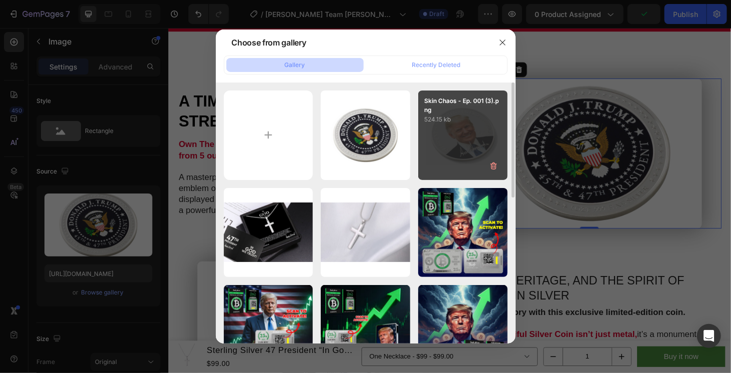
click at [479, 131] on div "Skin Chaos - Ep. 001 (3).png 524.15 kb" at bounding box center [462, 134] width 89 height 89
type input "[URL][DOMAIN_NAME]"
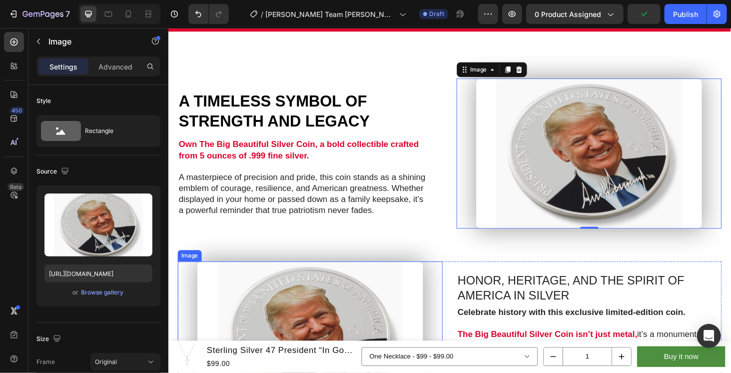
click at [368, 331] on img at bounding box center [319, 356] width 240 height 160
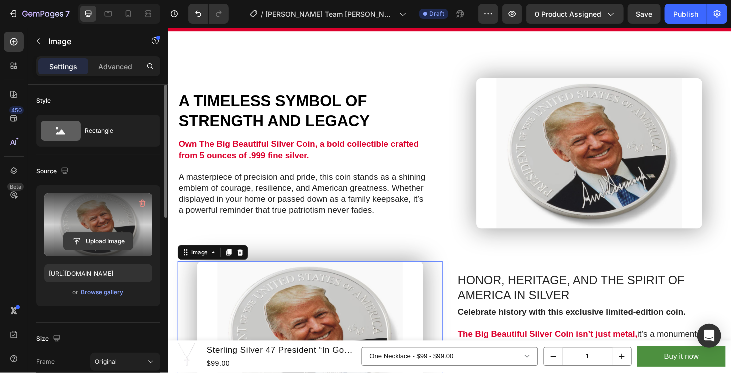
click at [115, 240] on input "file" at bounding box center [98, 241] width 69 height 17
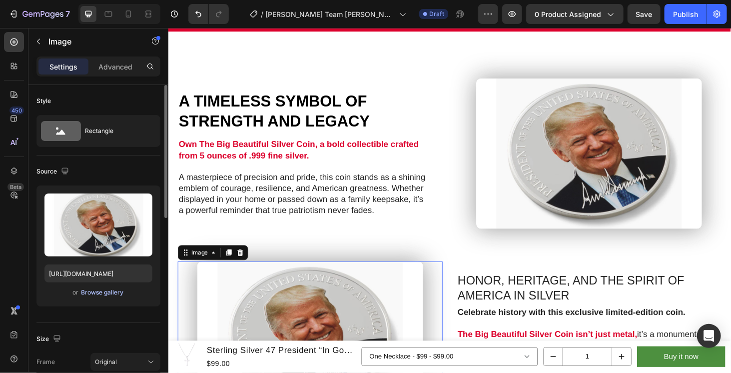
click at [123, 292] on div "Browse gallery" at bounding box center [102, 292] width 42 height 9
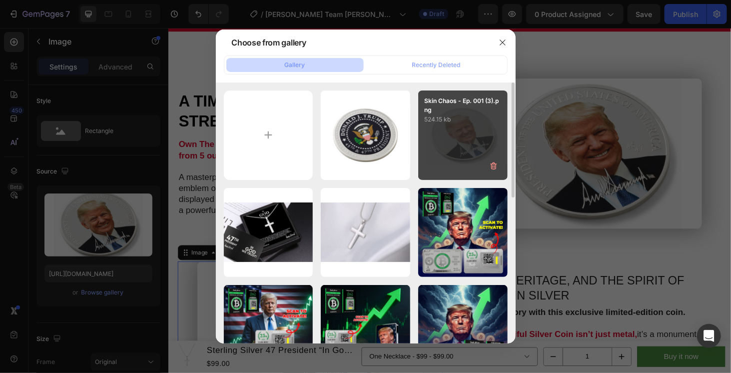
click at [462, 132] on div "Skin Chaos - Ep. 001 (3).png 524.15 kb" at bounding box center [462, 134] width 89 height 89
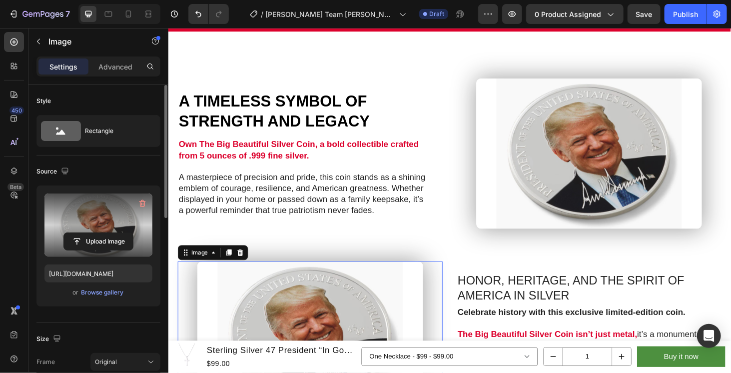
click at [101, 210] on label at bounding box center [98, 224] width 108 height 63
click at [101, 233] on input "file" at bounding box center [98, 241] width 69 height 17
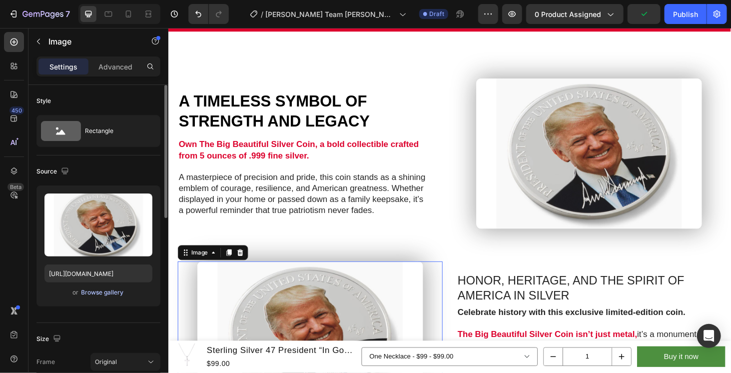
click at [119, 289] on div "Browse gallery" at bounding box center [102, 292] width 42 height 9
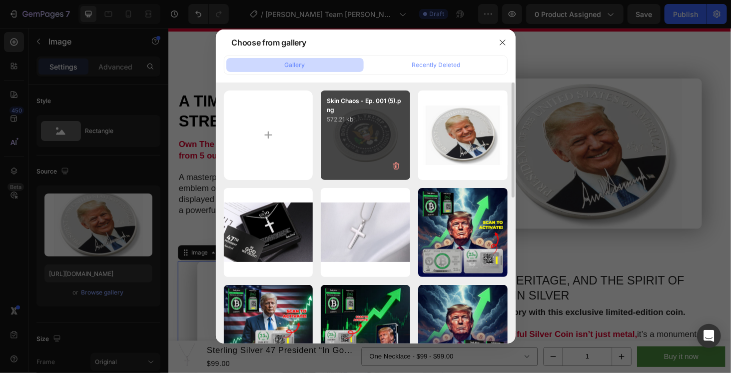
click at [369, 135] on div "Skin Chaos - Ep. 001 (5).png 572.21 kb" at bounding box center [365, 134] width 89 height 89
type input "[URL][DOMAIN_NAME]"
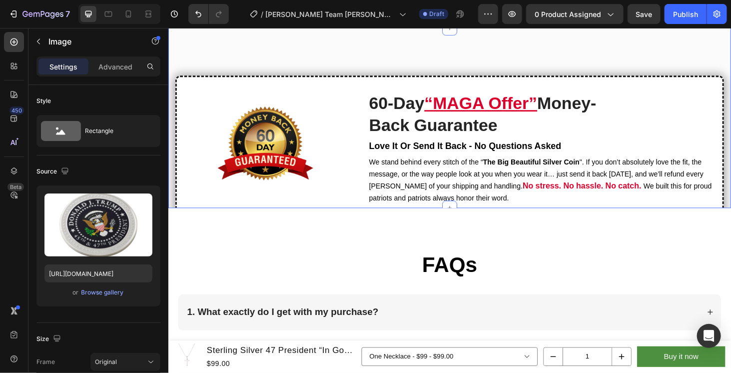
scroll to position [1420, 0]
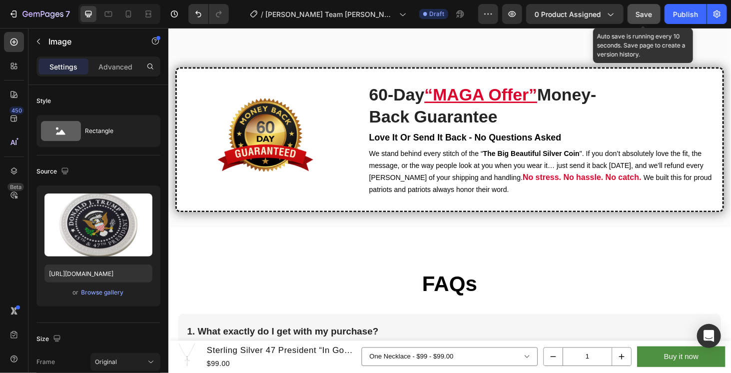
click at [647, 17] on span "Save" at bounding box center [644, 14] width 16 height 8
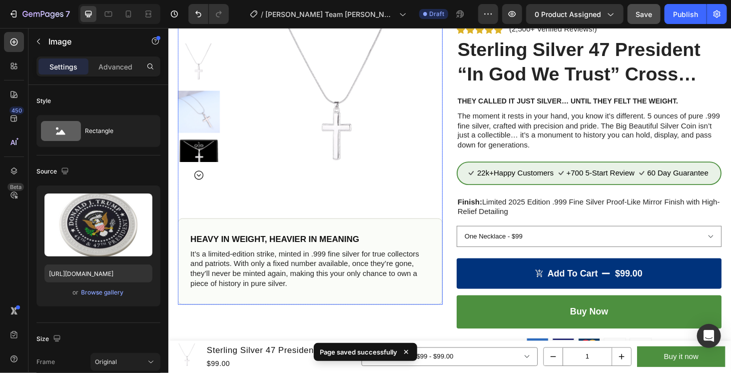
scroll to position [4, 0]
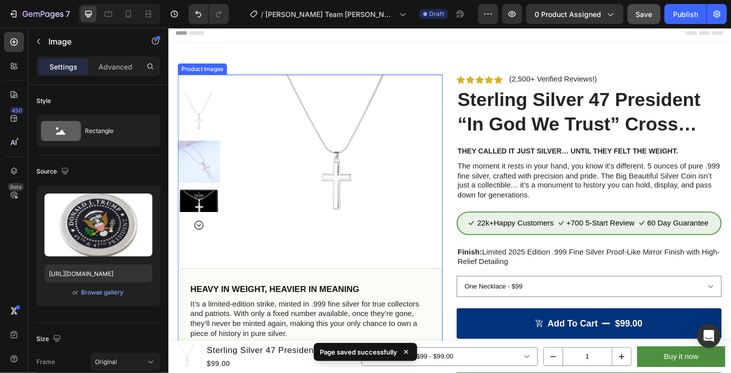
click at [364, 137] on img at bounding box center [347, 161] width 169 height 169
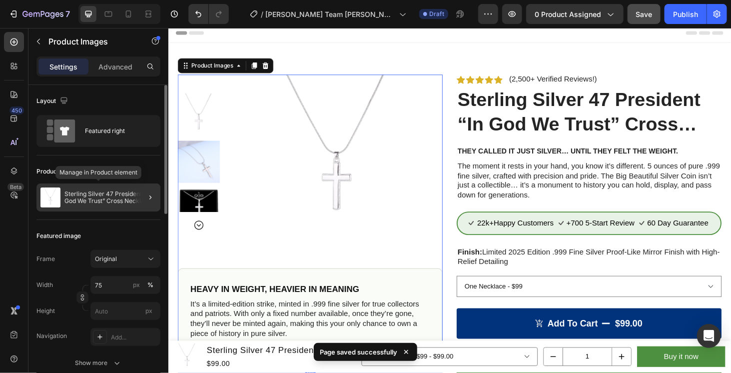
click at [94, 198] on p "Sterling Silver 47 President “In God We Trust” Cross Necklace" at bounding box center [110, 197] width 92 height 14
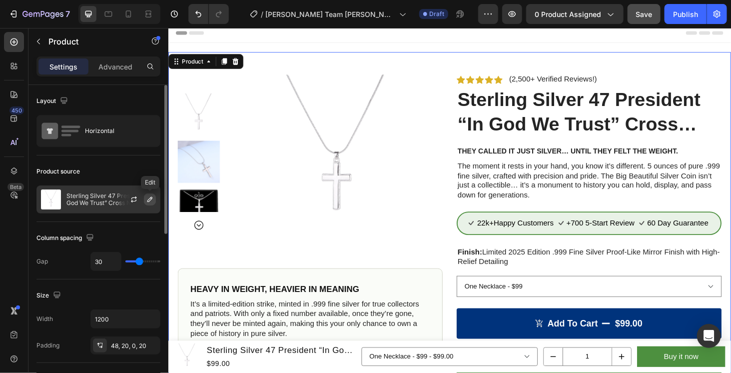
click at [149, 196] on icon "button" at bounding box center [150, 199] width 8 height 8
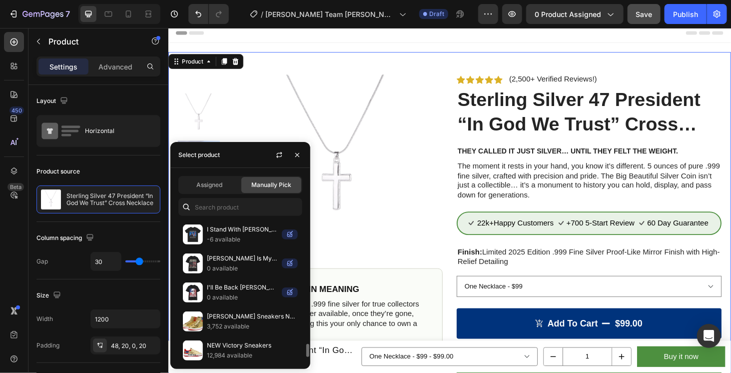
scroll to position [1343, 0]
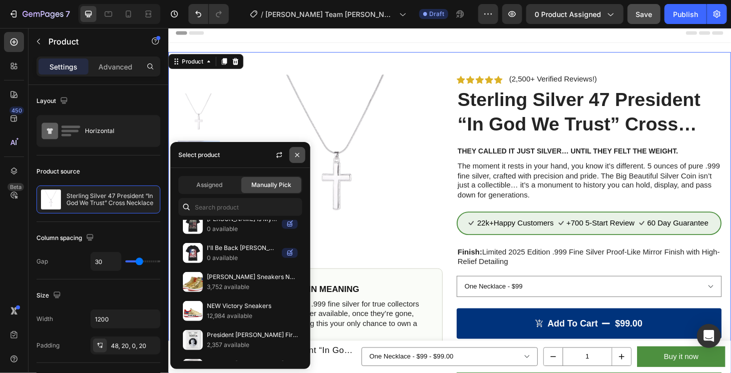
click at [294, 155] on icon "button" at bounding box center [297, 155] width 8 height 8
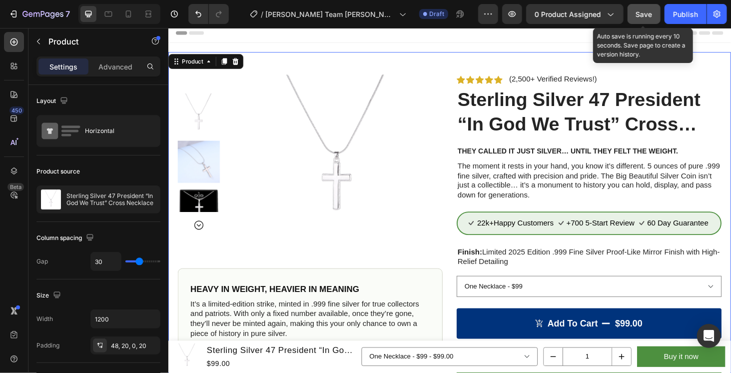
click at [637, 14] on span "Save" at bounding box center [644, 14] width 16 height 8
click at [637, 13] on span "Save" at bounding box center [644, 14] width 16 height 8
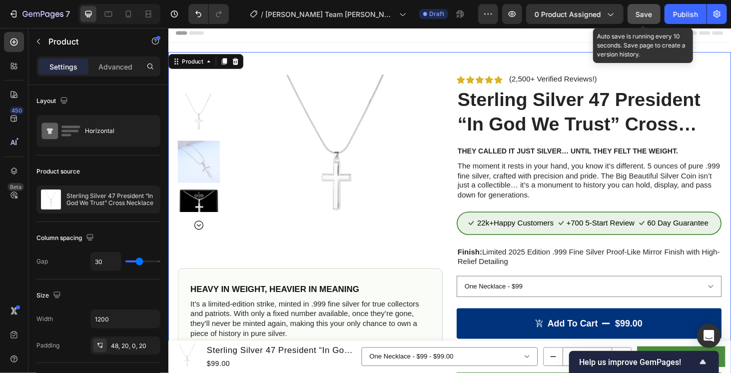
click at [649, 16] on span "Save" at bounding box center [644, 14] width 16 height 8
